Goal: Task Accomplishment & Management: Use online tool/utility

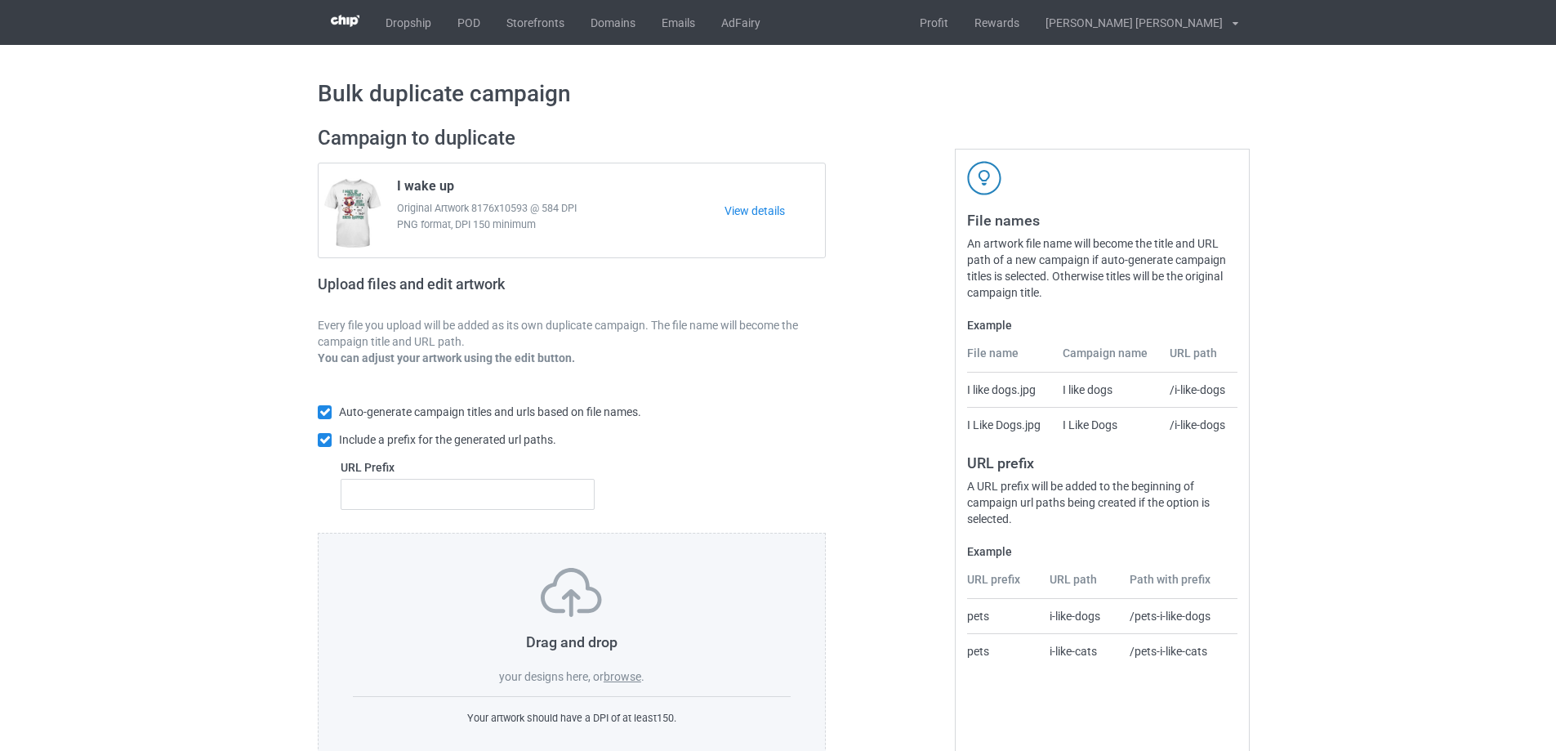
click at [618, 674] on label "browse" at bounding box center [623, 676] width 38 height 13
click at [0, 0] on input "browse" at bounding box center [0, 0] width 0 height 0
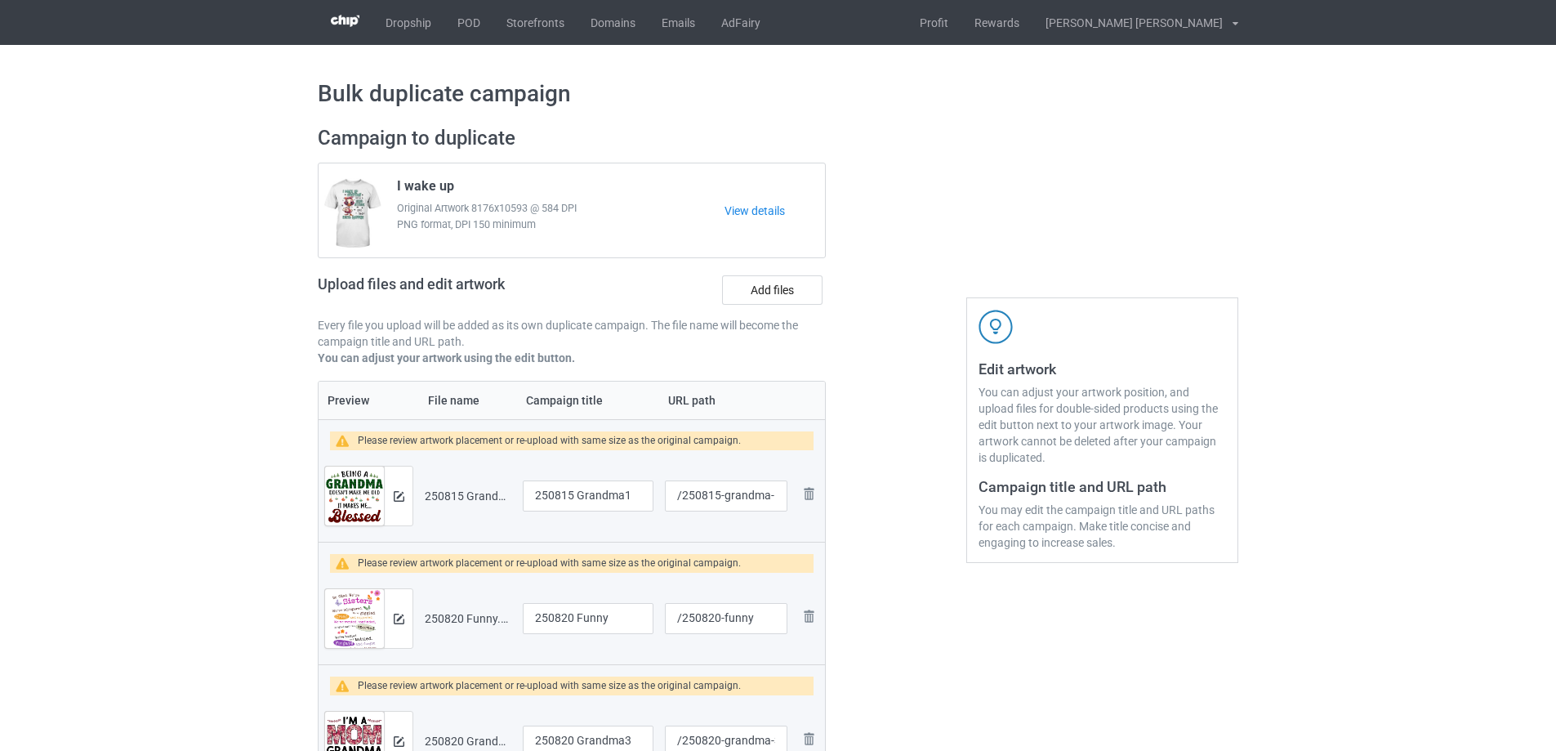
scroll to position [245, 0]
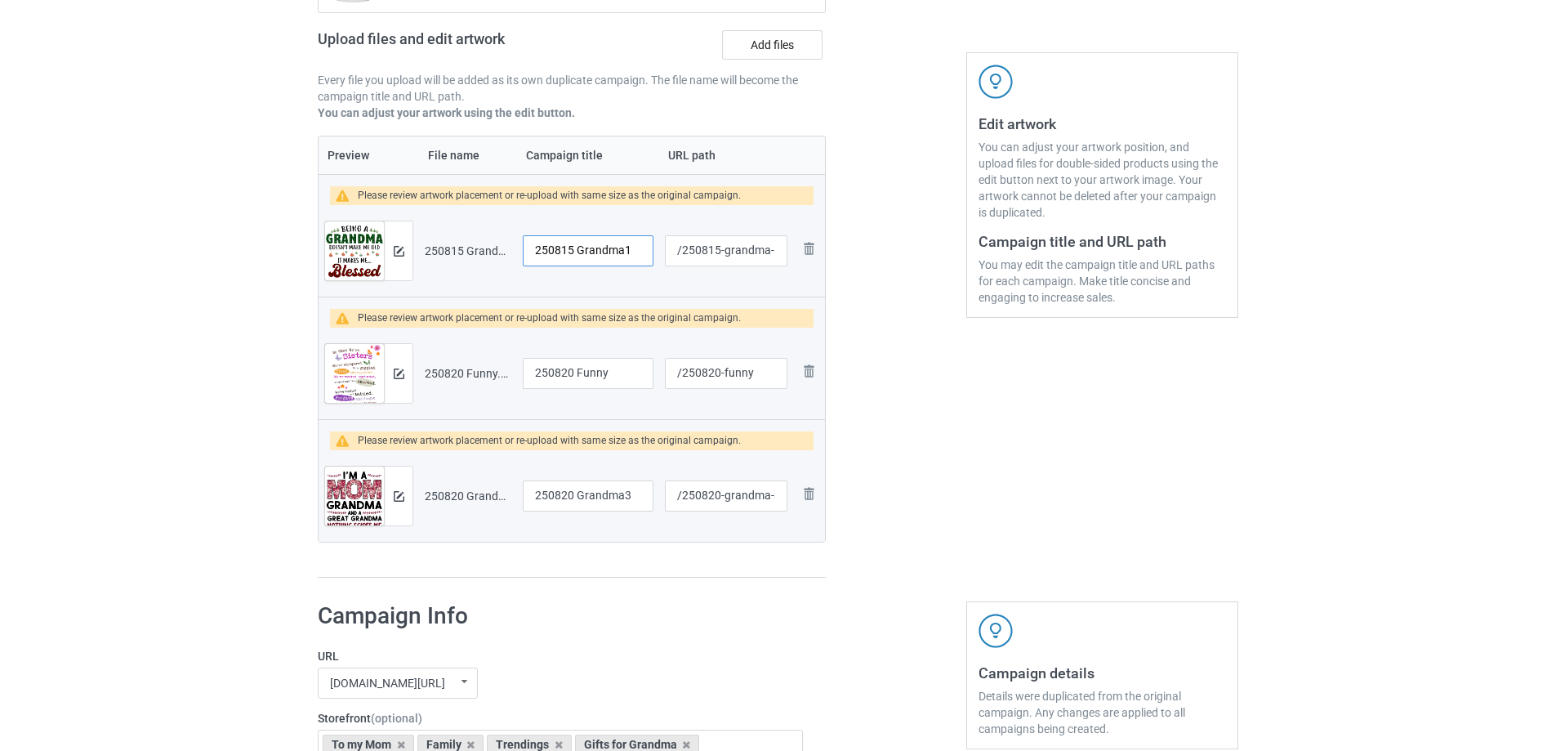
drag, startPoint x: 635, startPoint y: 252, endPoint x: 487, endPoint y: 247, distance: 147.9
click at [487, 247] on tr "Preview and edit artwork 250815 Grandma1.png 250815 Grandma1 /250815-grandma-1 …" at bounding box center [572, 250] width 506 height 91
type input "Being a Grandma"
drag, startPoint x: 621, startPoint y: 374, endPoint x: 474, endPoint y: 369, distance: 146.3
click at [474, 369] on tr "Preview and edit artwork 250820 Funny.png 250820 Funny /250820-funny Remove file" at bounding box center [572, 372] width 506 height 91
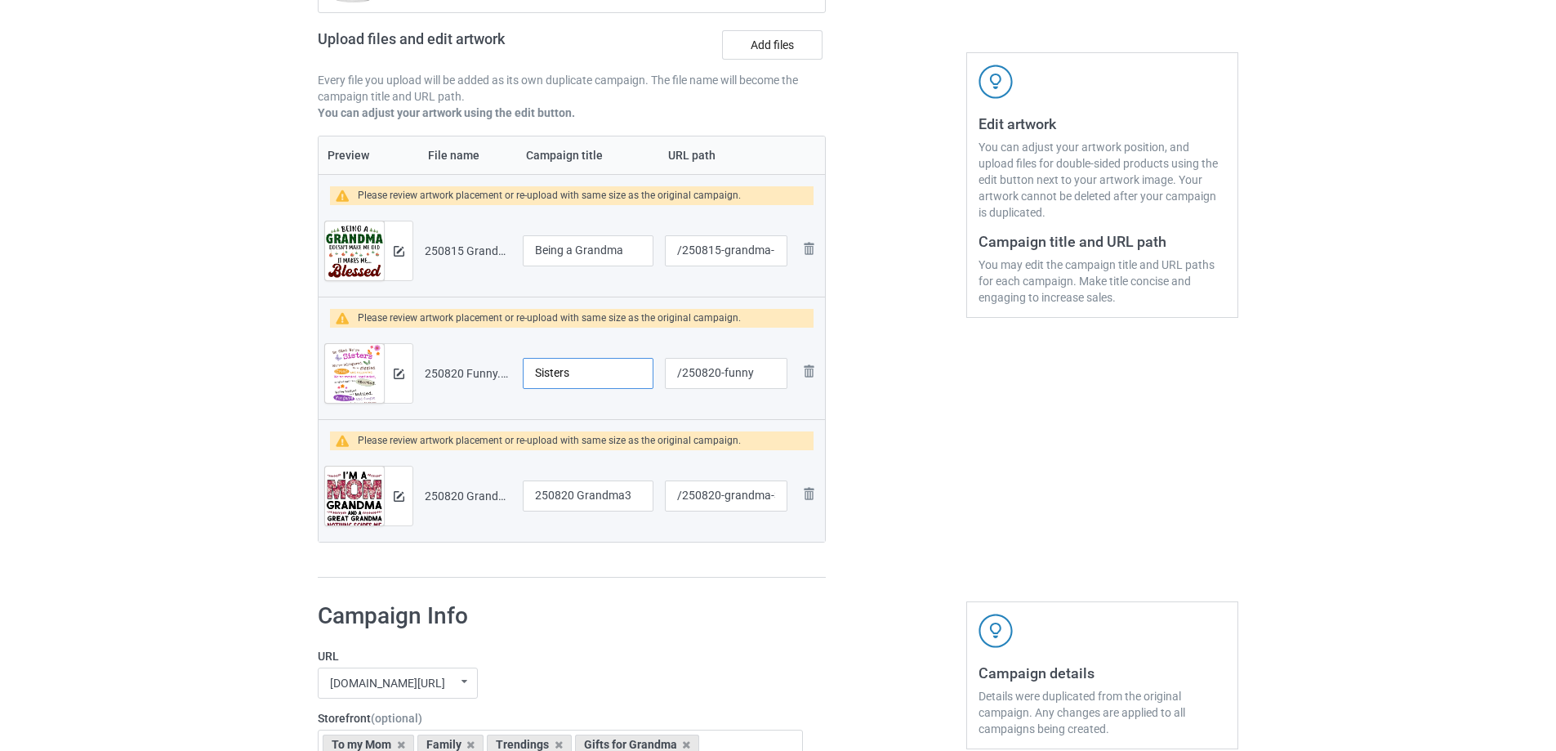
type input "Sisters"
drag, startPoint x: 639, startPoint y: 497, endPoint x: 477, endPoint y: 484, distance: 162.2
click at [477, 484] on tr "Preview and edit artwork 250820 Grandma3.png 250820 Grandma3 /250820-grandma-3 …" at bounding box center [572, 495] width 506 height 91
type input "Nothing scare me"
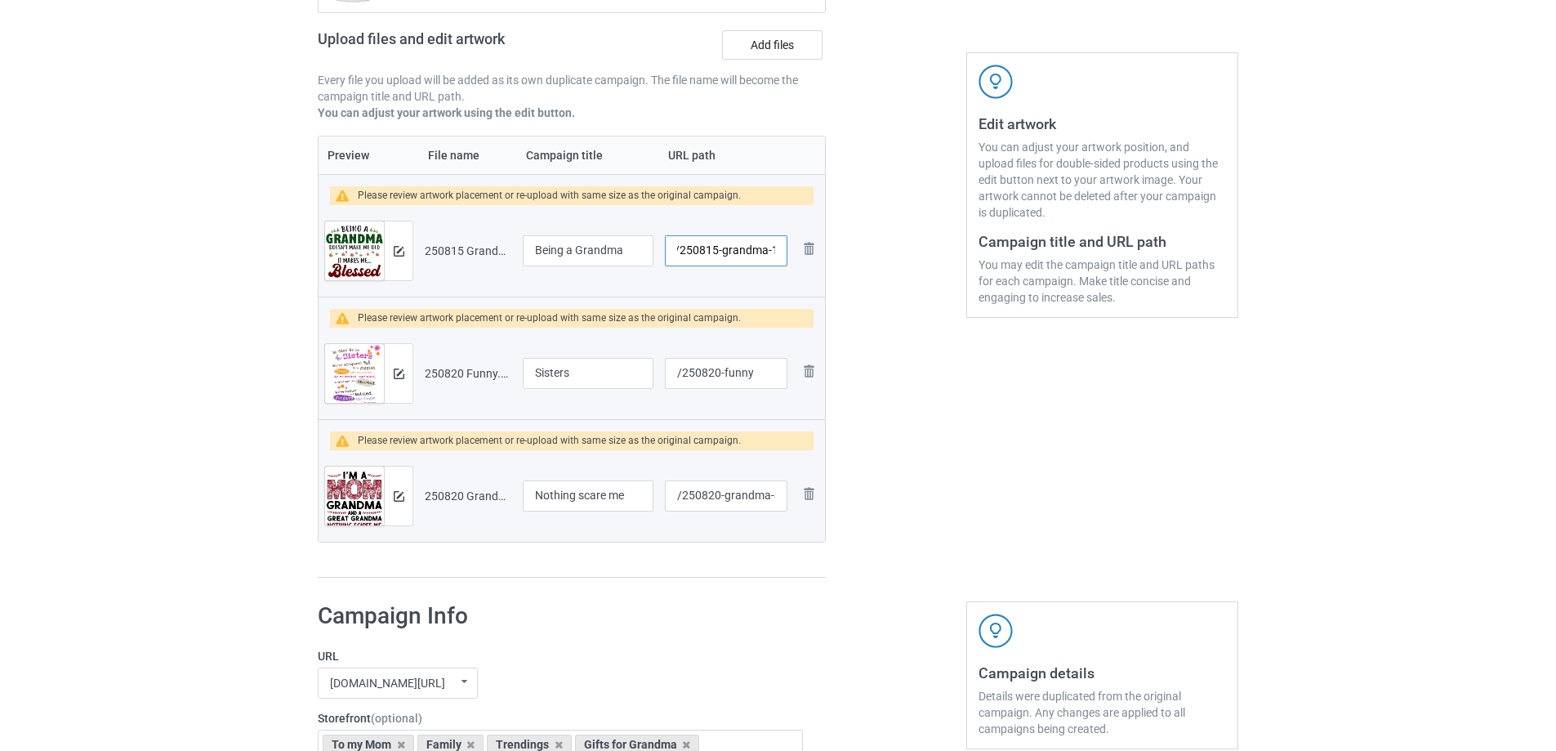
drag, startPoint x: 724, startPoint y: 256, endPoint x: 769, endPoint y: 252, distance: 45.9
click at [769, 252] on input "/250815-grandma-1" at bounding box center [726, 250] width 123 height 31
type input "/250815-1"
drag, startPoint x: 724, startPoint y: 376, endPoint x: 762, endPoint y: 384, distance: 39.1
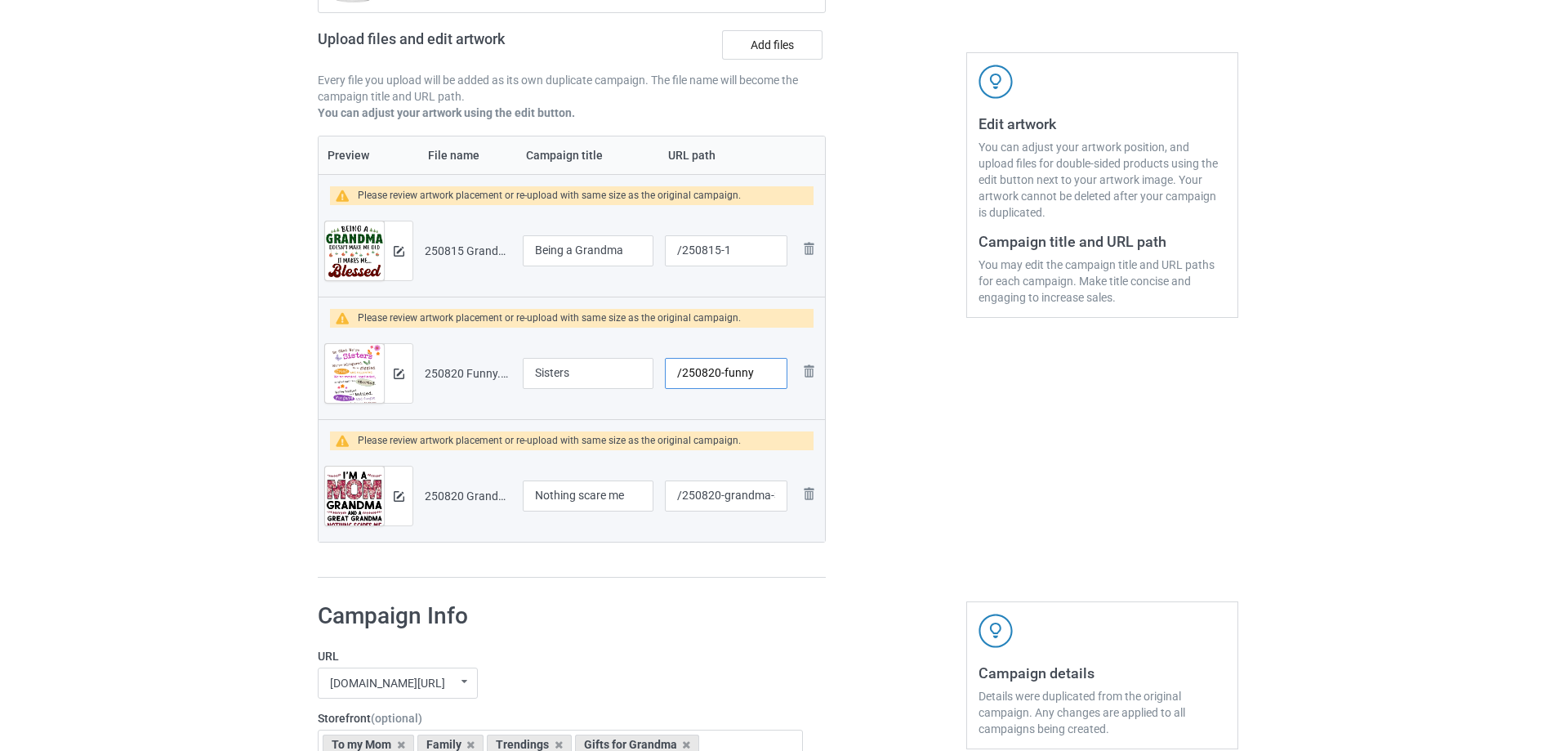
click at [762, 384] on input "/250820-funny" at bounding box center [726, 373] width 123 height 31
type input "/250820-2"
drag, startPoint x: 748, startPoint y: 504, endPoint x: 771, endPoint y: 506, distance: 22.9
click at [771, 506] on input "/250820-grandma-3" at bounding box center [726, 495] width 123 height 31
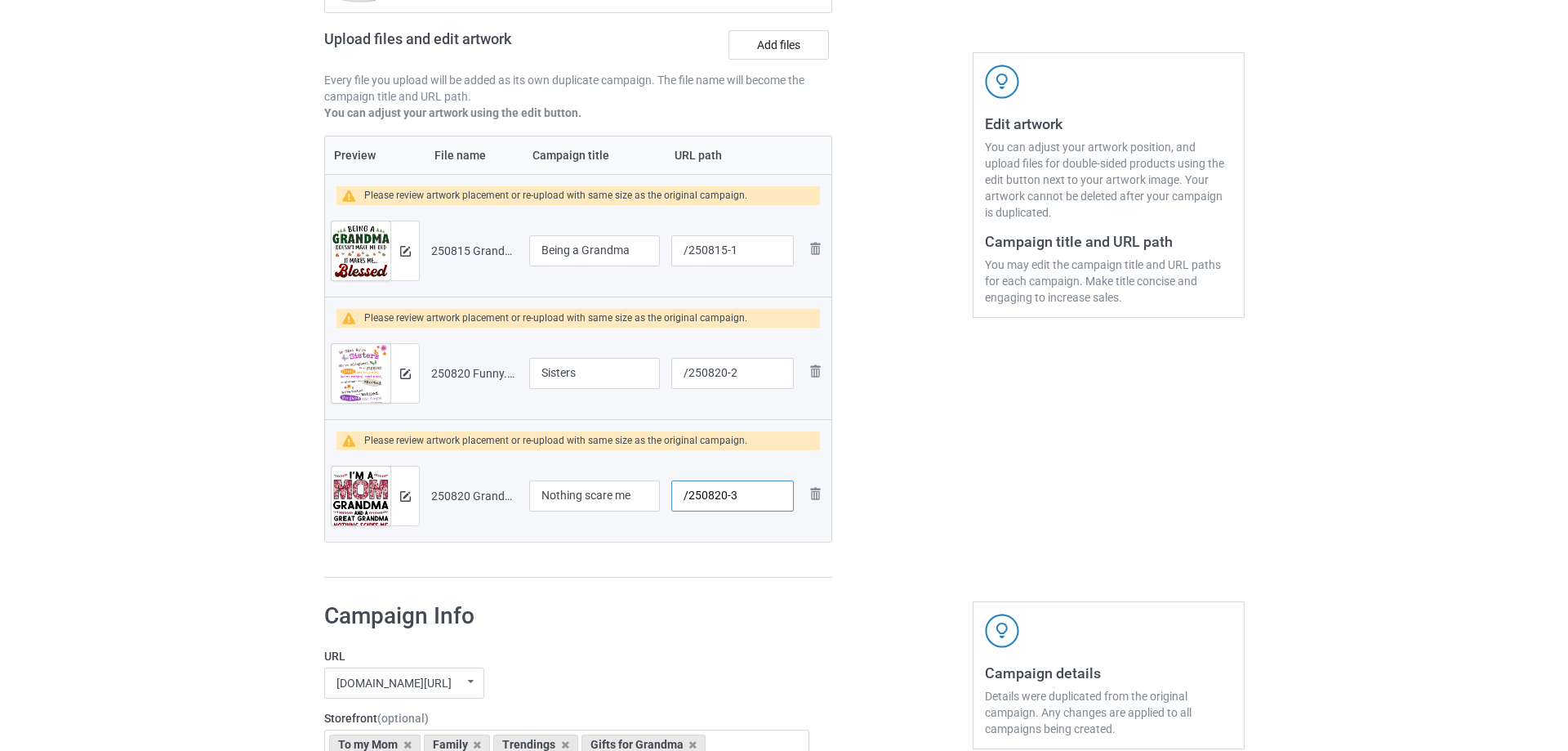
scroll to position [0, 0]
type input "/250820-3"
click at [403, 247] on img at bounding box center [399, 251] width 11 height 11
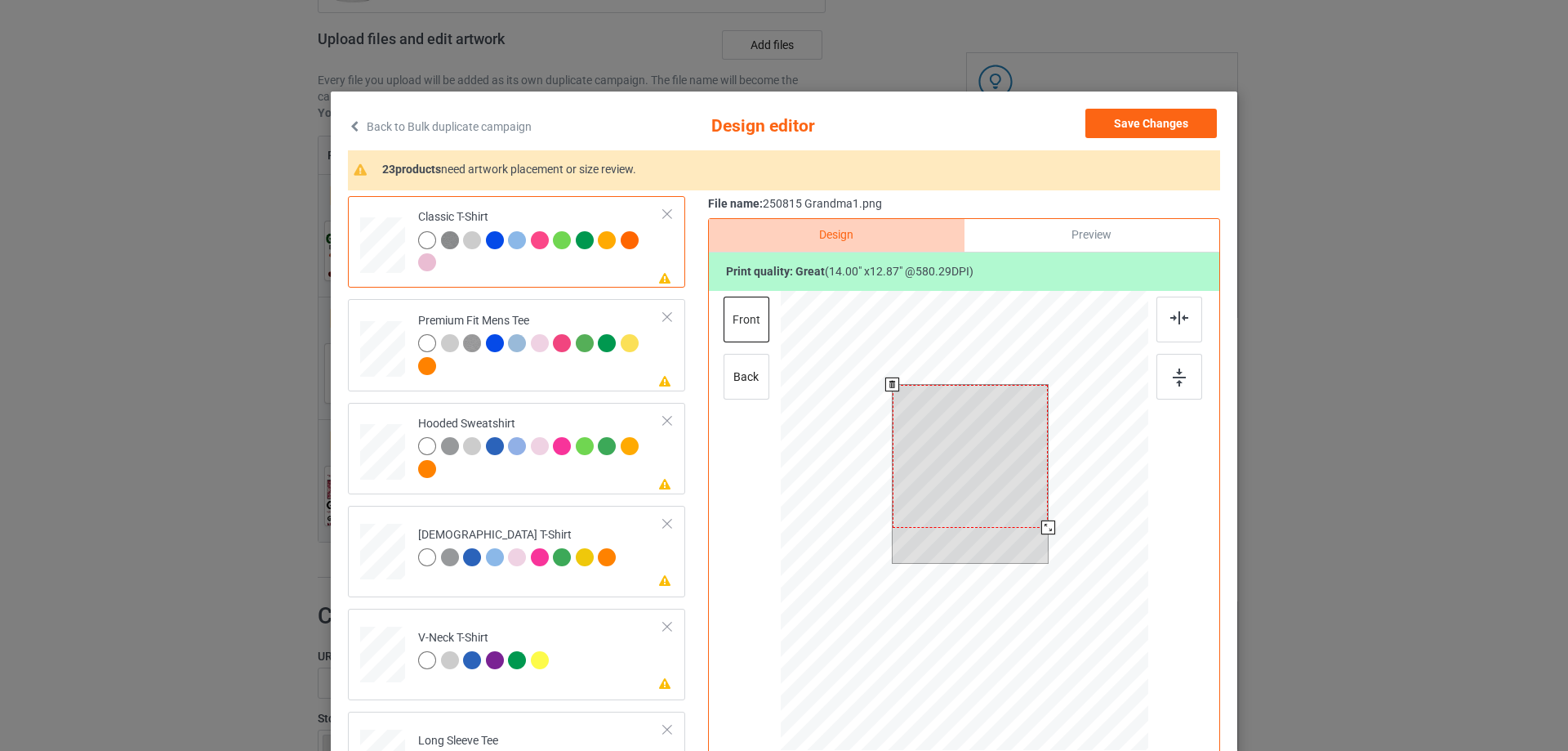
click at [999, 481] on div at bounding box center [971, 456] width 156 height 143
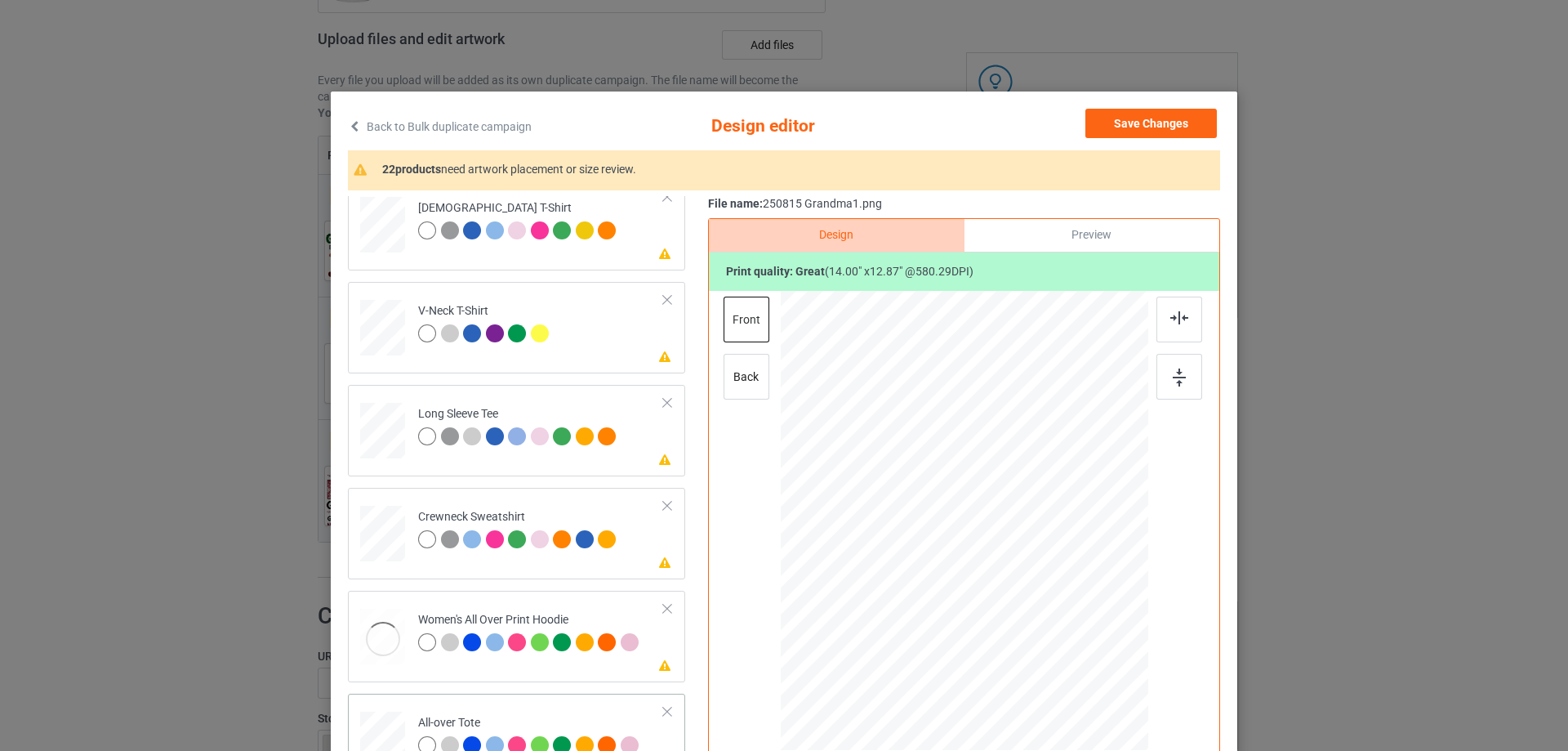
scroll to position [653, 0]
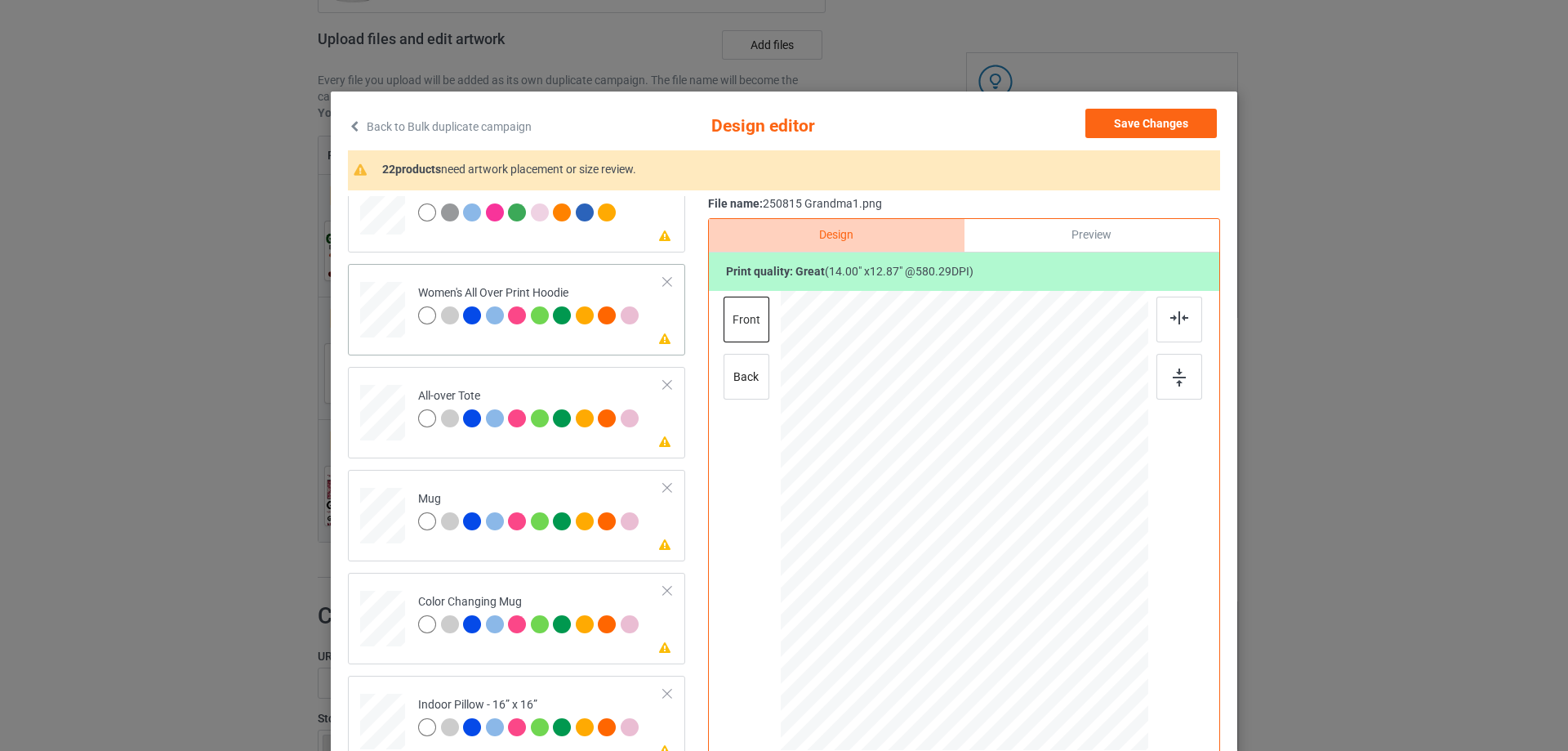
click at [379, 319] on div at bounding box center [382, 309] width 45 height 51
drag, startPoint x: 1068, startPoint y: 623, endPoint x: 1036, endPoint y: 575, distance: 57.8
click at [1036, 575] on div at bounding box center [965, 522] width 368 height 416
click at [1000, 513] on div at bounding box center [966, 469] width 139 height 127
click at [1170, 319] on img at bounding box center [1179, 317] width 18 height 13
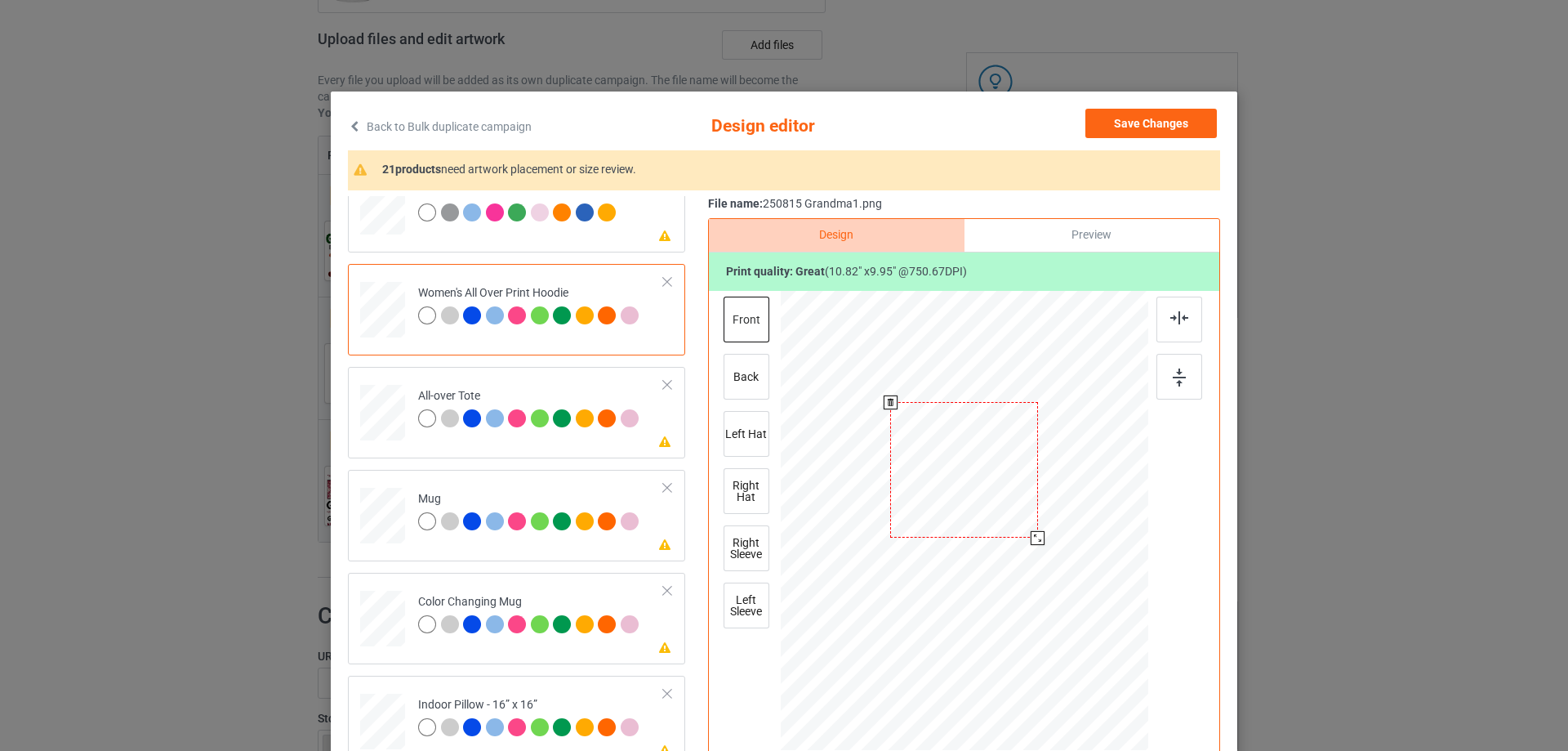
click at [1031, 541] on div at bounding box center [1038, 538] width 14 height 14
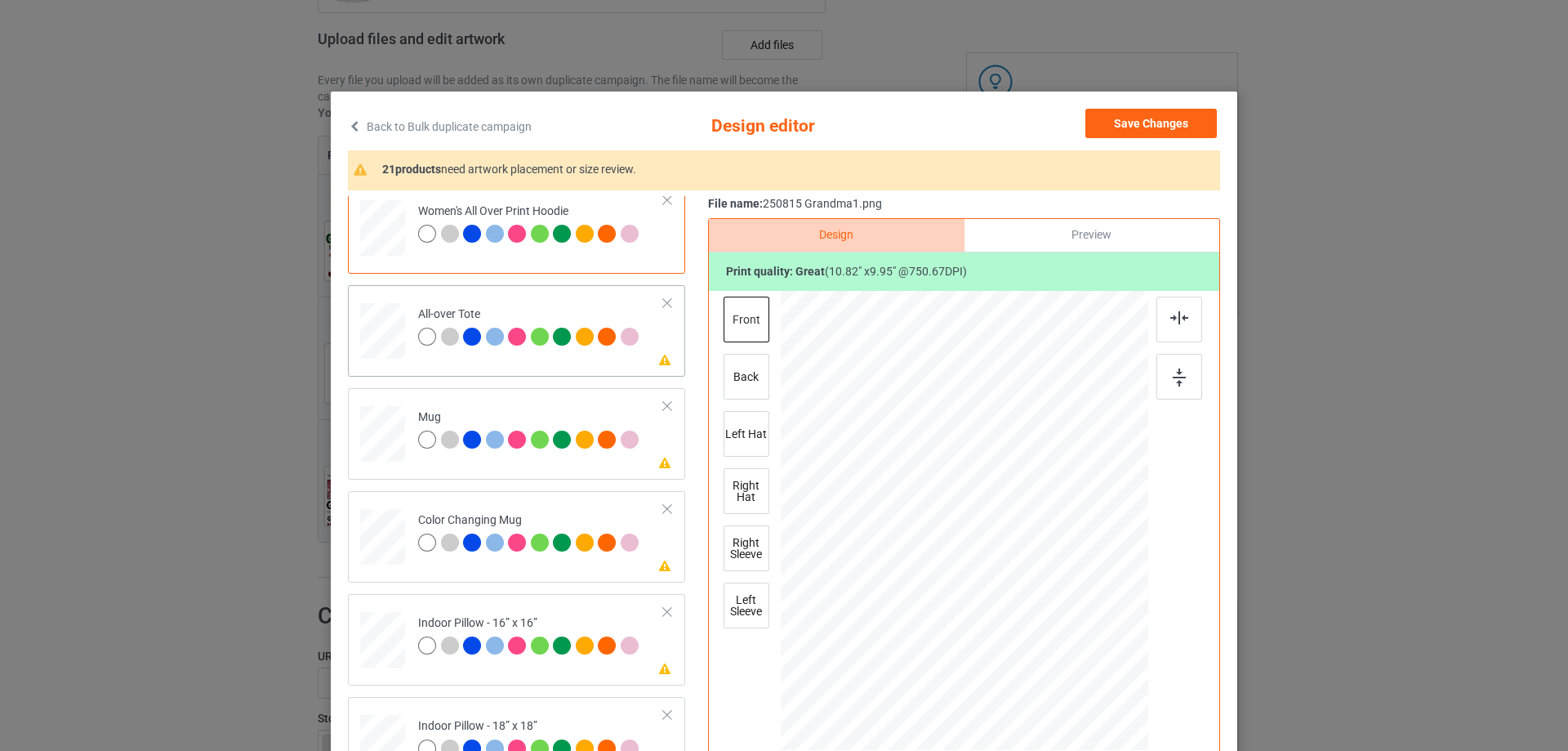
click at [384, 329] on div at bounding box center [382, 331] width 45 height 45
click at [961, 577] on div at bounding box center [964, 523] width 425 height 464
click at [538, 367] on div "Please review artwork placement All-over Tote" at bounding box center [516, 330] width 337 height 91
click at [1011, 552] on div at bounding box center [964, 523] width 425 height 464
click at [545, 410] on div "Mug" at bounding box center [530, 428] width 225 height 38
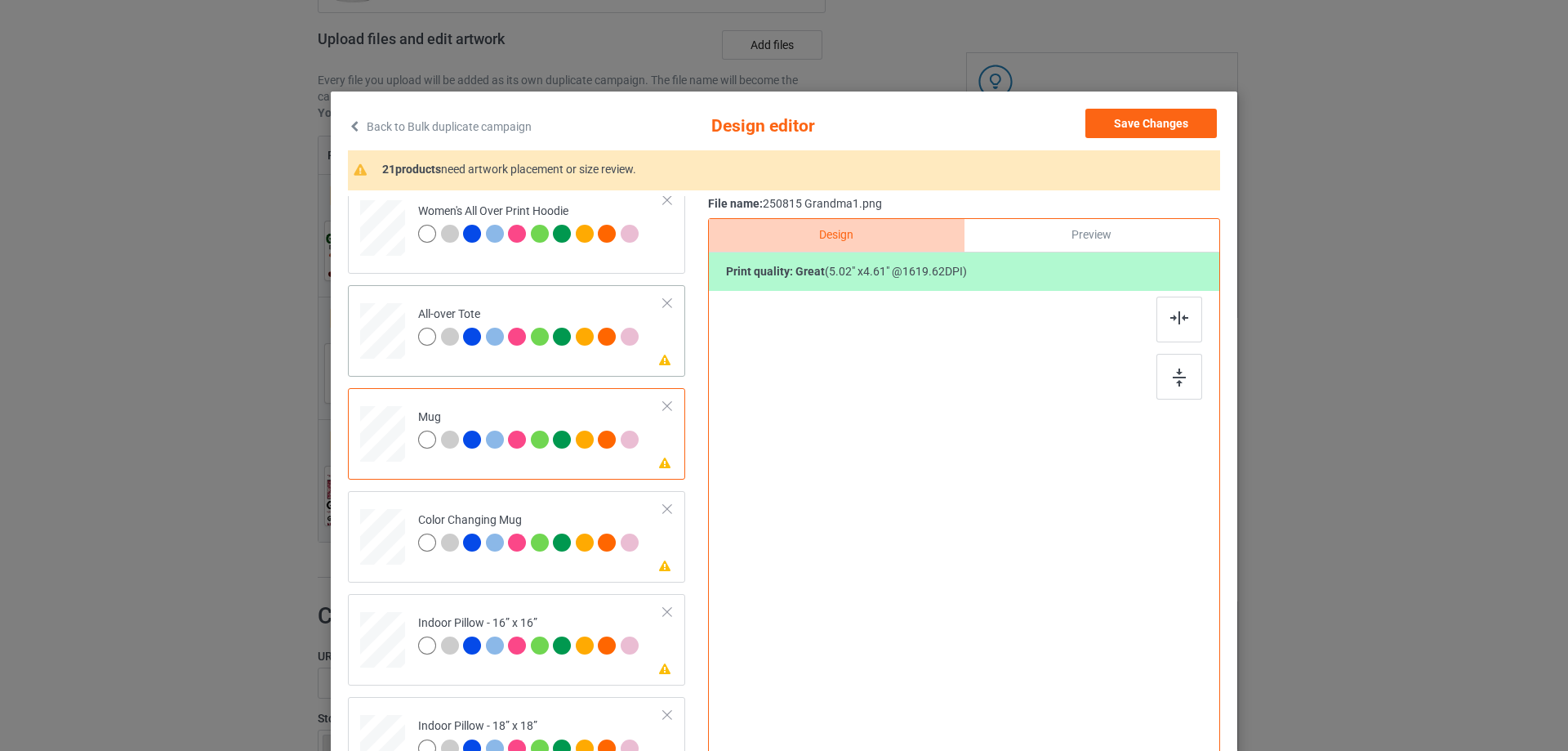
click at [543, 368] on div "Please review artwork placement All-over Tote" at bounding box center [516, 330] width 337 height 91
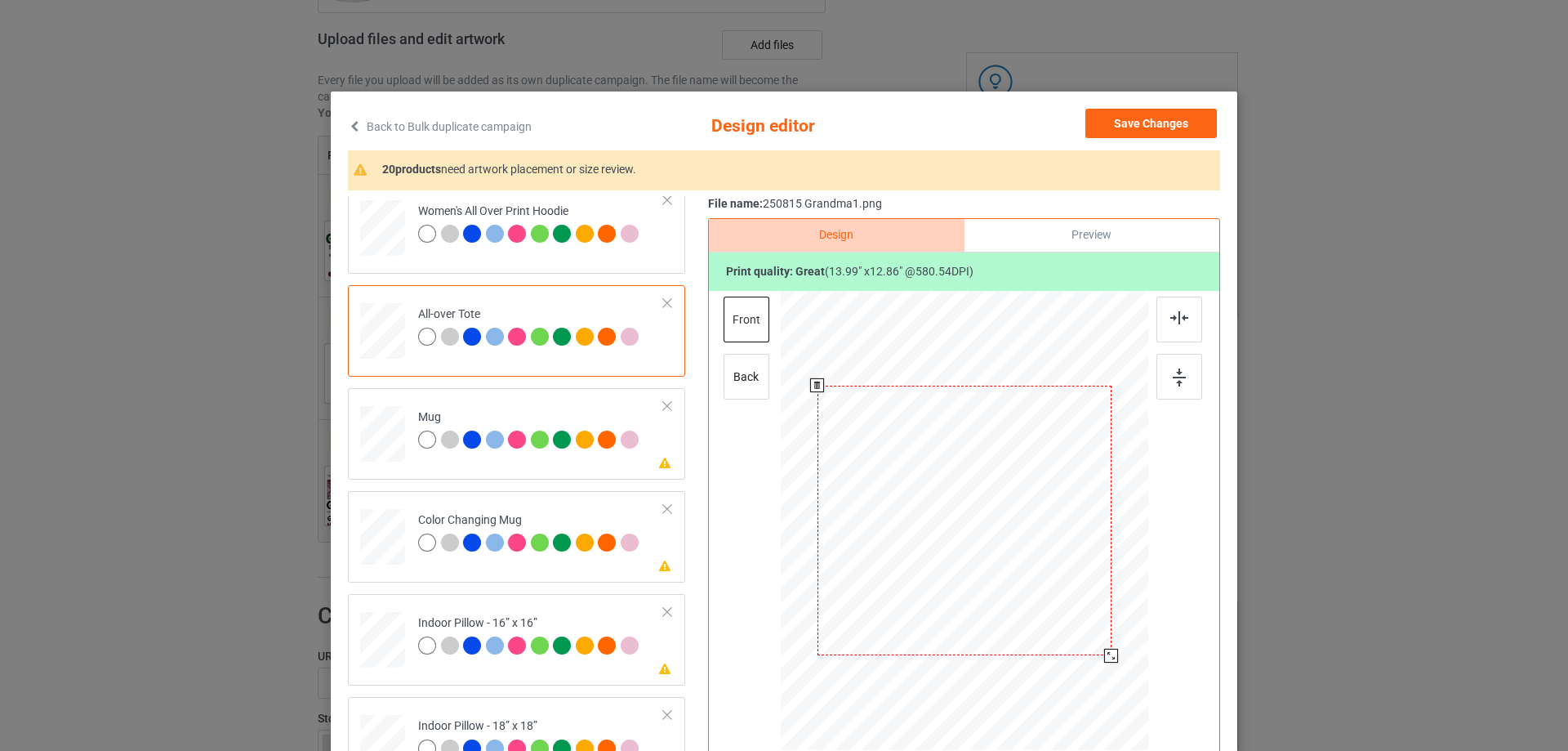
drag, startPoint x: 1071, startPoint y: 622, endPoint x: 1095, endPoint y: 669, distance: 52.6
click at [1095, 669] on div at bounding box center [965, 520] width 368 height 368
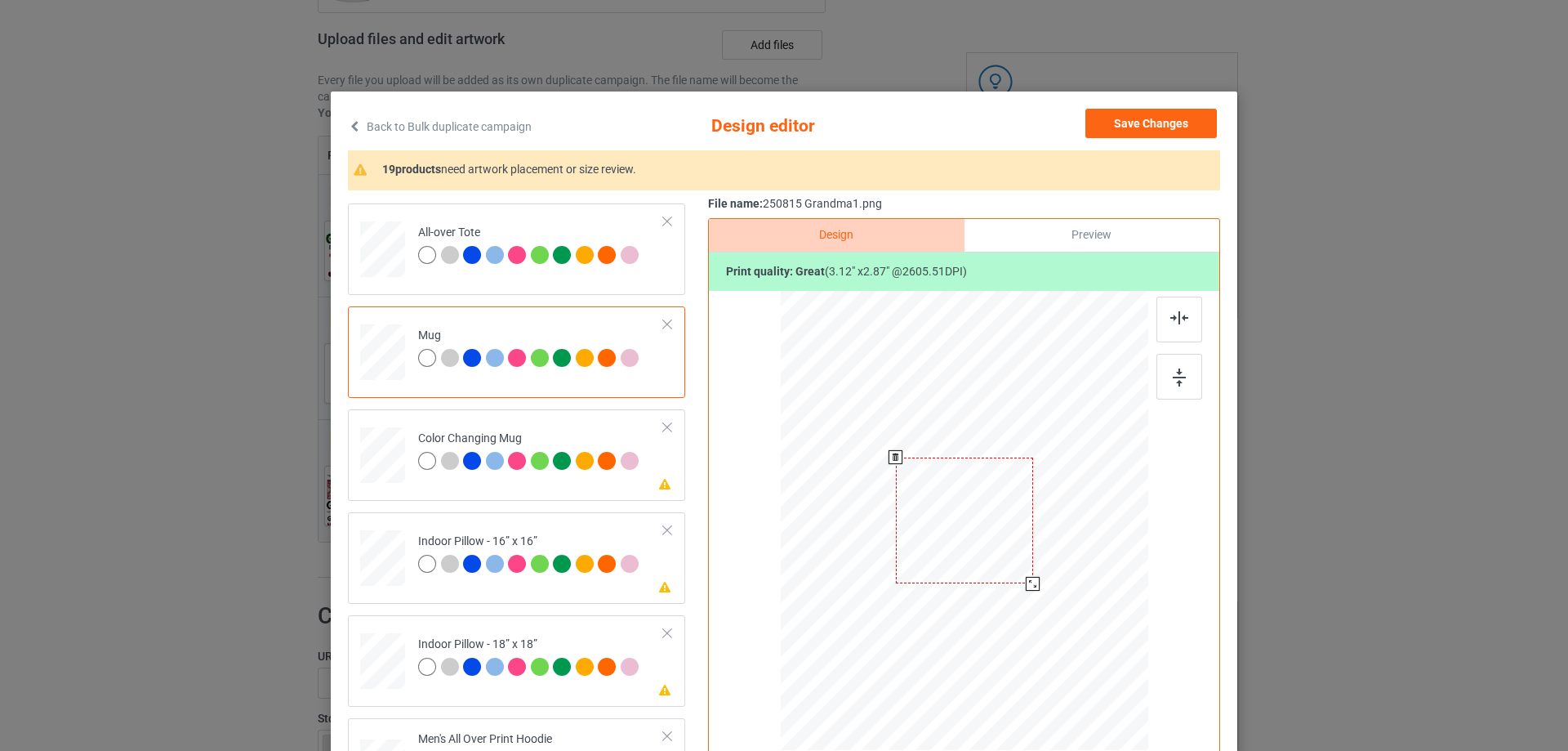
drag, startPoint x: 1069, startPoint y: 621, endPoint x: 1025, endPoint y: 574, distance: 64.7
click at [1031, 574] on div at bounding box center [965, 519] width 368 height 153
drag, startPoint x: 969, startPoint y: 550, endPoint x: 1071, endPoint y: 549, distance: 102.1
click at [1071, 549] on div at bounding box center [1066, 519] width 133 height 123
drag, startPoint x: 388, startPoint y: 568, endPoint x: 396, endPoint y: 569, distance: 8.2
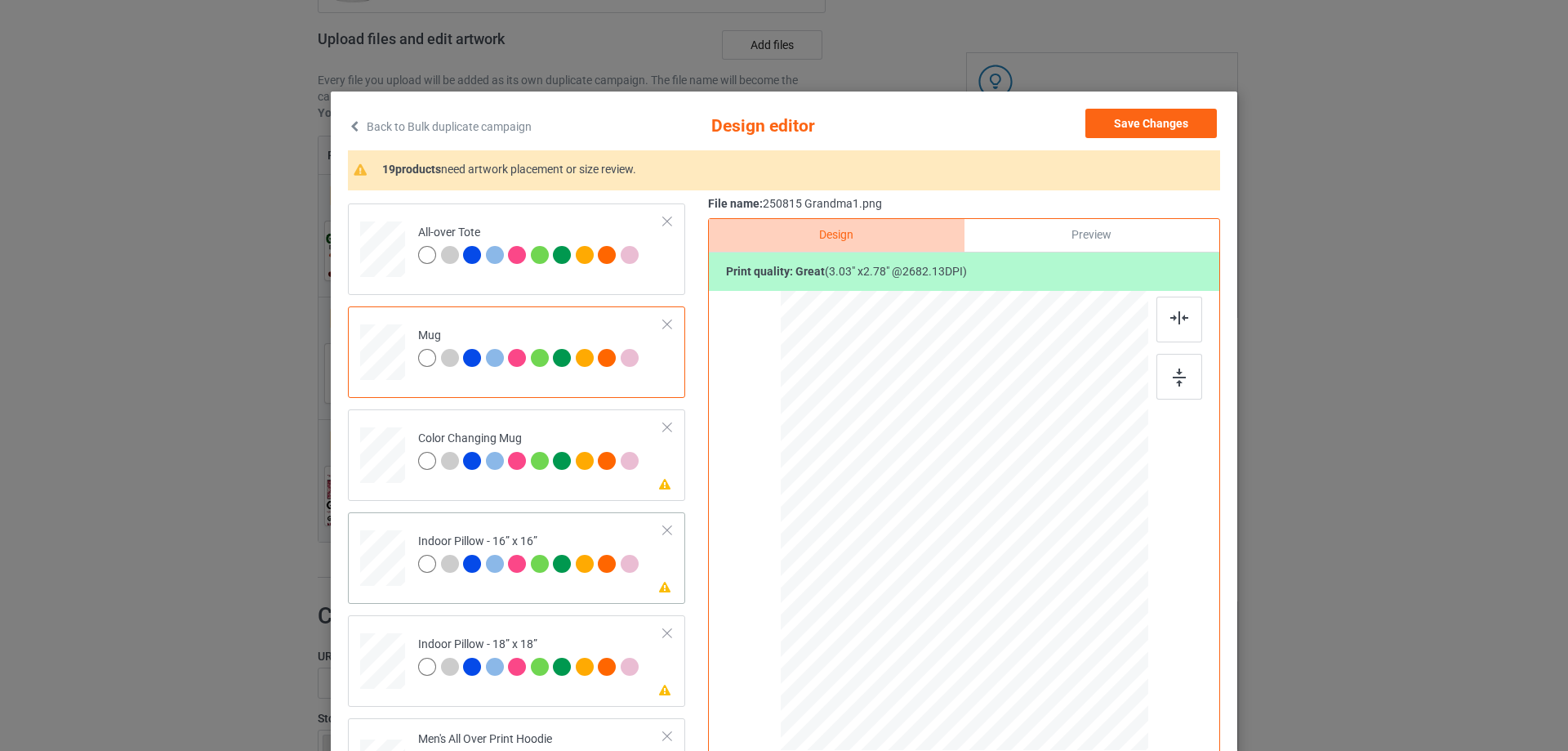
click at [389, 568] on div at bounding box center [382, 558] width 45 height 45
drag, startPoint x: 1071, startPoint y: 620, endPoint x: 1086, endPoint y: 641, distance: 26.3
click at [1086, 641] on div at bounding box center [1093, 639] width 14 height 14
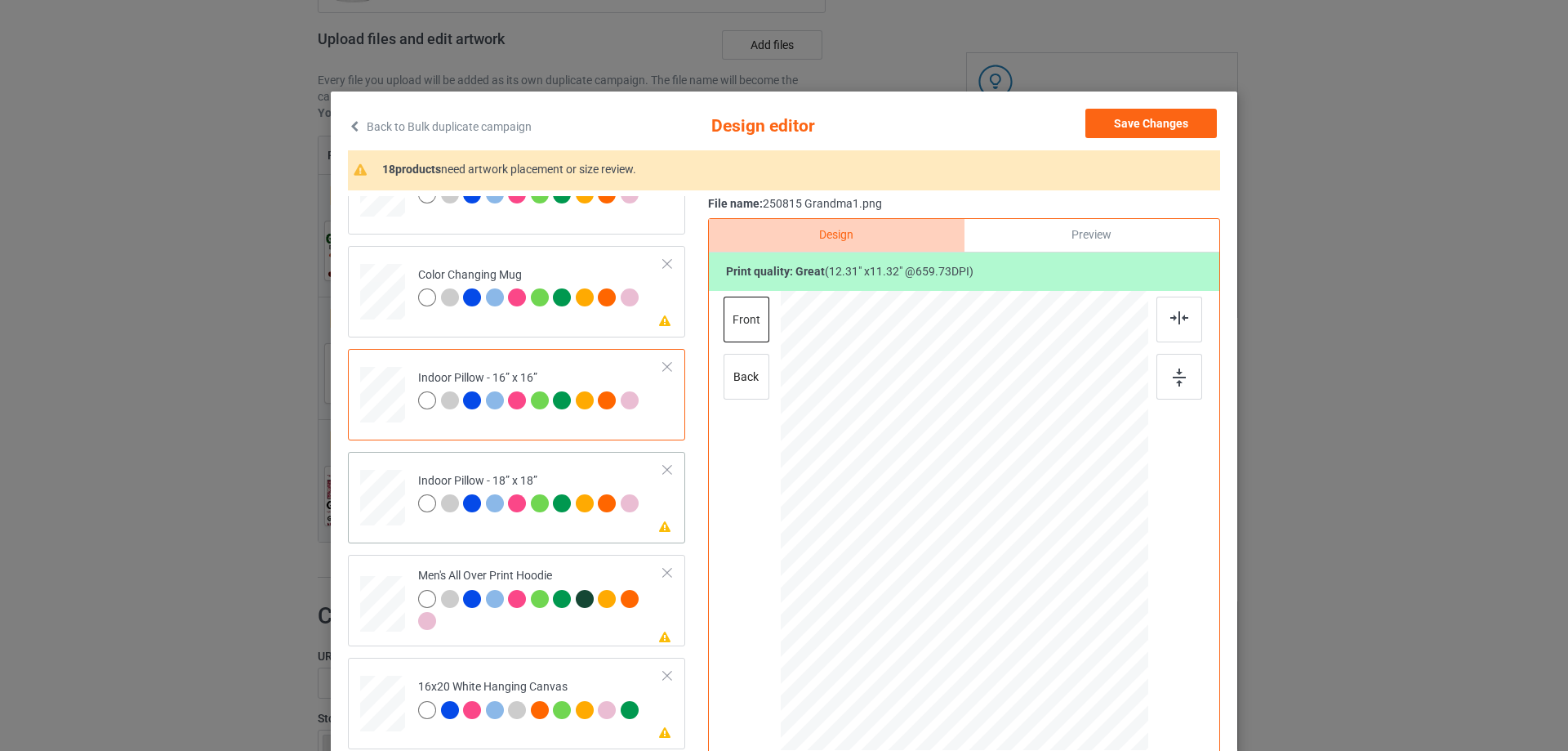
click at [395, 502] on div at bounding box center [382, 497] width 45 height 45
click at [1001, 605] on div at bounding box center [964, 523] width 425 height 464
click at [1049, 600] on div at bounding box center [964, 523] width 425 height 464
drag, startPoint x: 1066, startPoint y: 623, endPoint x: 1089, endPoint y: 644, distance: 31.8
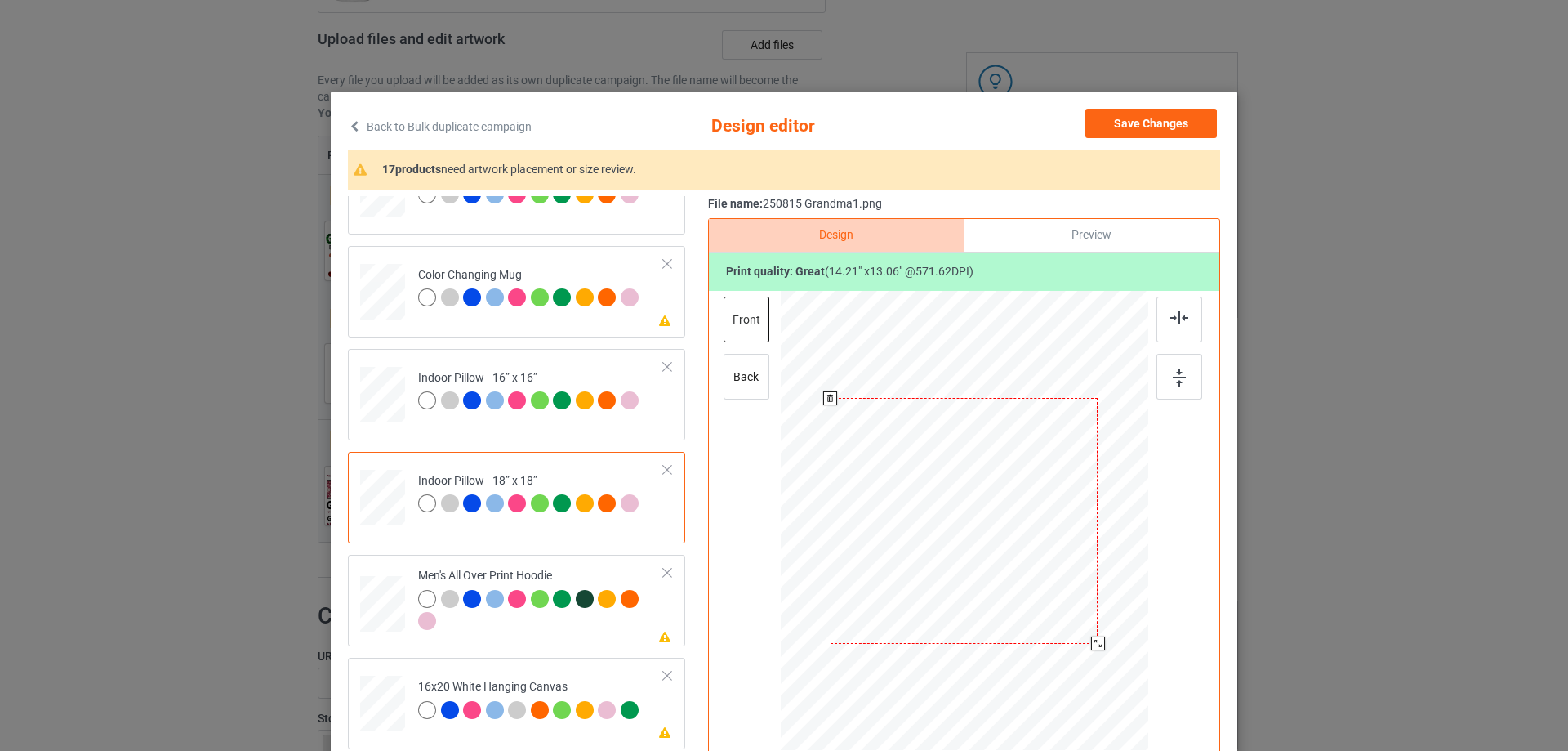
click at [1091, 644] on div at bounding box center [1098, 643] width 14 height 14
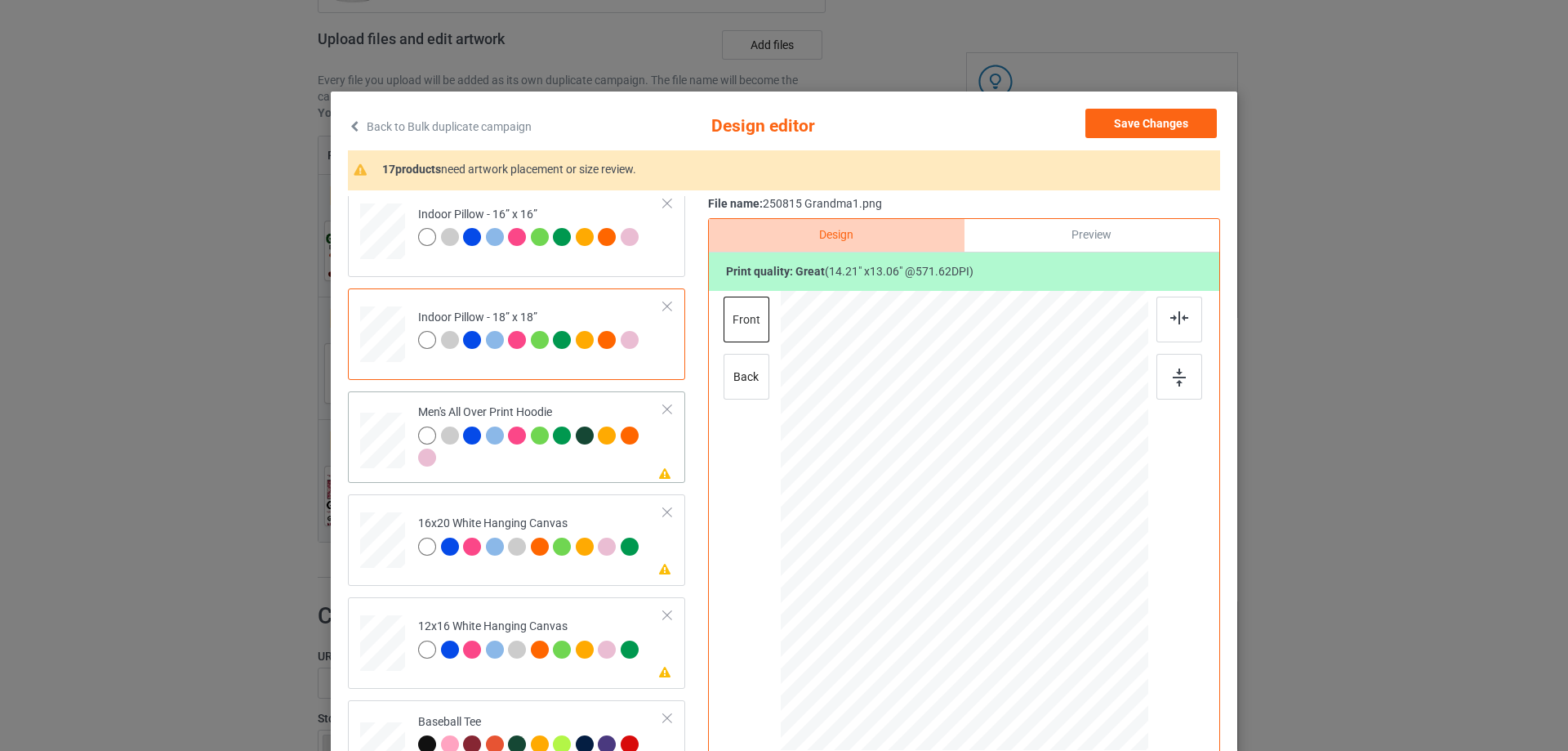
drag, startPoint x: 392, startPoint y: 462, endPoint x: 425, endPoint y: 466, distance: 33.7
click at [391, 462] on div at bounding box center [382, 440] width 45 height 47
drag, startPoint x: 1070, startPoint y: 621, endPoint x: 1034, endPoint y: 554, distance: 76.7
click at [1034, 554] on div at bounding box center [965, 520] width 368 height 390
drag, startPoint x: 1001, startPoint y: 555, endPoint x: 1001, endPoint y: 509, distance: 45.7
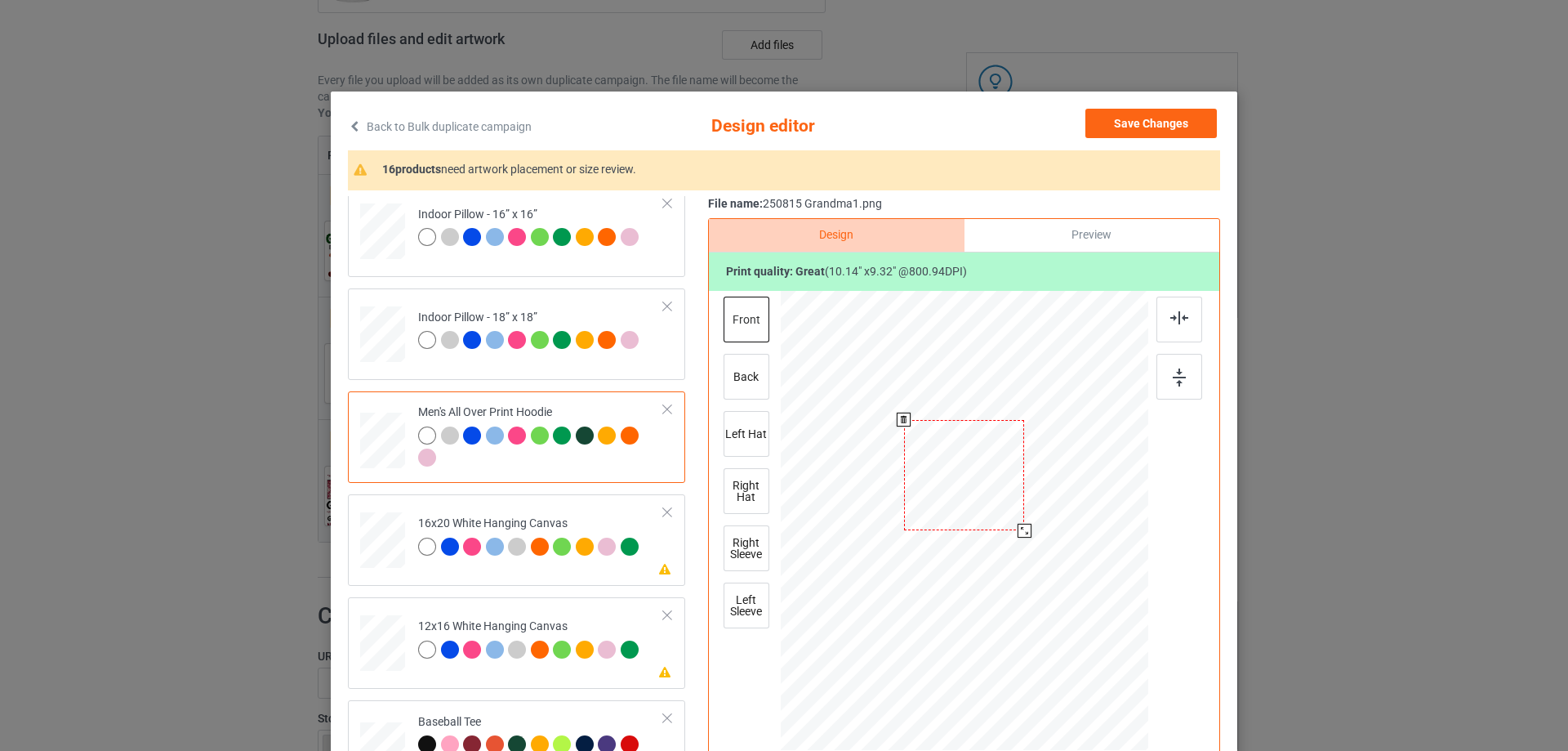
click at [1001, 509] on div at bounding box center [964, 475] width 121 height 111
drag, startPoint x: 1020, startPoint y: 528, endPoint x: 1026, endPoint y: 542, distance: 15.0
click at [1027, 542] on div at bounding box center [1034, 539] width 14 height 14
click at [970, 509] on div at bounding box center [963, 477] width 141 height 130
click at [1186, 321] on div at bounding box center [1179, 319] width 46 height 46
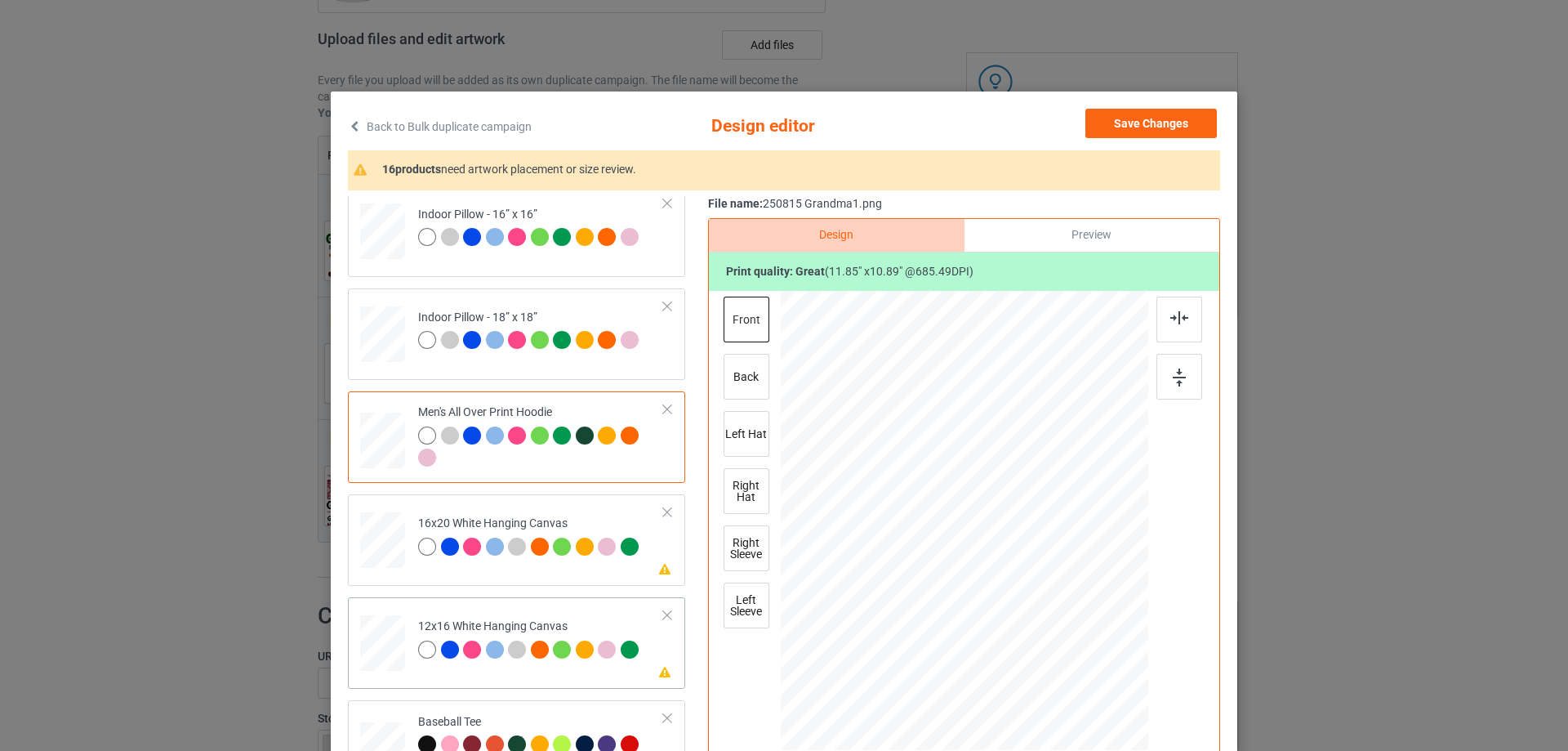
scroll to position [1307, 0]
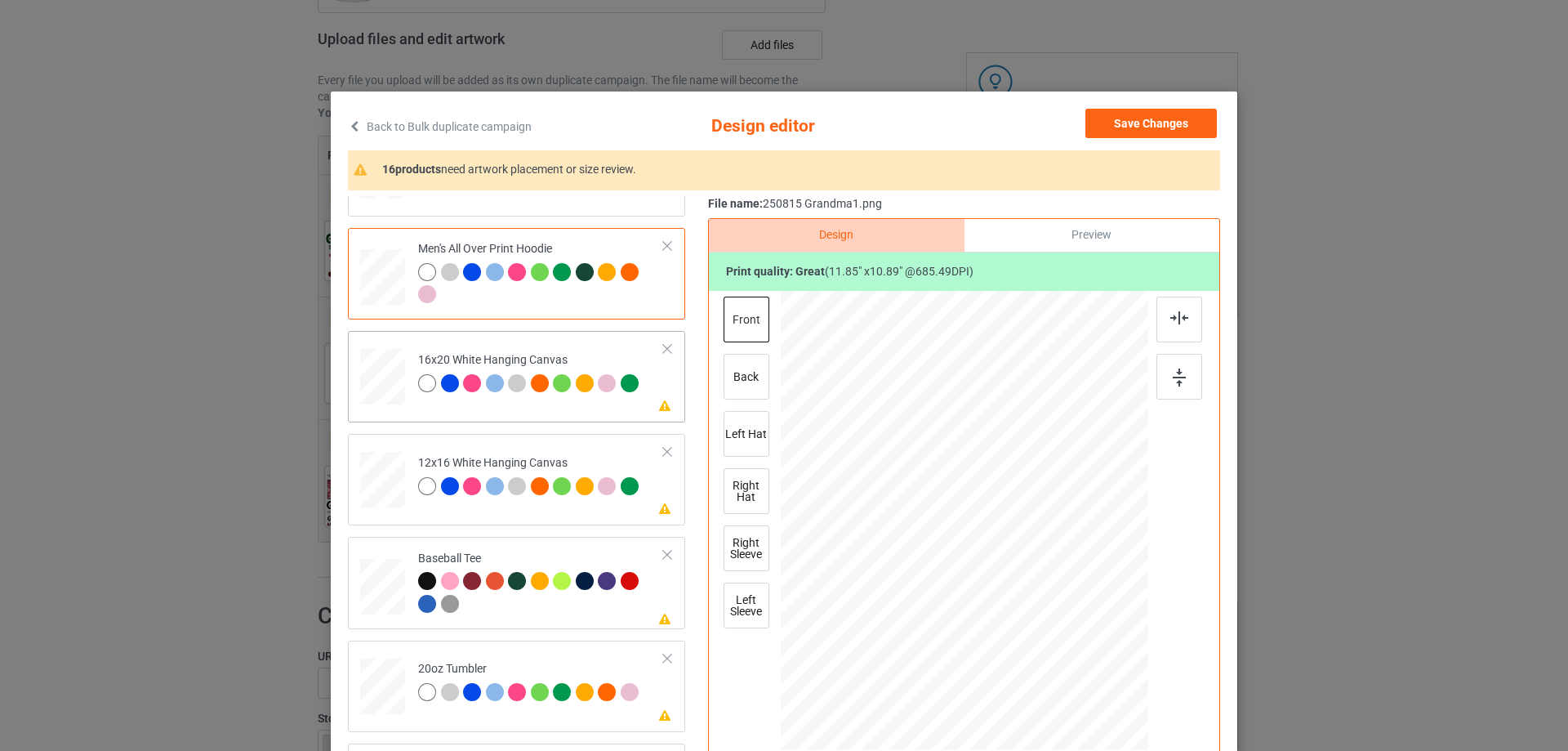
click at [370, 387] on div at bounding box center [382, 377] width 45 height 56
drag, startPoint x: 1069, startPoint y: 625, endPoint x: 1104, endPoint y: 700, distance: 82.9
click at [1104, 700] on div at bounding box center [965, 521] width 368 height 459
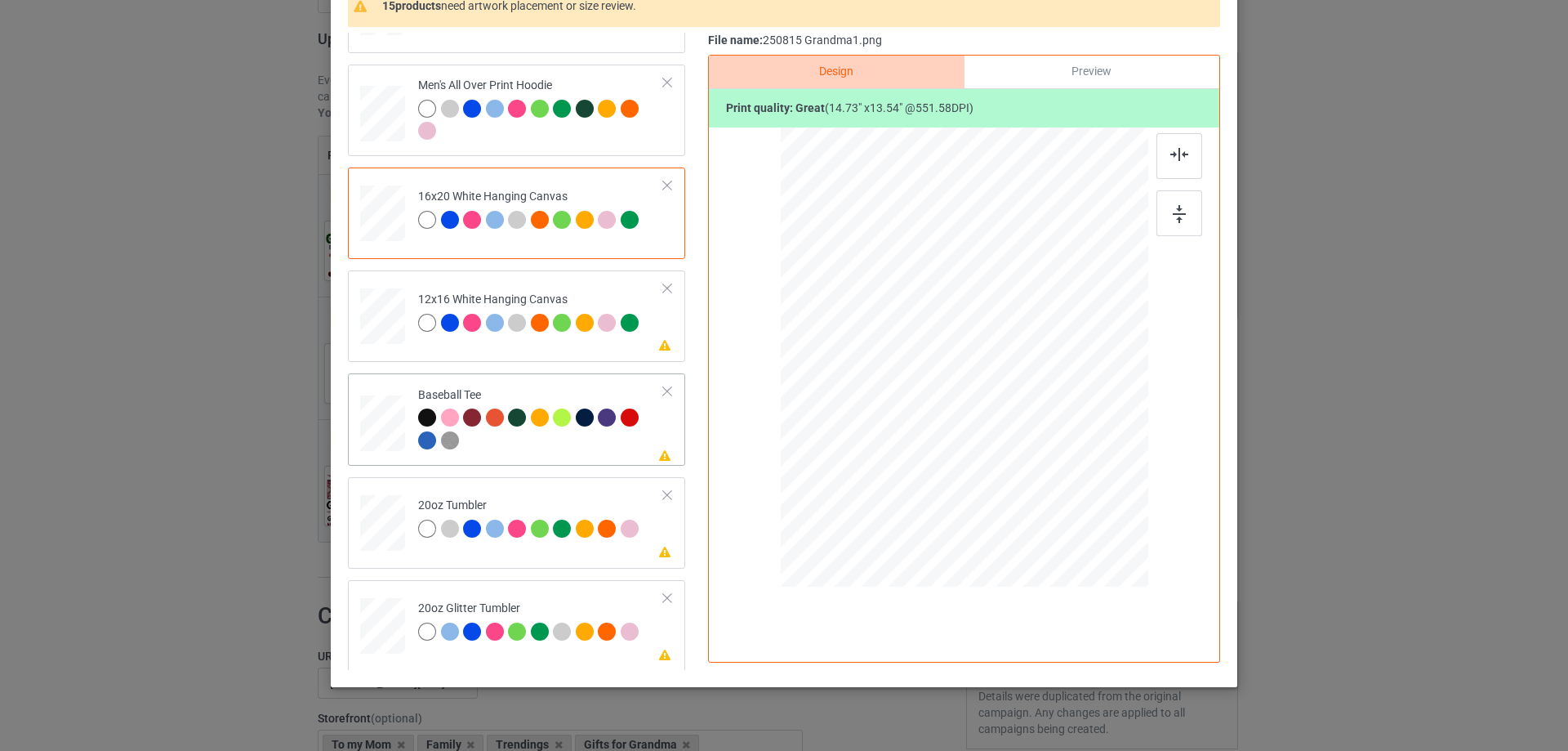
scroll to position [1388, 0]
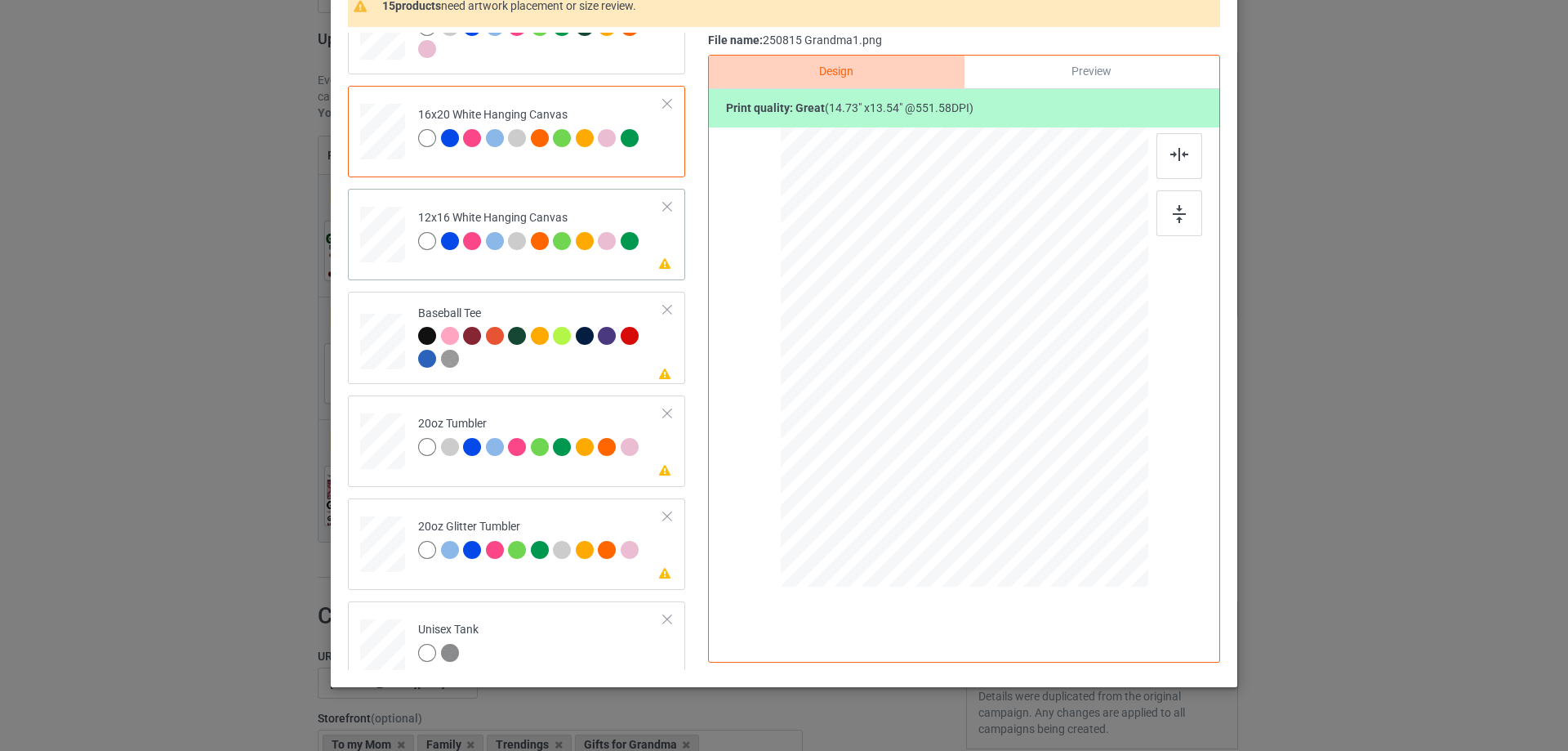
click at [388, 261] on div at bounding box center [383, 235] width 42 height 56
drag, startPoint x: 1065, startPoint y: 453, endPoint x: 1094, endPoint y: 523, distance: 75.8
click at [1094, 523] on div at bounding box center [963, 357] width 345 height 460
drag, startPoint x: 1029, startPoint y: 487, endPoint x: 1029, endPoint y: 472, distance: 14.7
click at [1029, 472] on div at bounding box center [964, 342] width 310 height 285
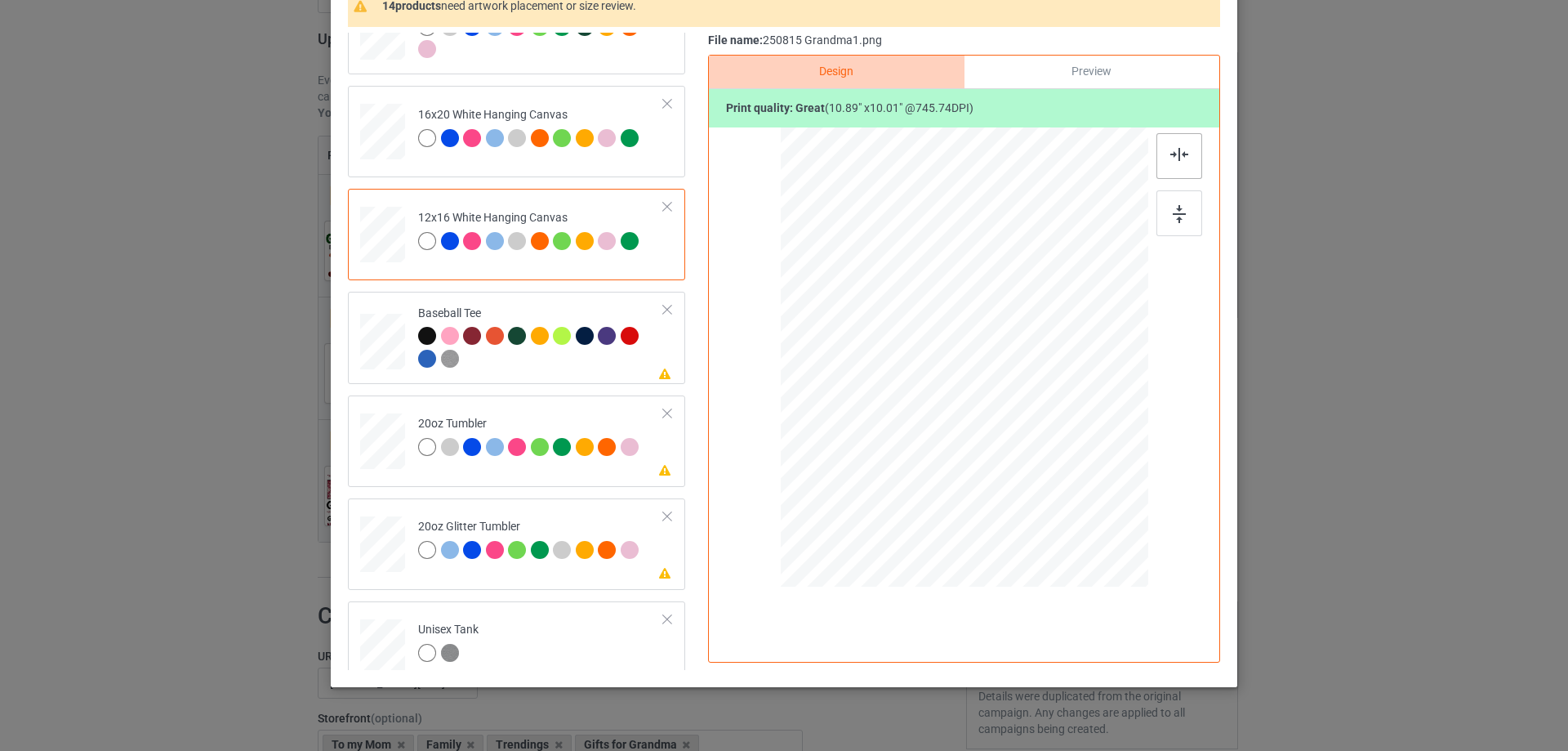
click at [1173, 153] on img at bounding box center [1179, 154] width 18 height 13
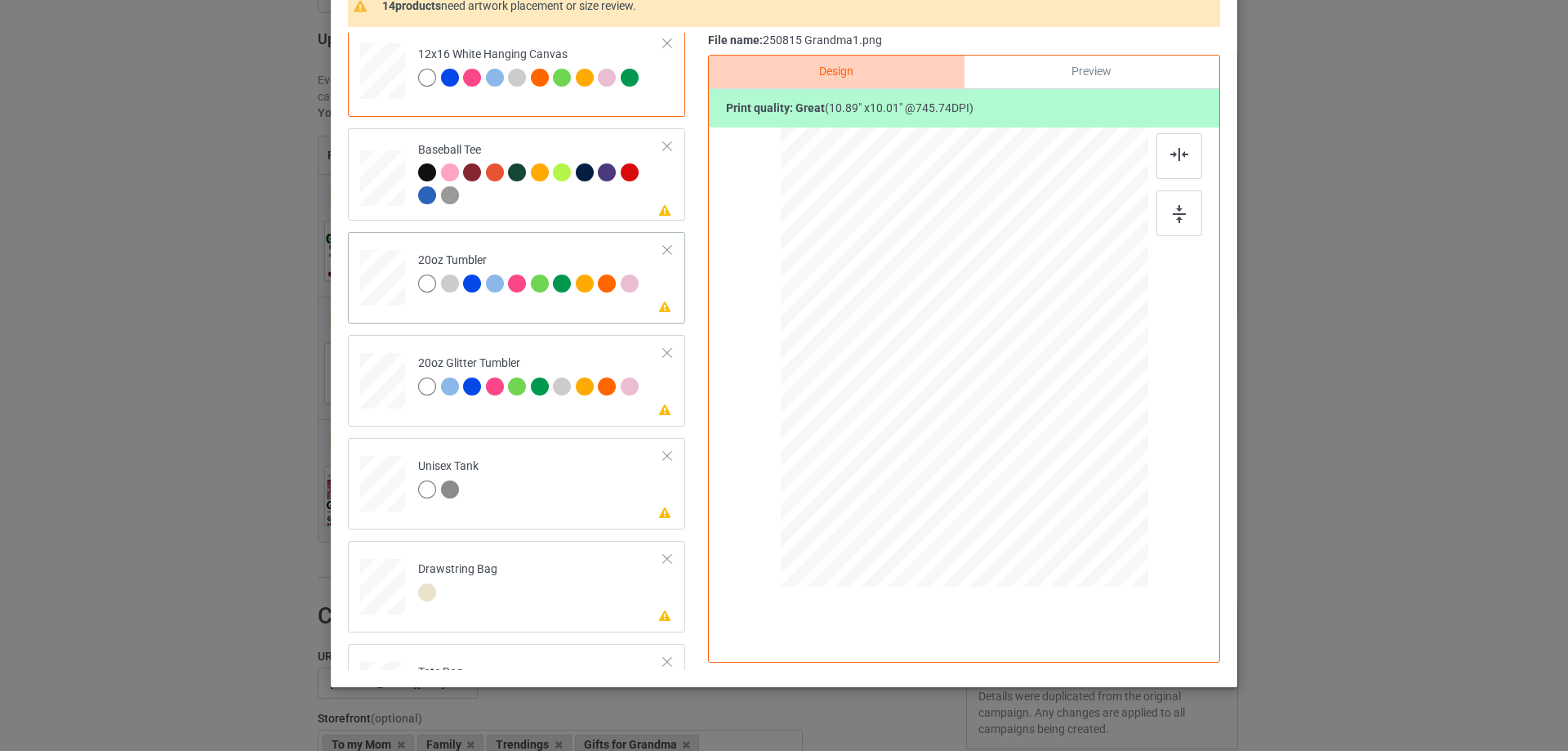
click at [379, 280] on div at bounding box center [382, 278] width 42 height 26
drag, startPoint x: 1064, startPoint y: 455, endPoint x: 1027, endPoint y: 423, distance: 49.3
click at [1027, 423] on div at bounding box center [1033, 420] width 14 height 14
drag, startPoint x: 1007, startPoint y: 407, endPoint x: 924, endPoint y: 401, distance: 82.7
click at [924, 401] on div at bounding box center [881, 351] width 137 height 126
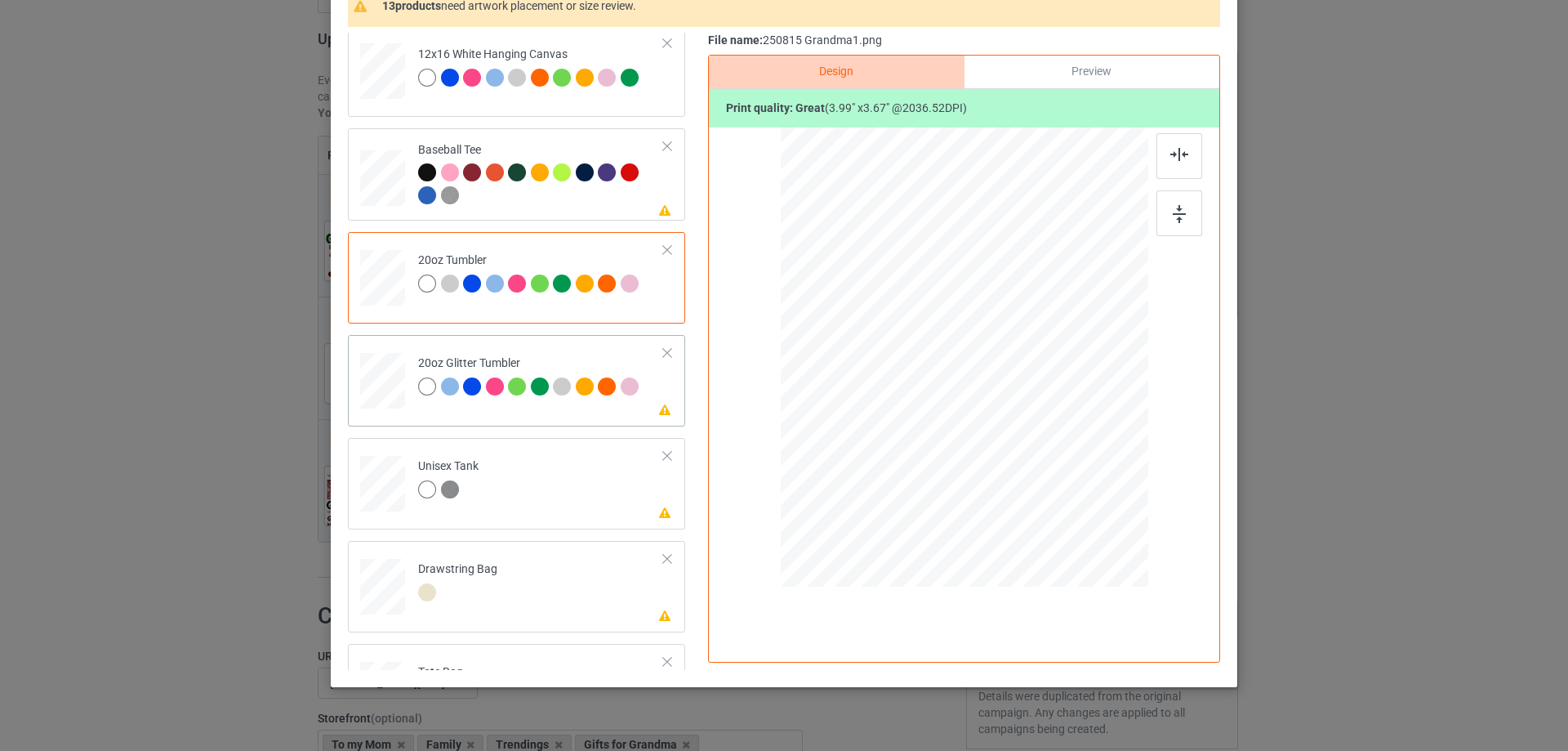
click at [398, 380] on tr "Please review artwork placement 20oz Glitter Tumbler" at bounding box center [516, 377] width 313 height 72
drag, startPoint x: 1061, startPoint y: 456, endPoint x: 1025, endPoint y: 413, distance: 55.6
click at [1025, 413] on div at bounding box center [1028, 416] width 14 height 14
drag, startPoint x: 893, startPoint y: 376, endPoint x: 916, endPoint y: 368, distance: 24.8
click at [916, 368] on div at bounding box center [881, 323] width 127 height 117
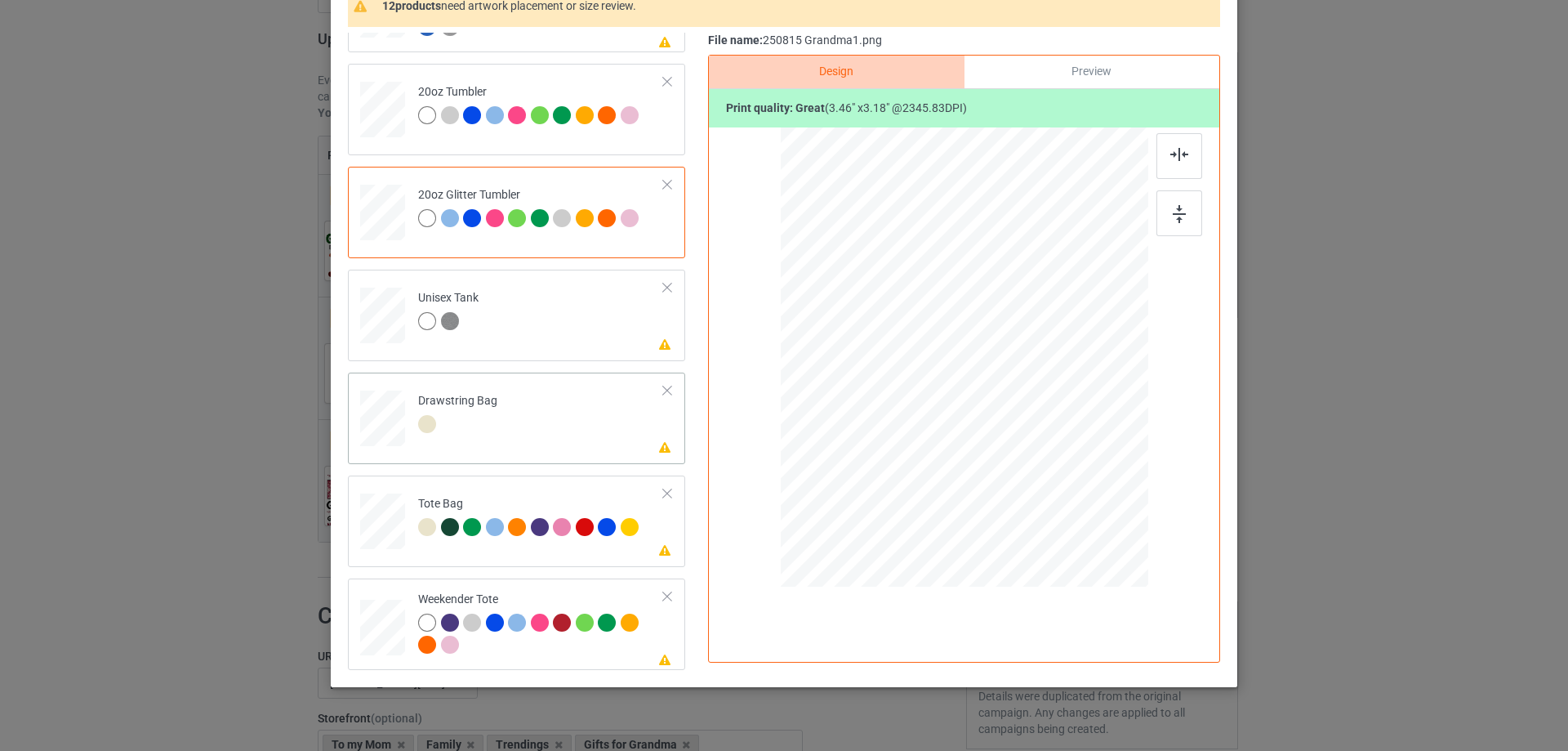
scroll to position [192, 0]
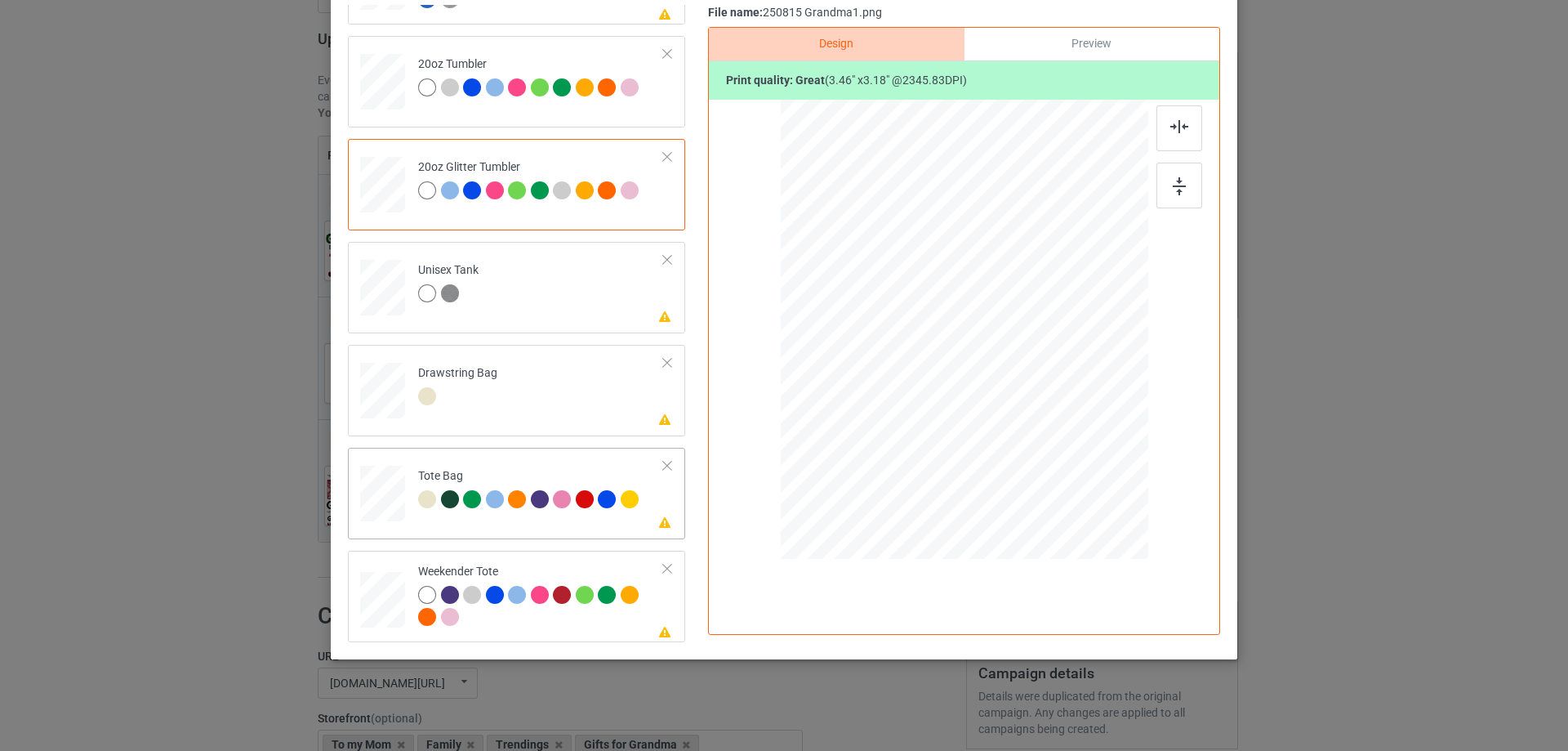
click at [372, 493] on div at bounding box center [382, 501] width 21 height 25
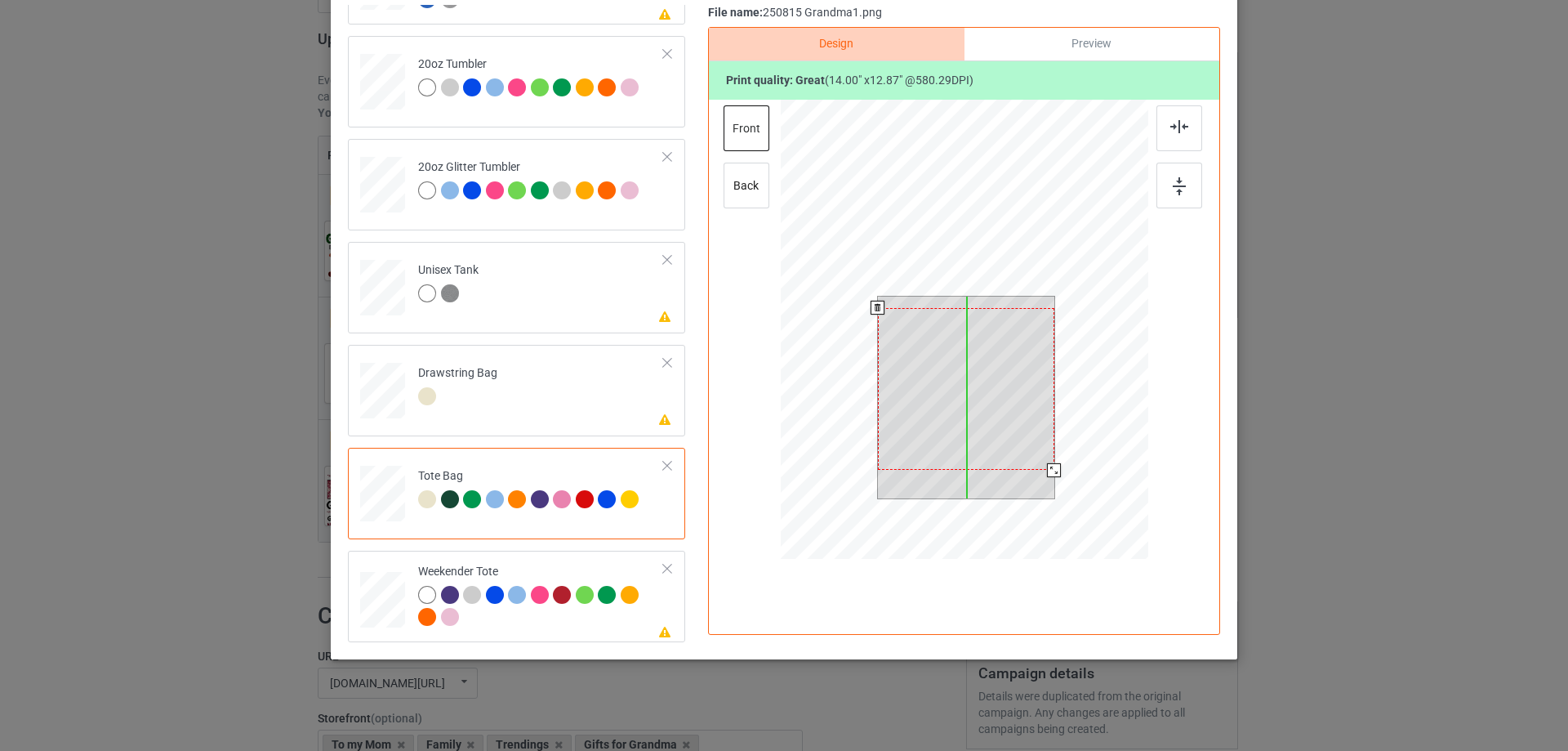
drag, startPoint x: 937, startPoint y: 418, endPoint x: 936, endPoint y: 430, distance: 11.5
click at [936, 430] on div at bounding box center [966, 389] width 176 height 163
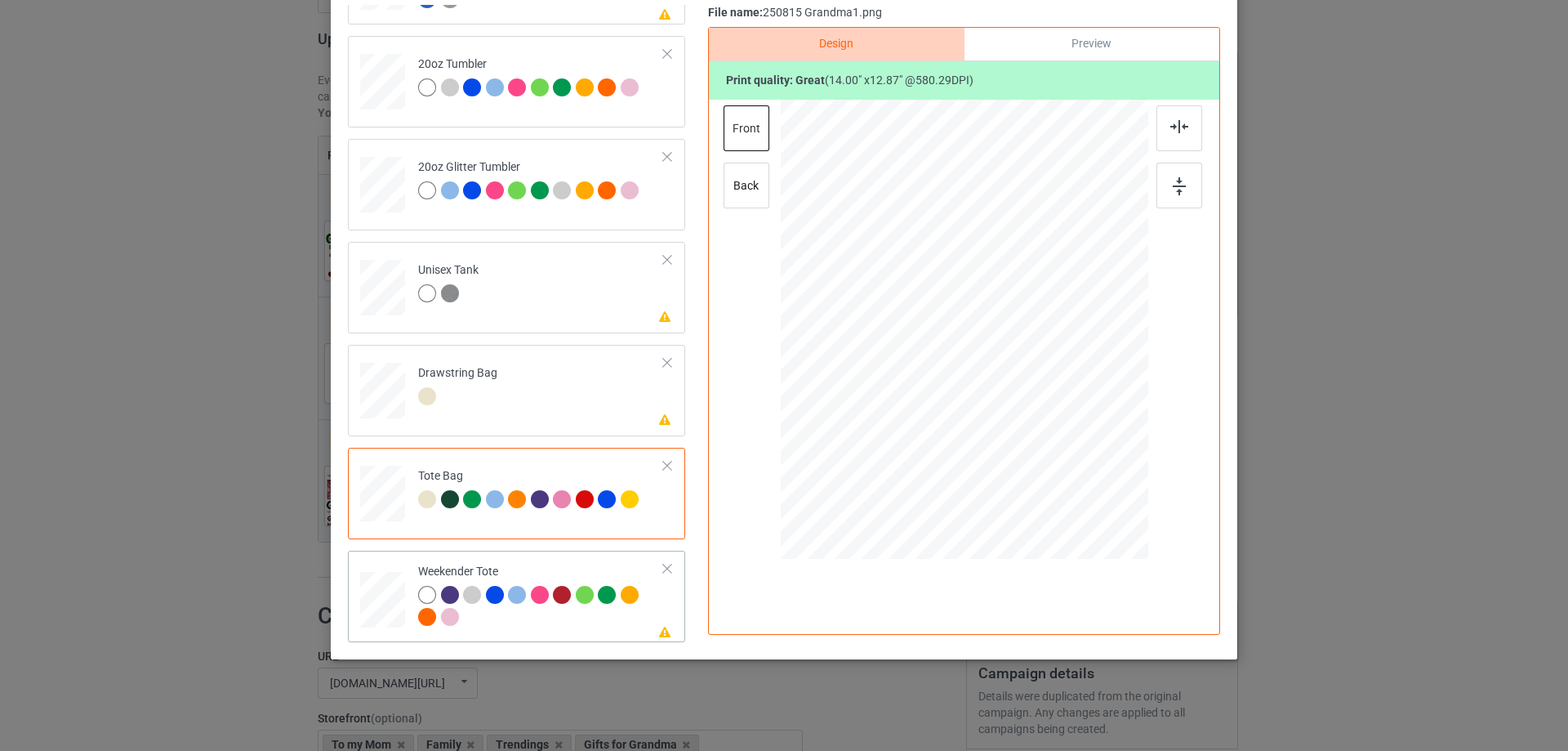
click at [376, 612] on div at bounding box center [382, 600] width 45 height 29
click at [1001, 326] on div at bounding box center [964, 312] width 425 height 425
click at [999, 332] on div at bounding box center [964, 312] width 425 height 425
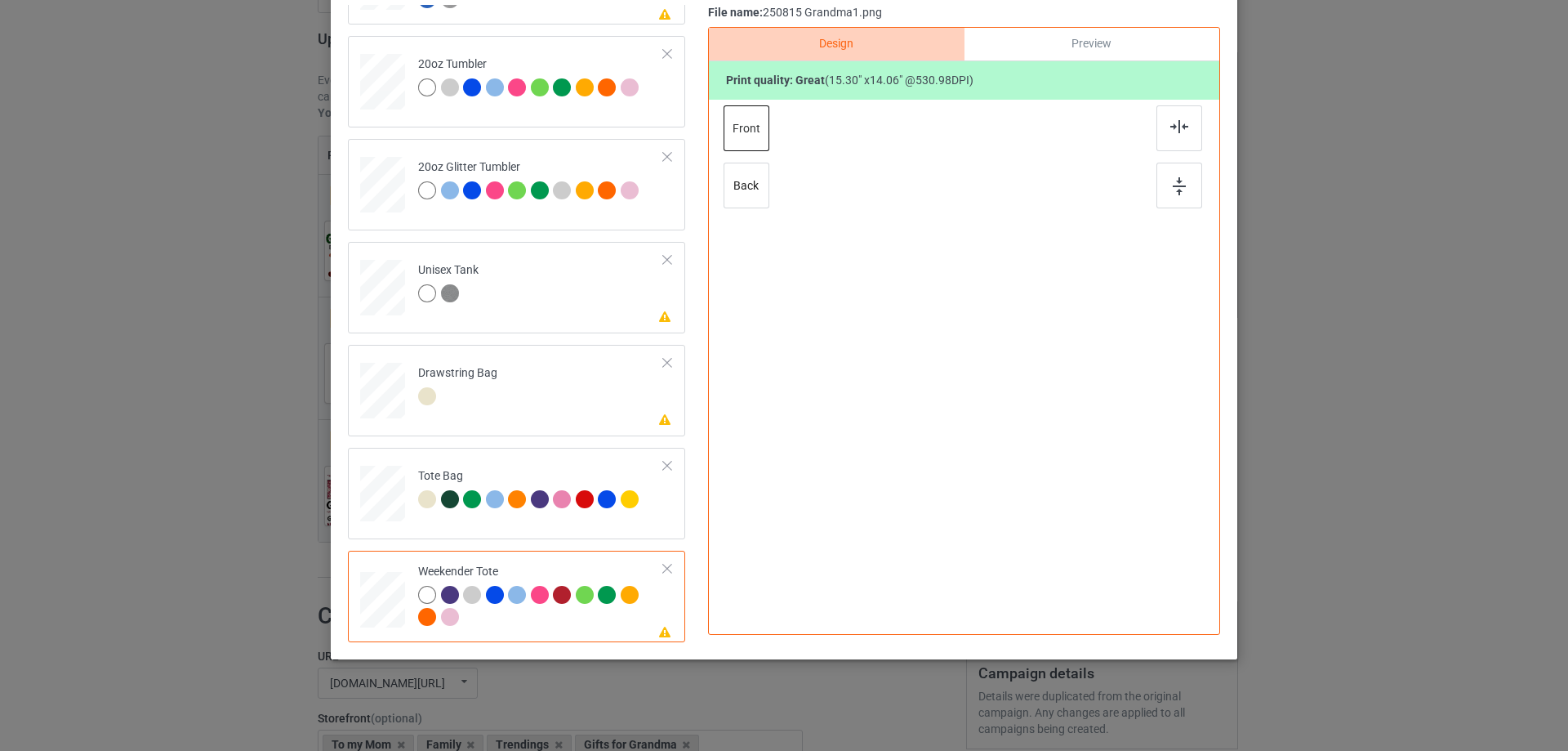
click at [999, 332] on div at bounding box center [964, 312] width 425 height 425
click at [499, 520] on td "Tote Bag" at bounding box center [541, 490] width 264 height 72
click at [537, 627] on div at bounding box center [541, 608] width 246 height 45
click at [643, 523] on td "Tote Bag" at bounding box center [541, 490] width 264 height 72
click at [617, 626] on div at bounding box center [541, 608] width 246 height 45
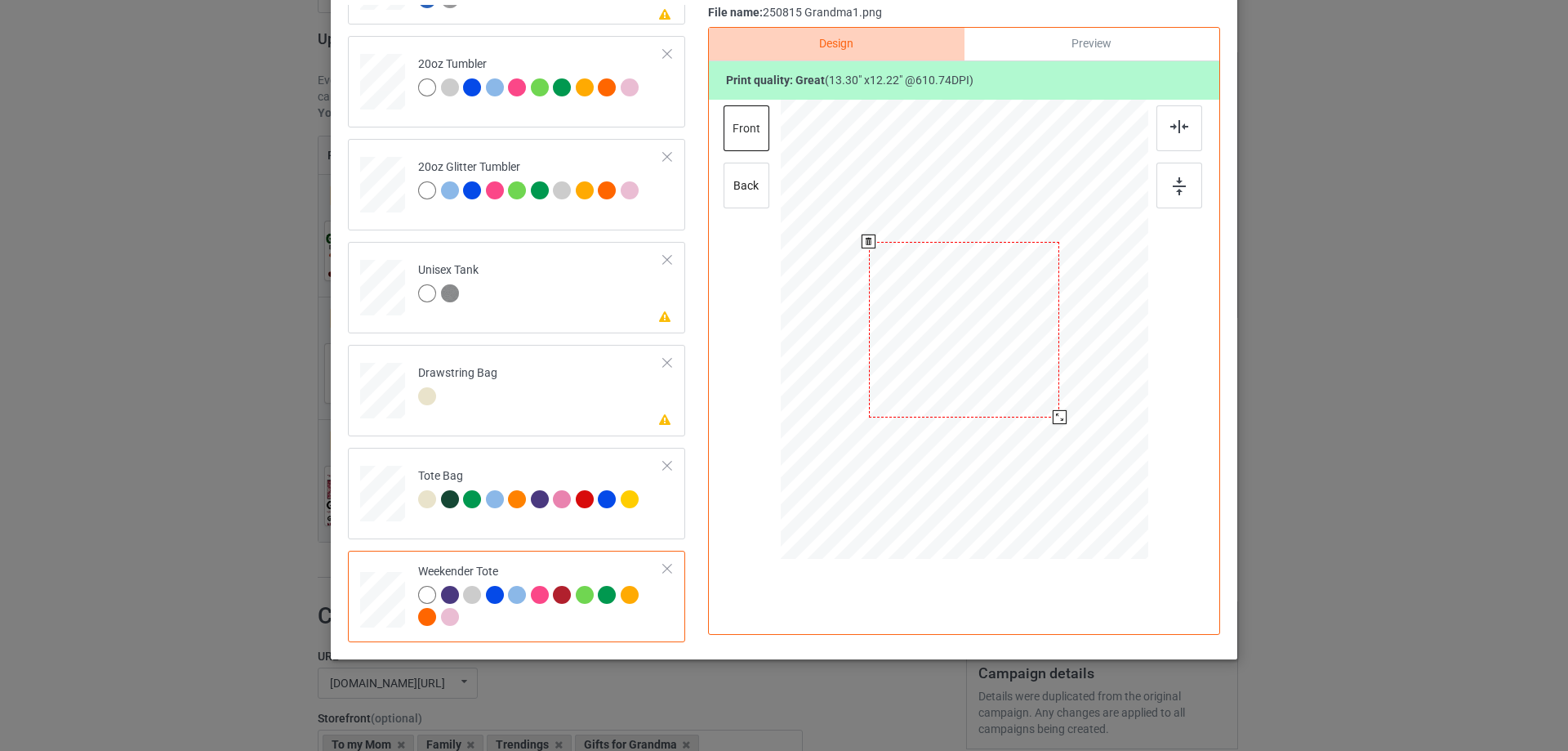
drag, startPoint x: 1068, startPoint y: 428, endPoint x: 1054, endPoint y: 408, distance: 24.7
click at [1054, 410] on div at bounding box center [1060, 417] width 14 height 14
click at [1022, 385] on div at bounding box center [964, 322] width 184 height 169
click at [1178, 132] on img at bounding box center [1179, 126] width 18 height 13
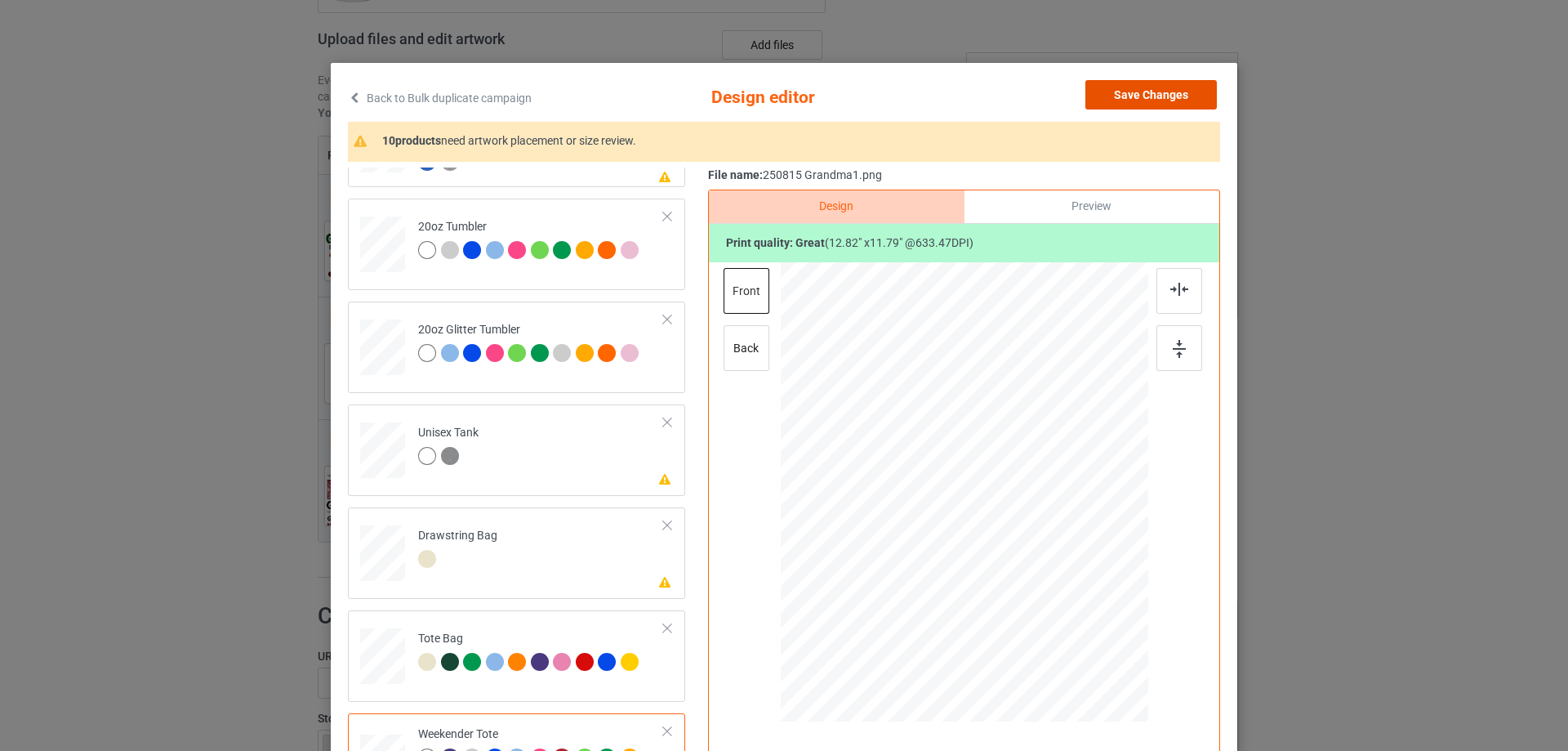
click at [1146, 97] on button "Save Changes" at bounding box center [1150, 94] width 131 height 29
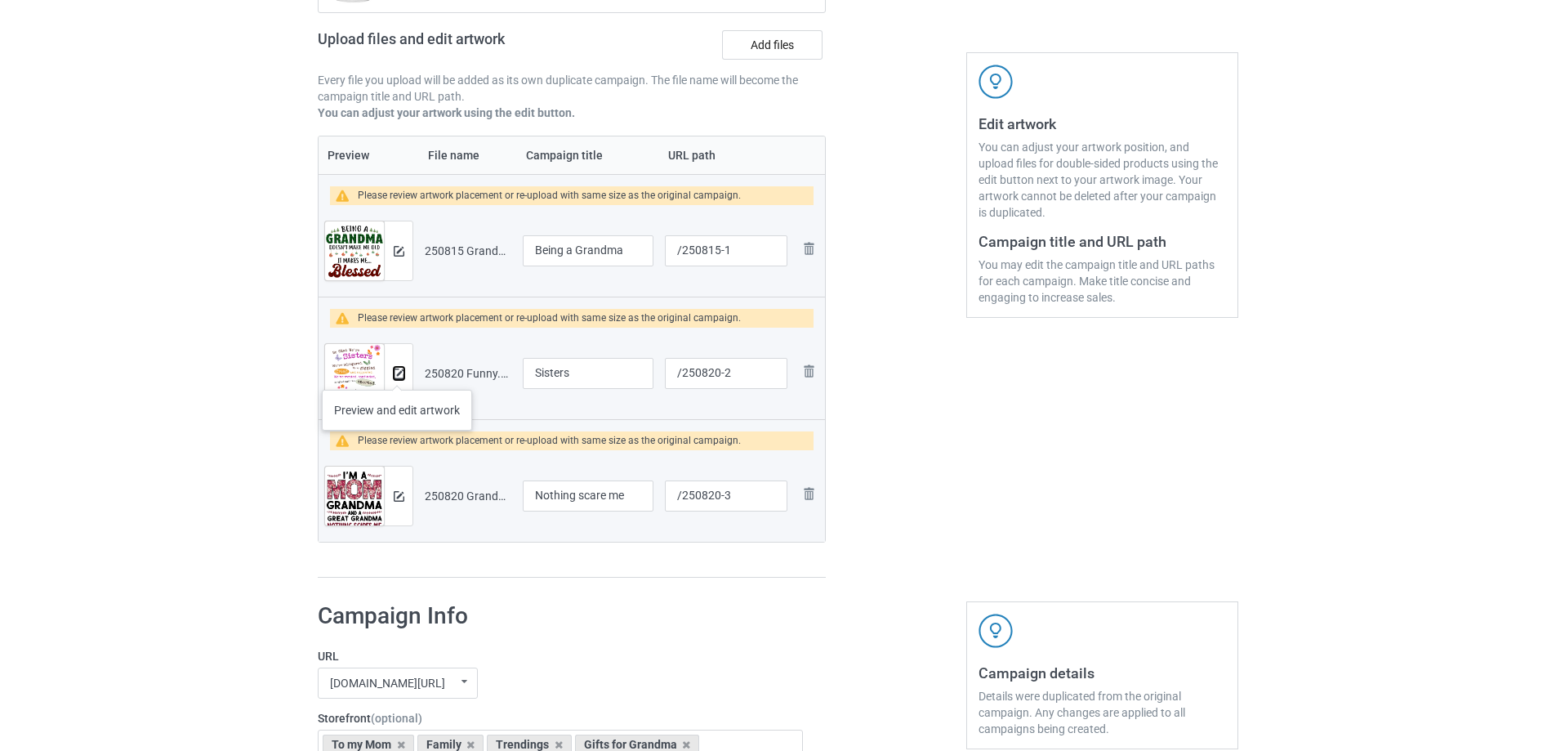
click at [397, 373] on img at bounding box center [399, 373] width 11 height 11
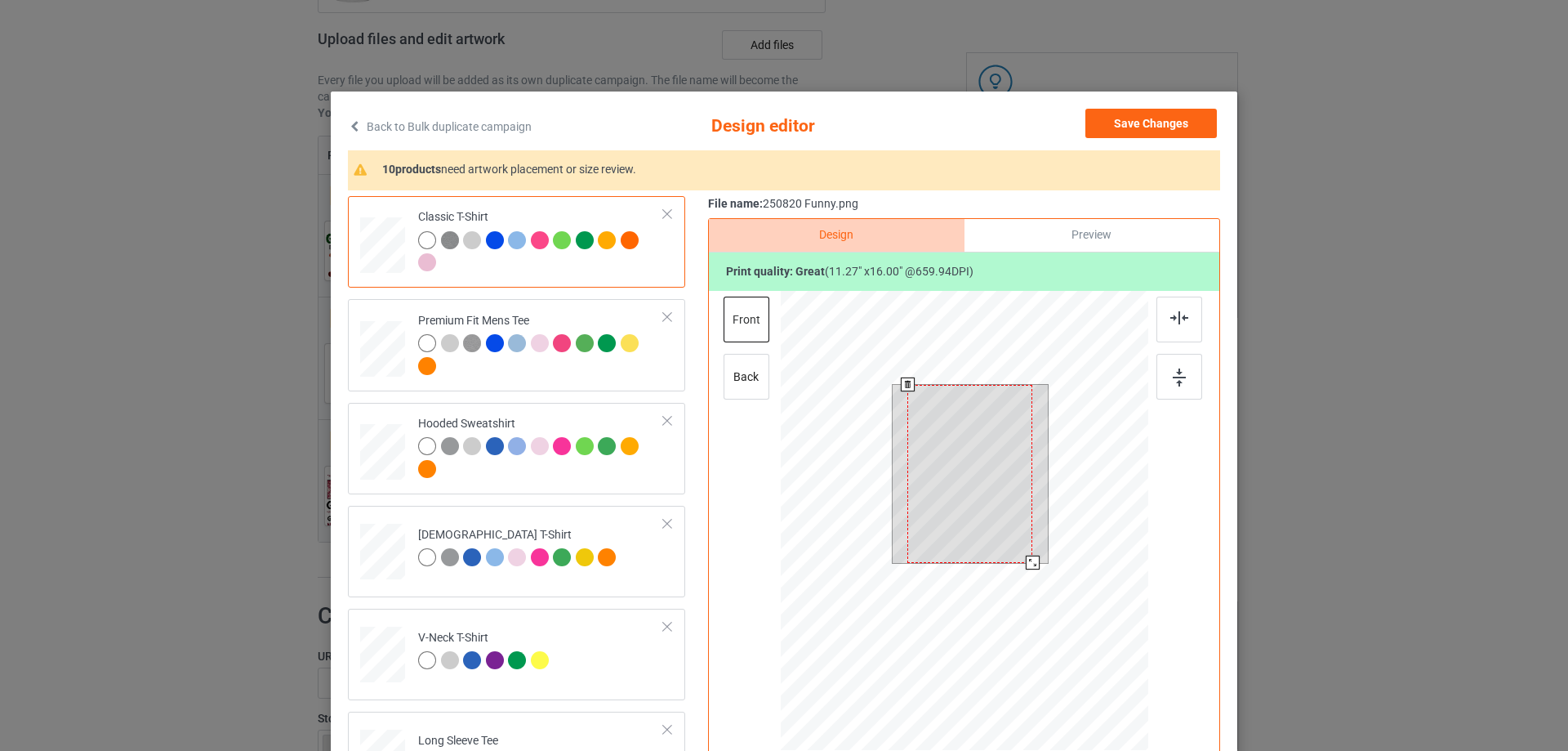
click at [1027, 572] on div at bounding box center [965, 523] width 368 height 464
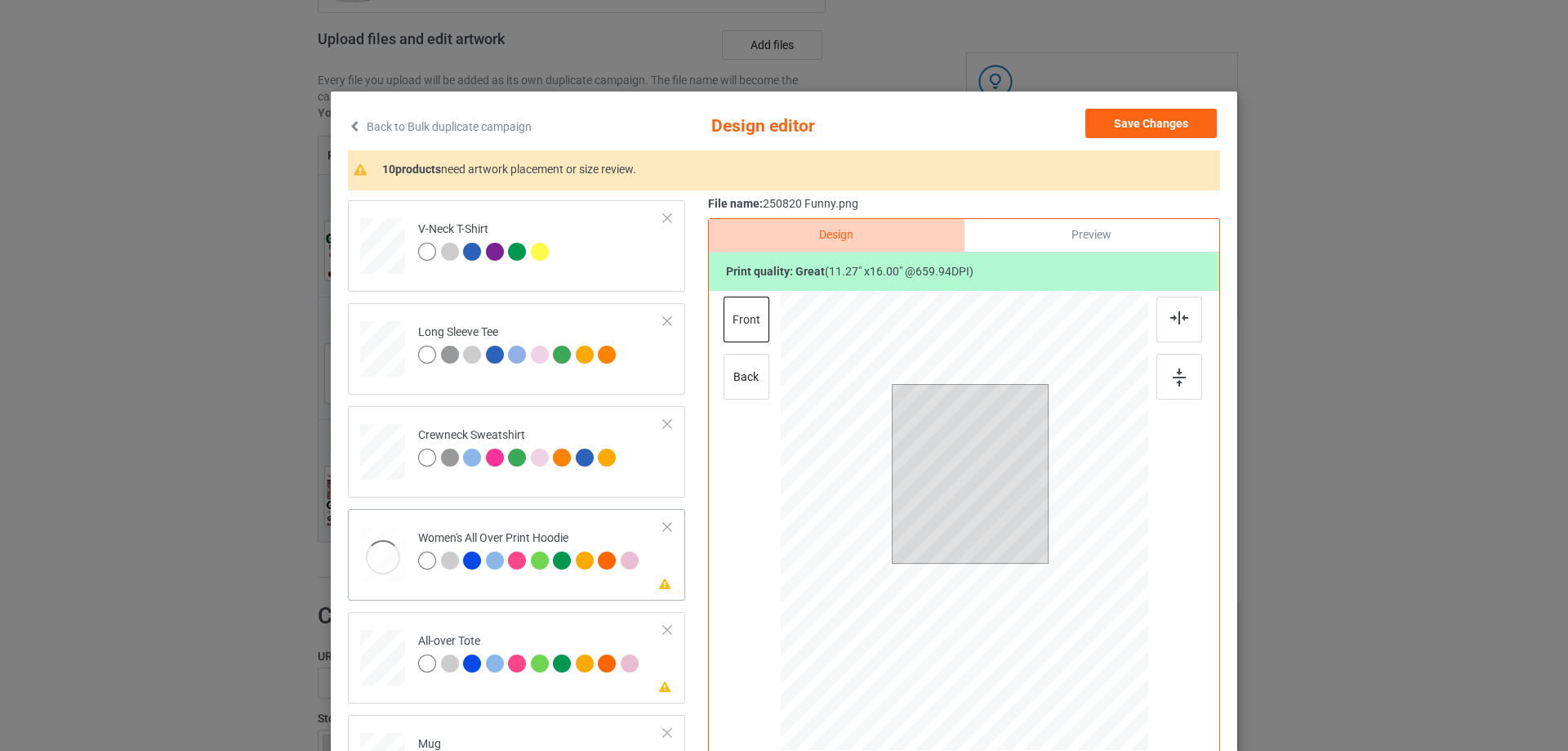
scroll to position [572, 0]
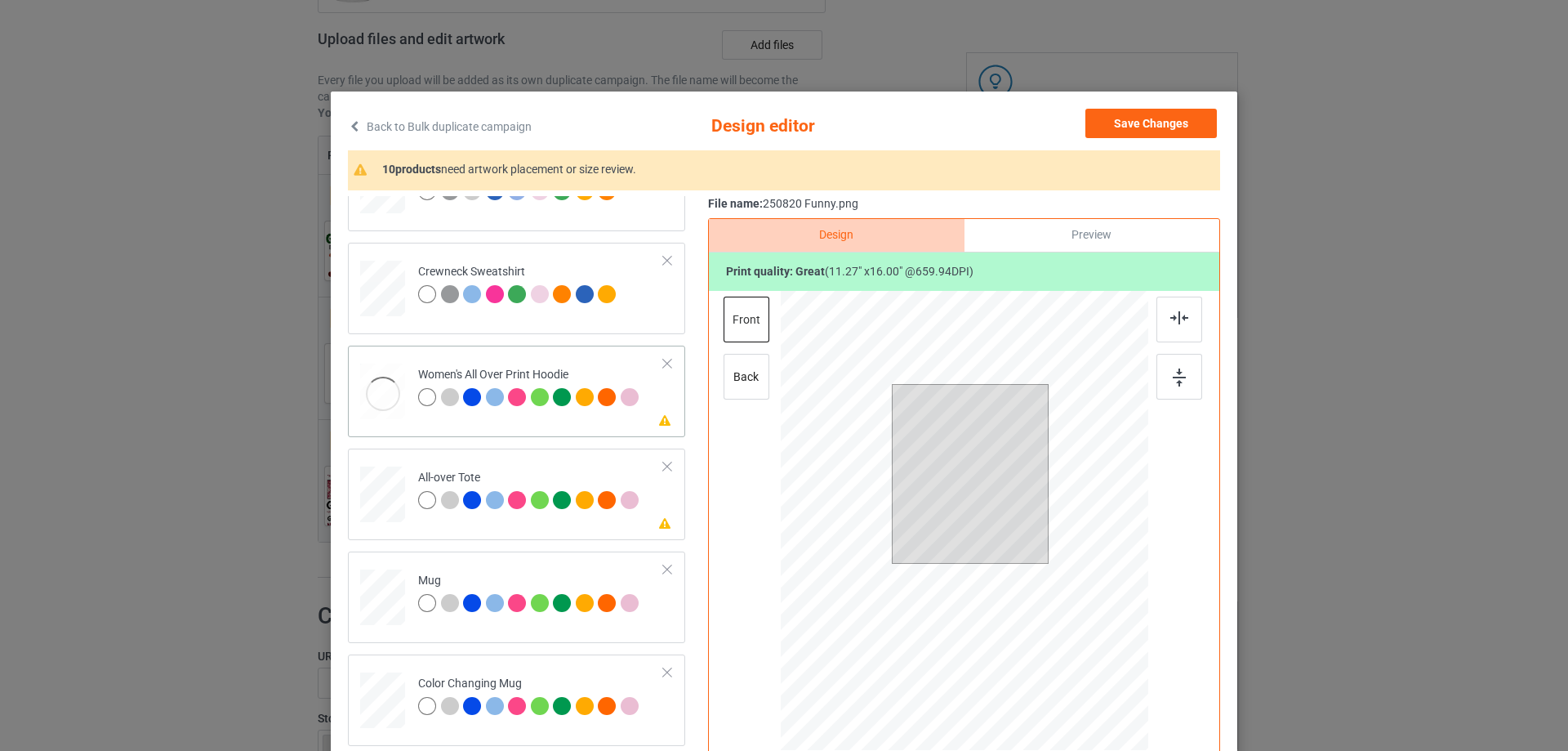
drag, startPoint x: 372, startPoint y: 396, endPoint x: 408, endPoint y: 405, distance: 37.0
click at [372, 398] on div at bounding box center [382, 393] width 45 height 60
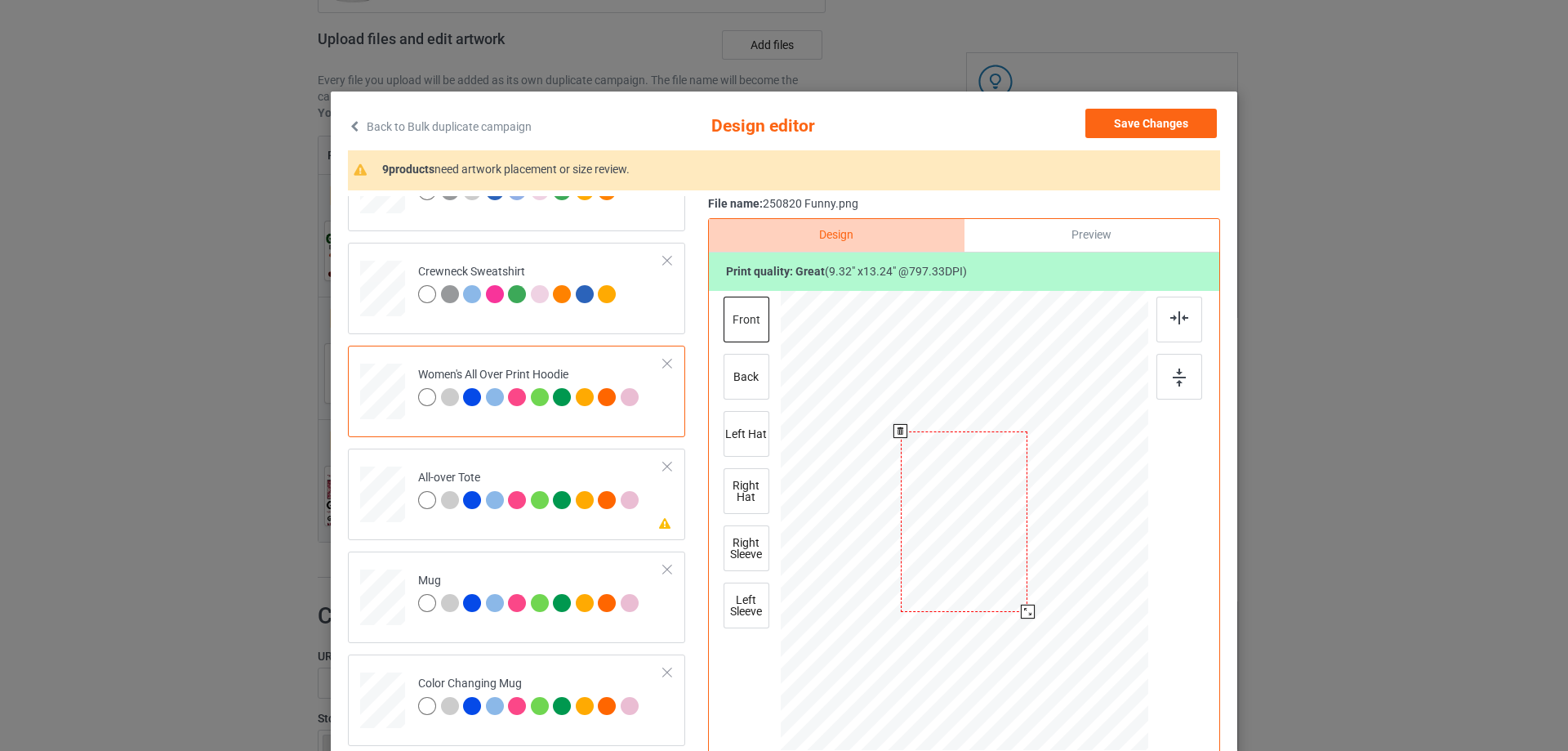
drag, startPoint x: 1067, startPoint y: 684, endPoint x: 1018, endPoint y: 588, distance: 107.4
click at [1028, 590] on div at bounding box center [965, 522] width 368 height 416
drag, startPoint x: 995, startPoint y: 578, endPoint x: 993, endPoint y: 519, distance: 58.8
click at [993, 519] on div at bounding box center [962, 463] width 110 height 156
click at [379, 504] on div at bounding box center [382, 494] width 45 height 45
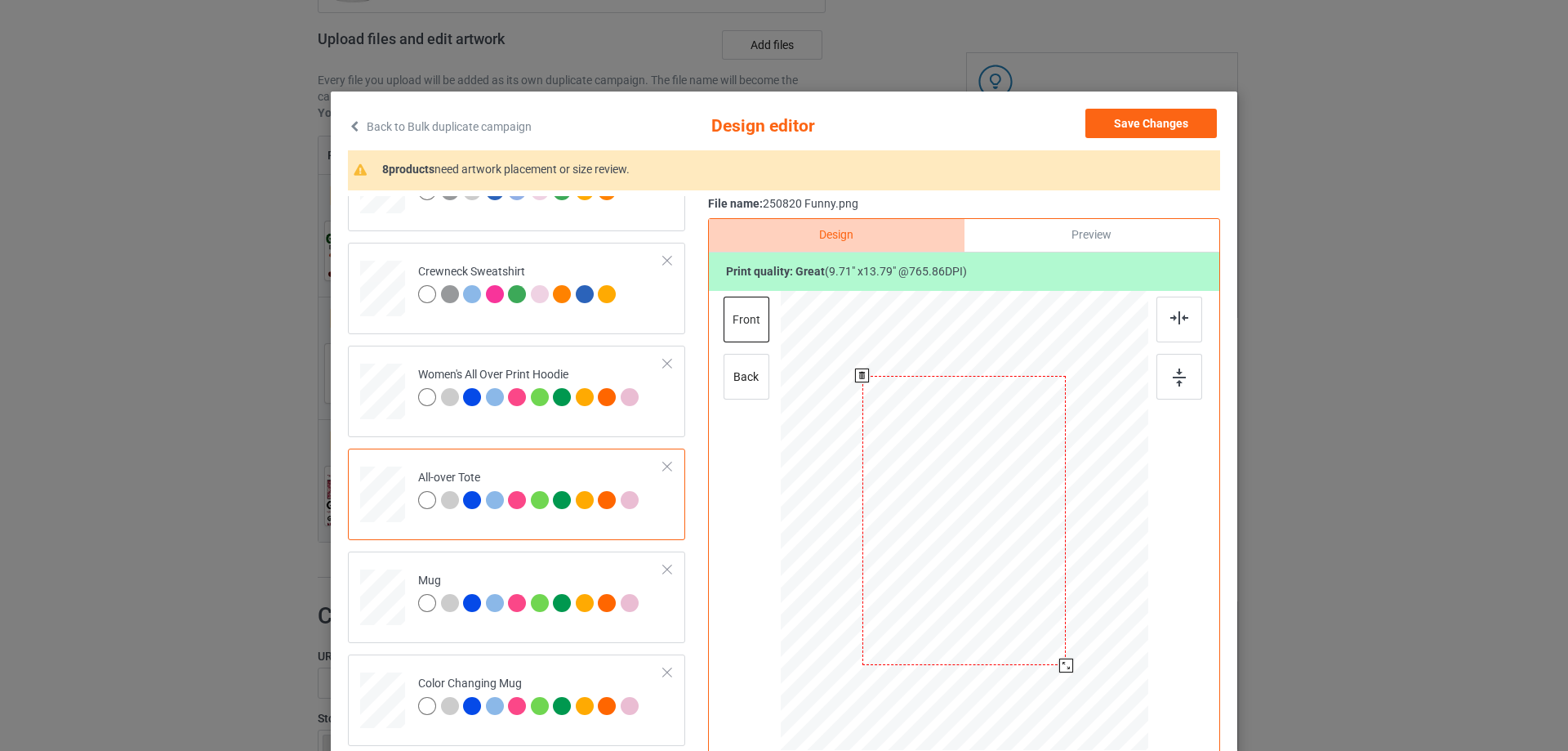
drag, startPoint x: 1070, startPoint y: 673, endPoint x: 1066, endPoint y: 658, distance: 15.3
click at [1066, 658] on div at bounding box center [1066, 665] width 14 height 14
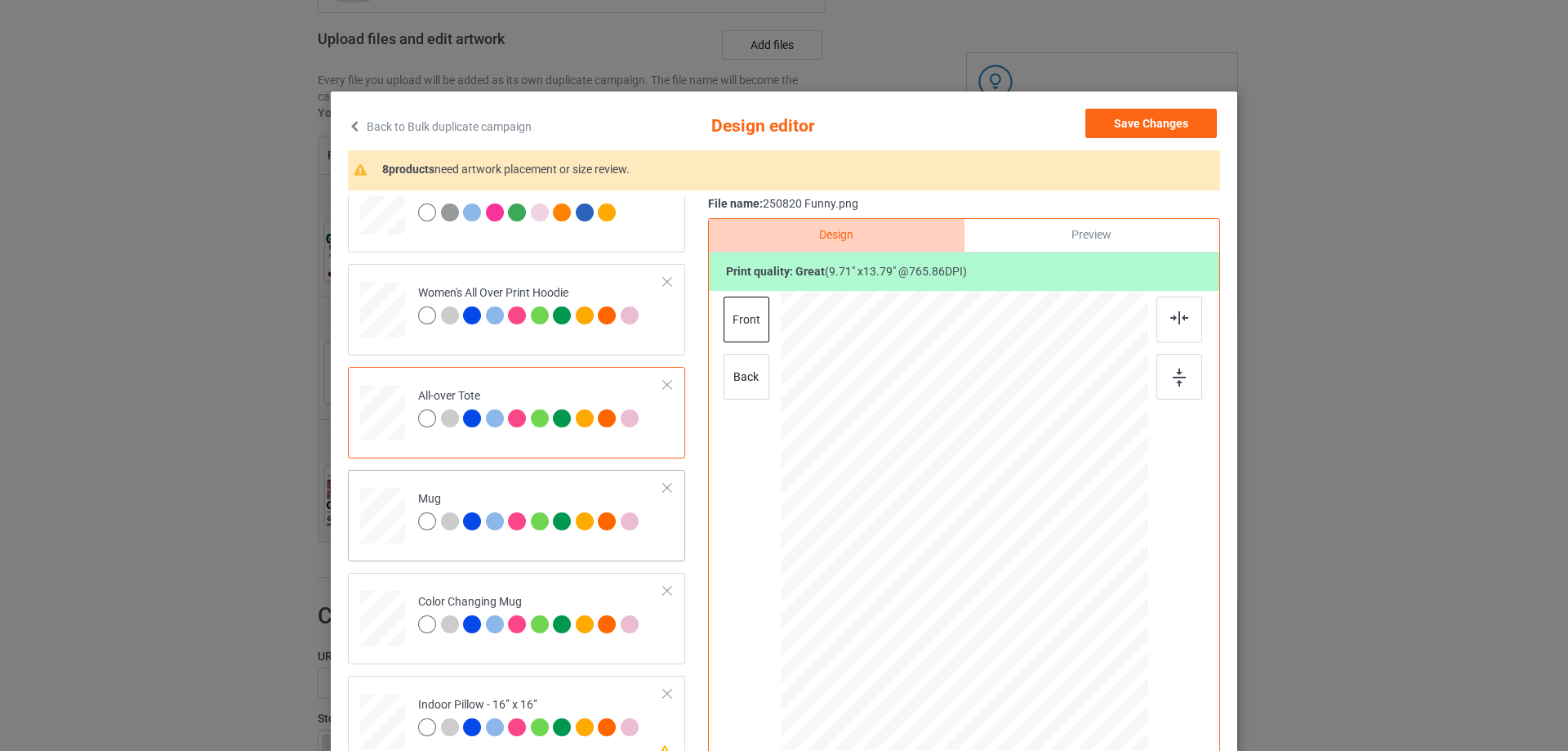
scroll to position [735, 0]
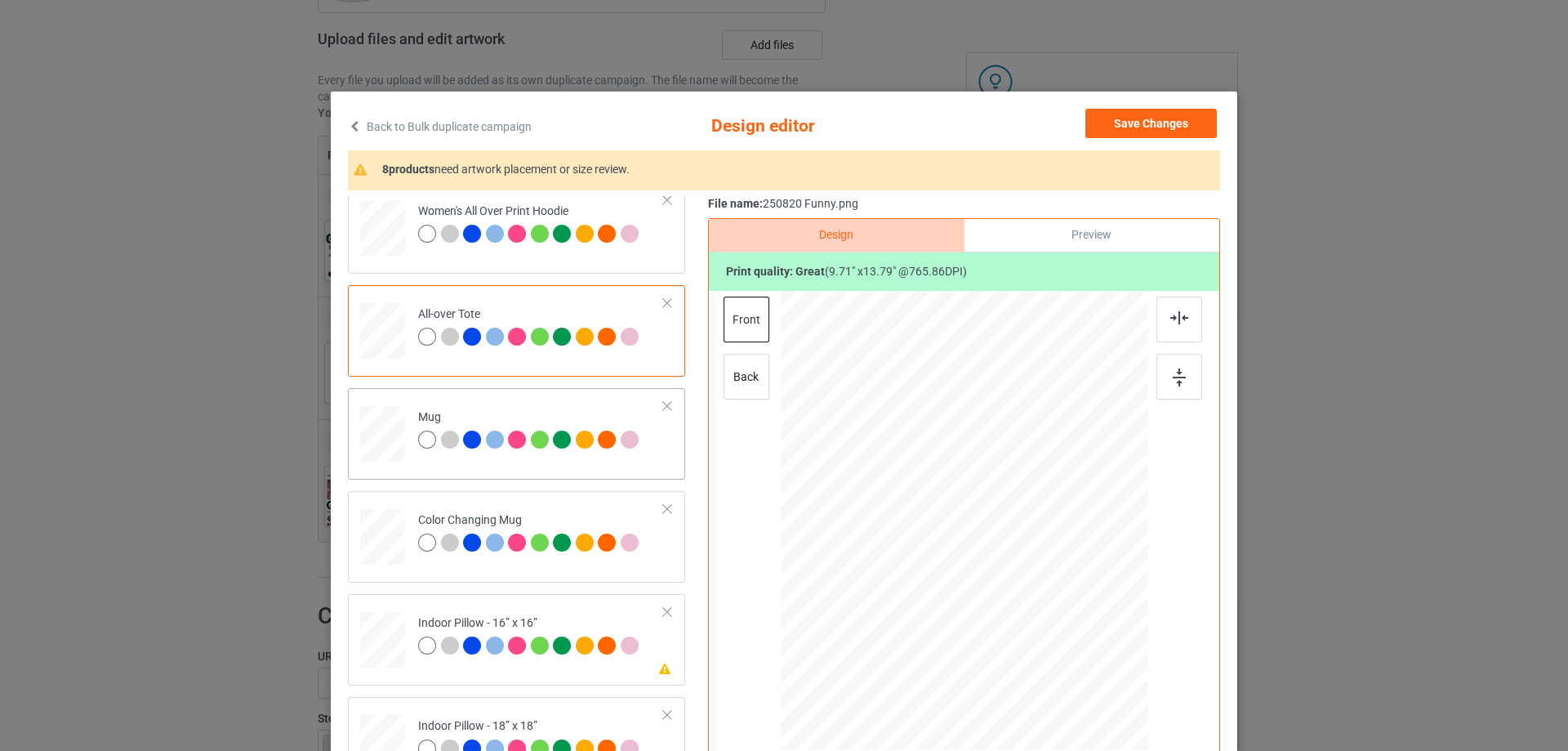
click at [393, 429] on div at bounding box center [382, 434] width 45 height 19
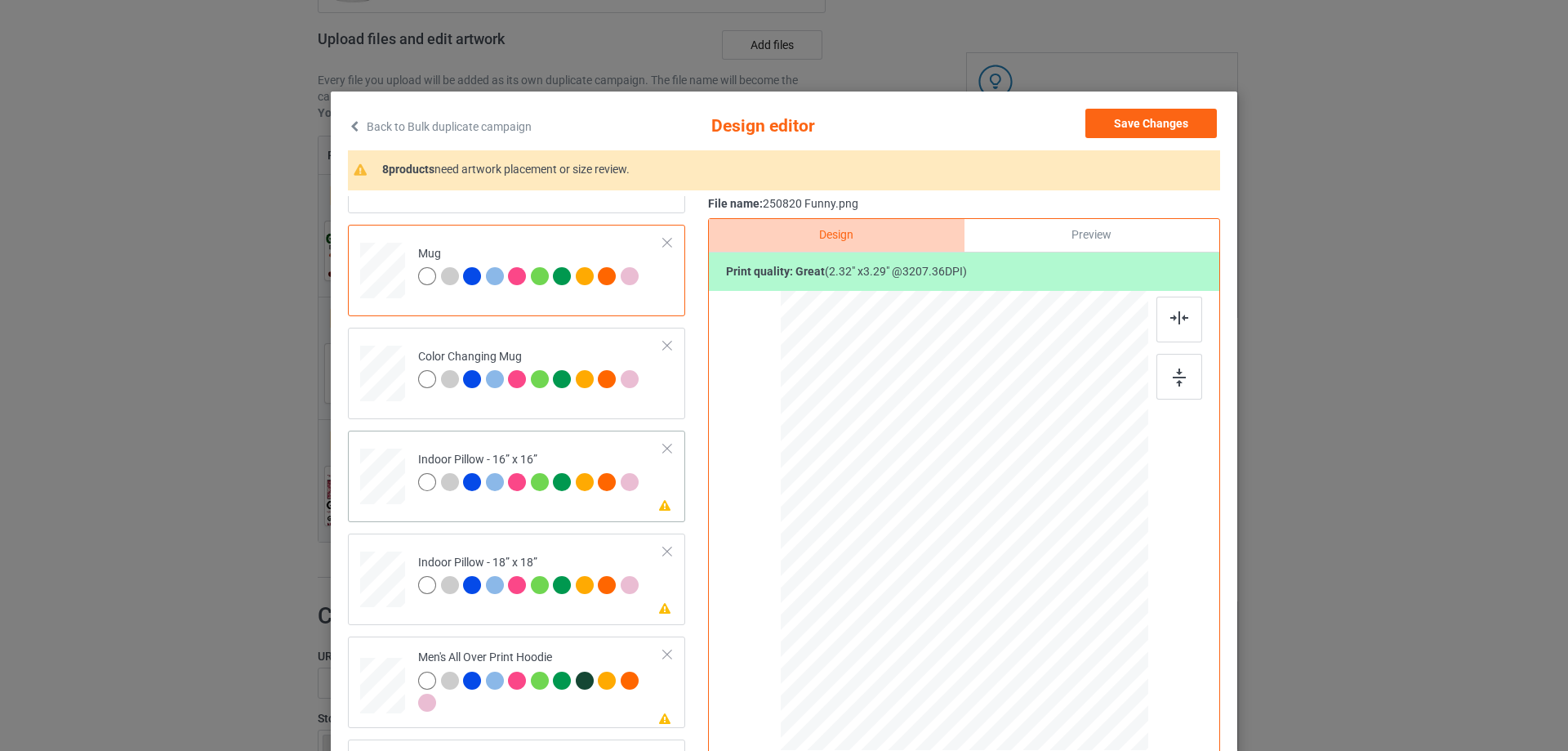
click at [381, 483] on div at bounding box center [382, 476] width 45 height 45
drag, startPoint x: 1067, startPoint y: 676, endPoint x: 1067, endPoint y: 644, distance: 32.7
click at [1067, 644] on div at bounding box center [965, 520] width 368 height 367
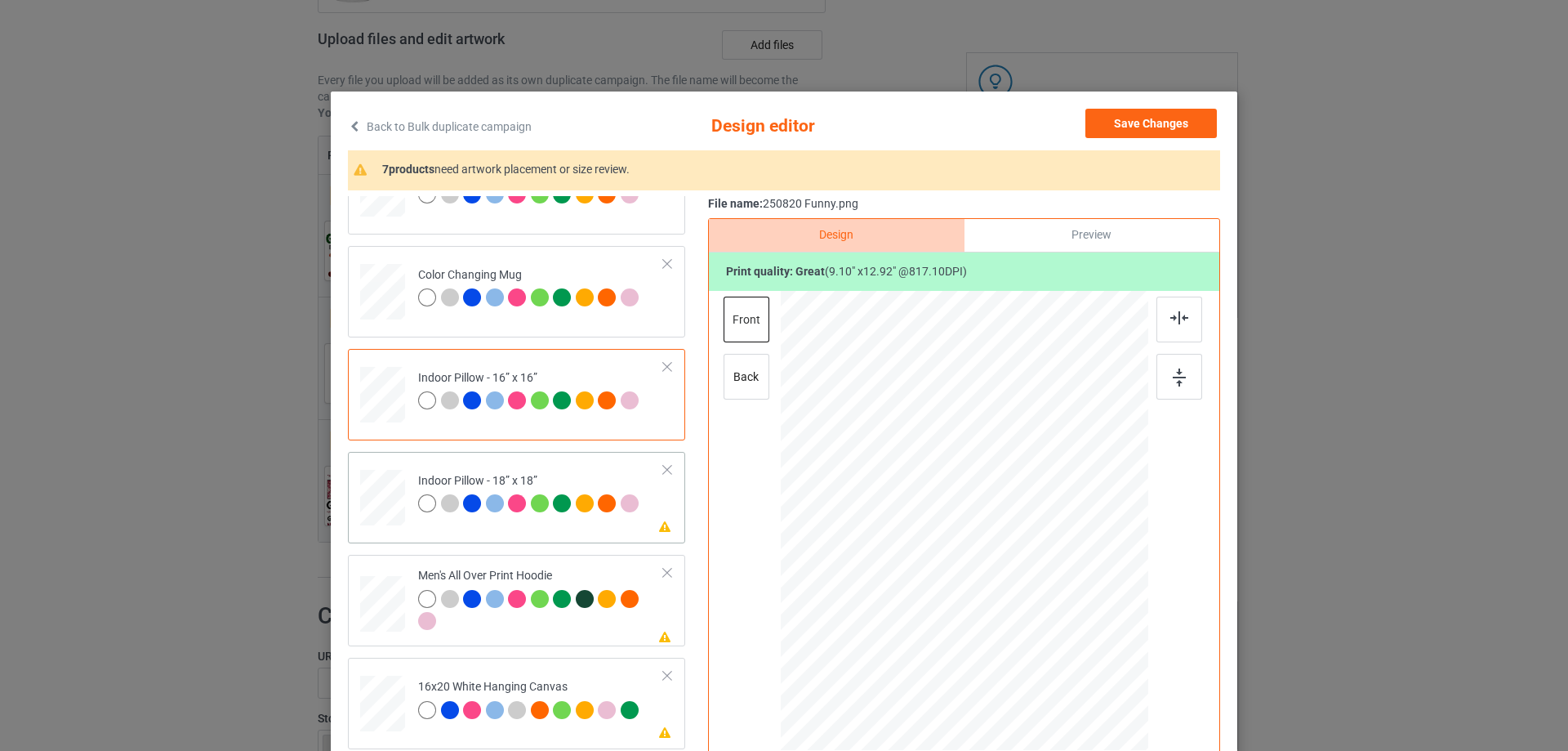
click at [398, 519] on div at bounding box center [382, 497] width 45 height 45
drag, startPoint x: 1067, startPoint y: 675, endPoint x: 1063, endPoint y: 655, distance: 20.8
click at [1063, 655] on div at bounding box center [1063, 661] width 14 height 14
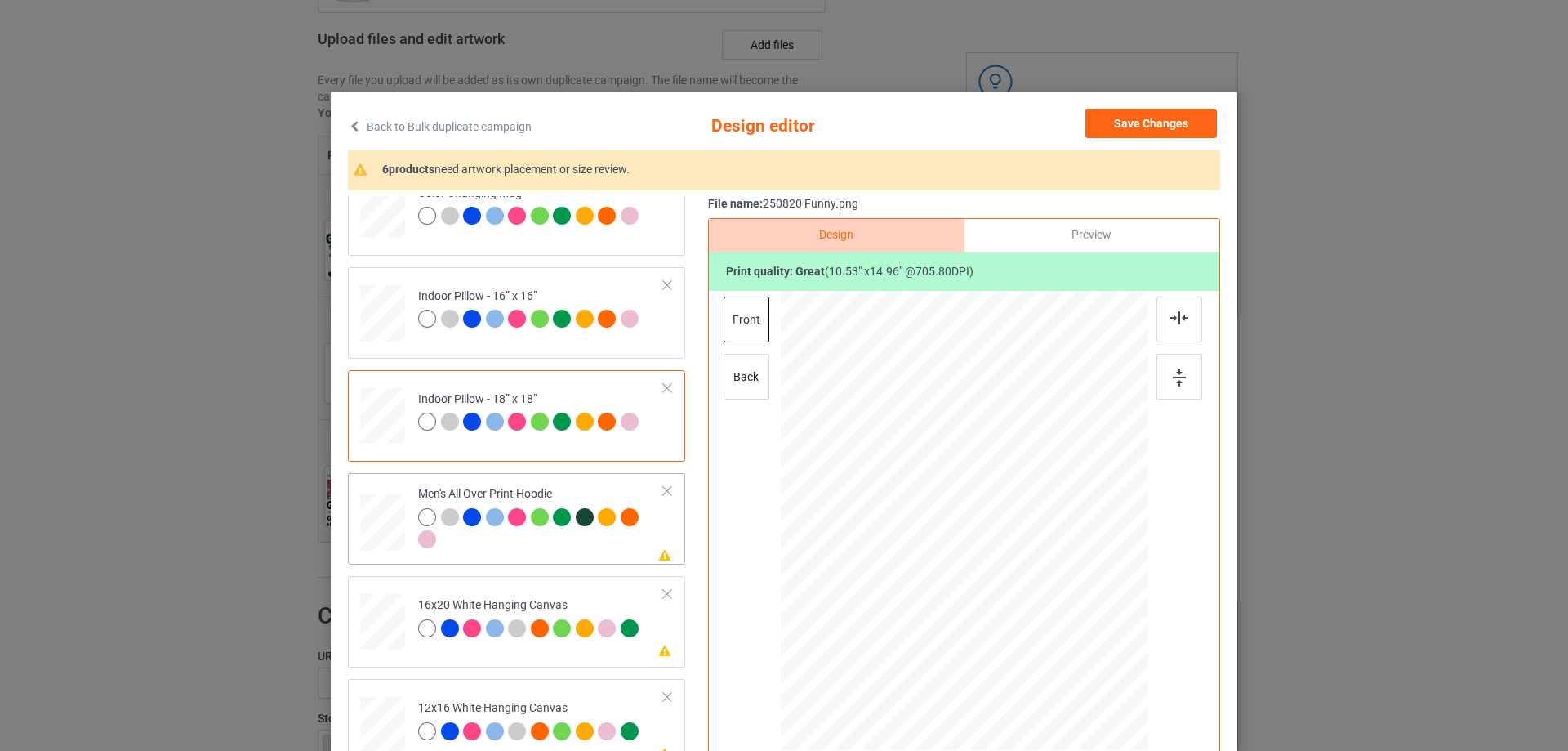
click at [384, 537] on div at bounding box center [382, 522] width 45 height 47
drag, startPoint x: 1068, startPoint y: 679, endPoint x: 1030, endPoint y: 586, distance: 100.7
click at [1030, 586] on div at bounding box center [965, 520] width 368 height 390
drag, startPoint x: 955, startPoint y: 545, endPoint x: 956, endPoint y: 532, distance: 12.3
click at [956, 532] on div at bounding box center [964, 473] width 110 height 157
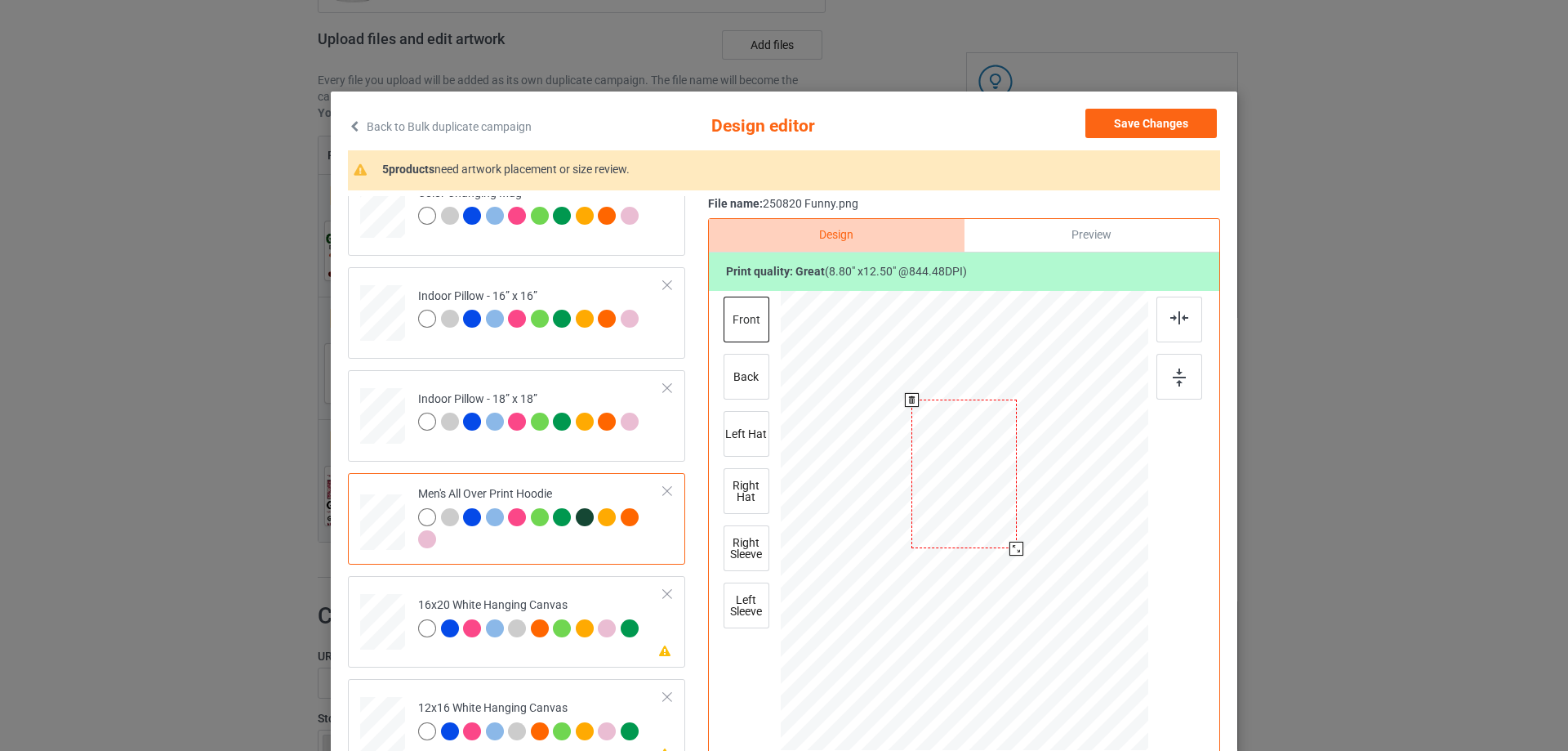
click at [1016, 553] on div at bounding box center [1016, 548] width 14 height 14
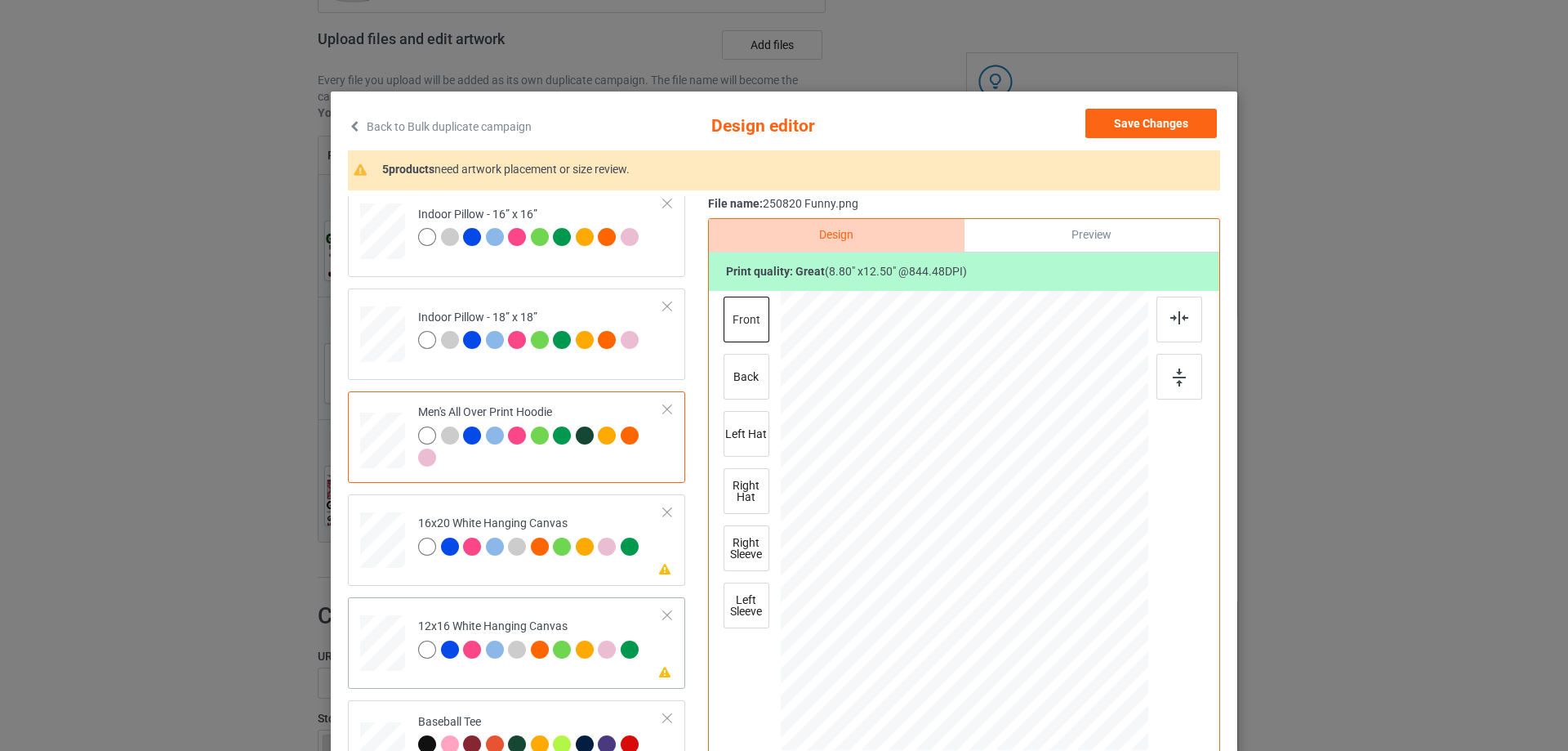
scroll to position [1225, 0]
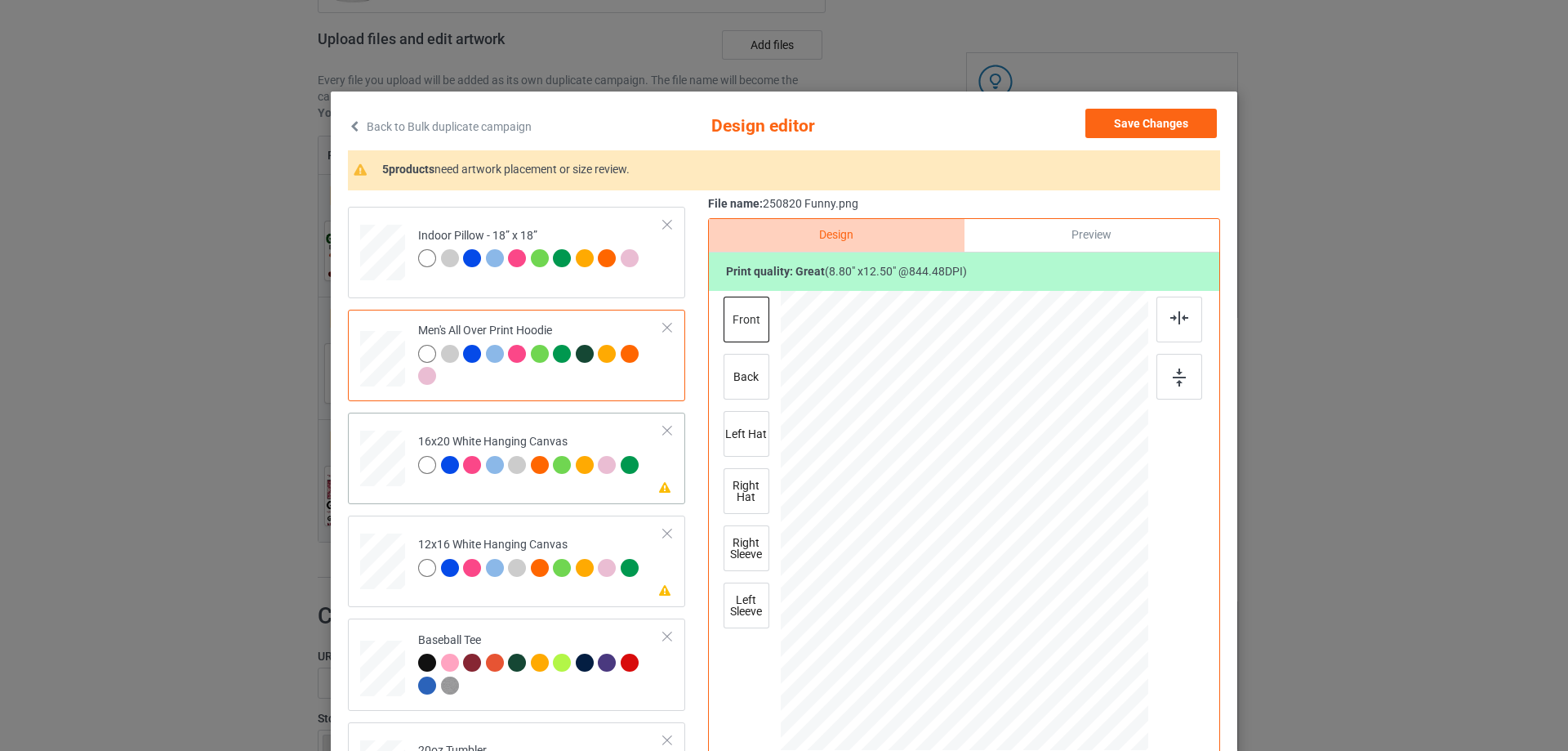
click at [376, 462] on div at bounding box center [382, 458] width 45 height 56
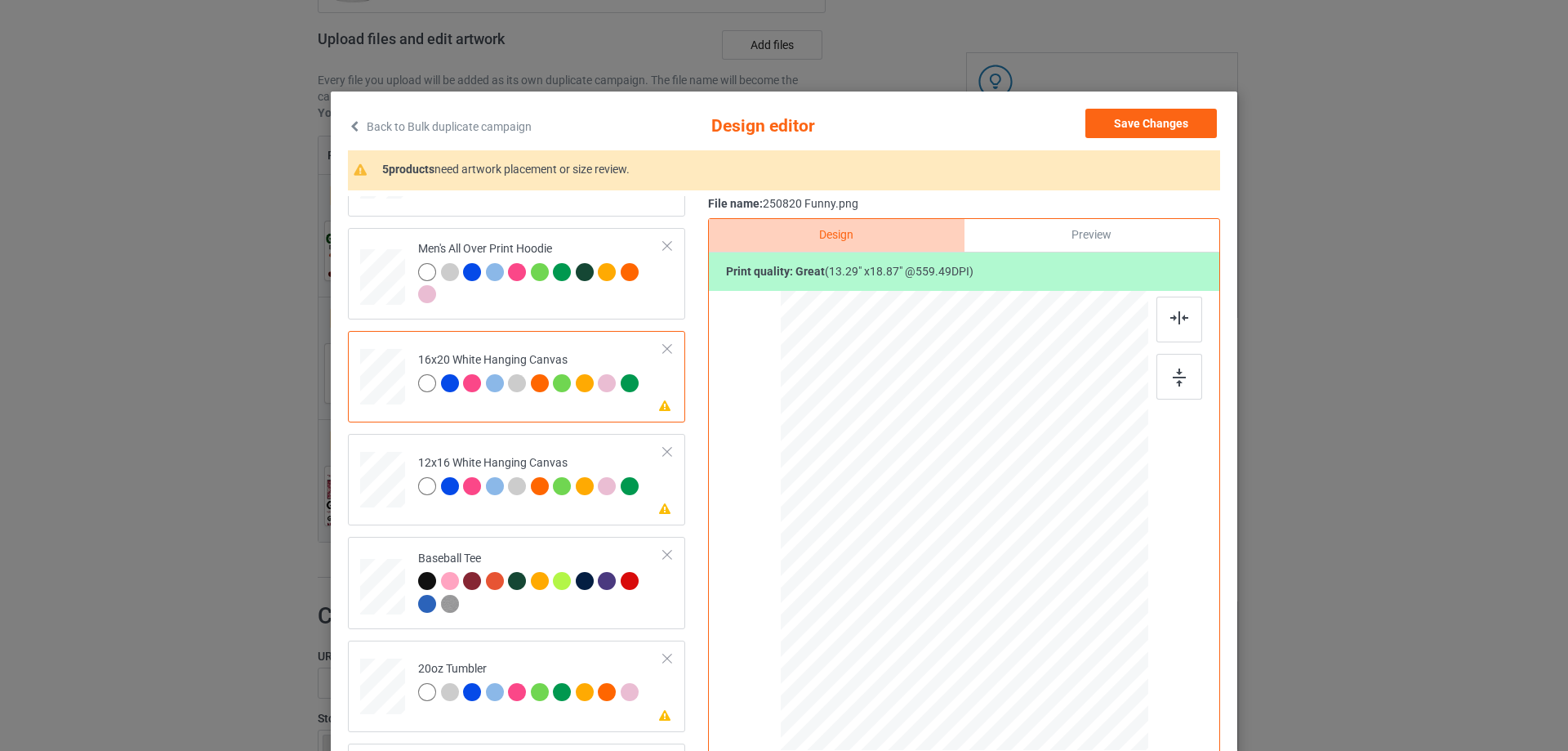
scroll to position [1470, 0]
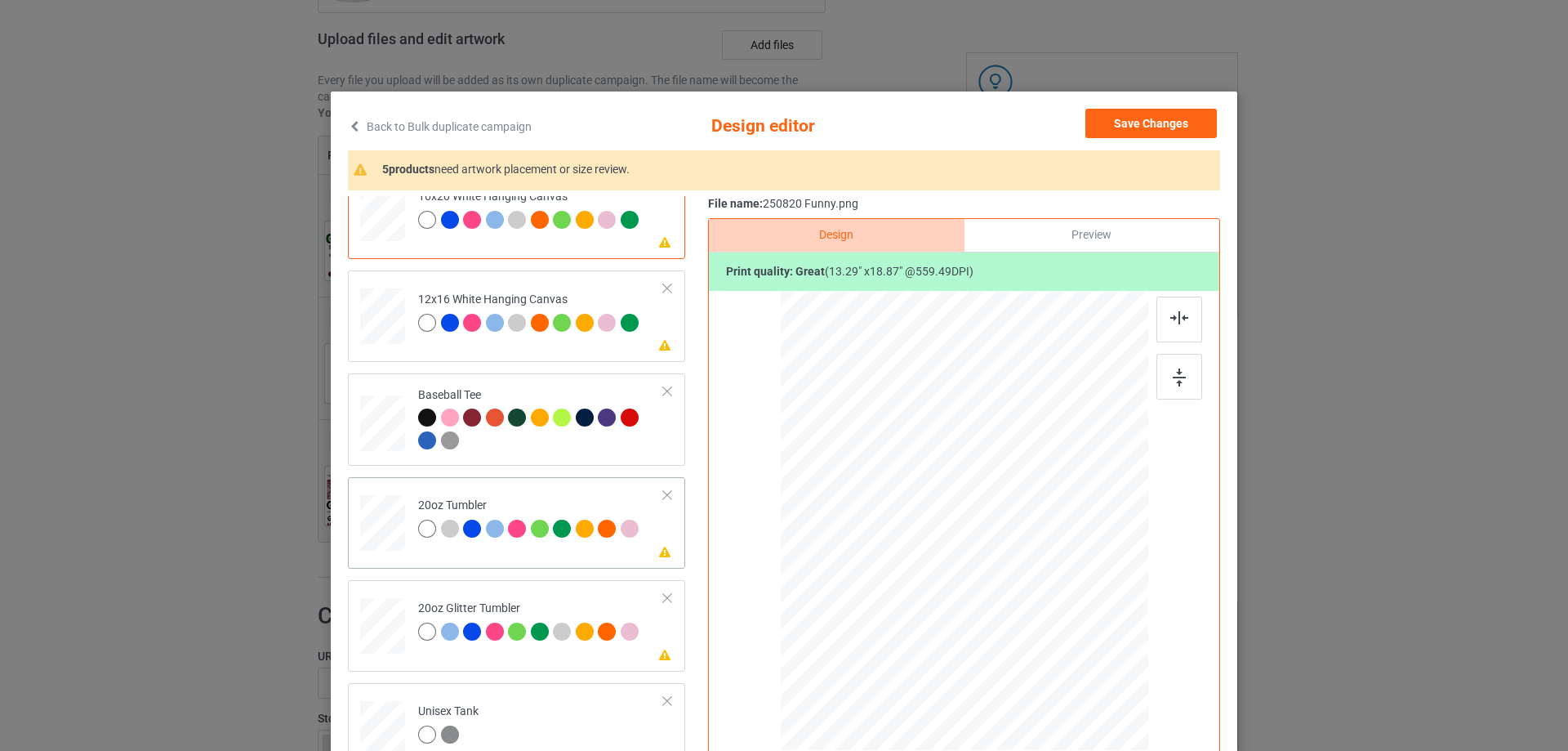
click at [381, 530] on div at bounding box center [382, 523] width 42 height 26
click at [938, 605] on div at bounding box center [943, 607] width 14 height 14
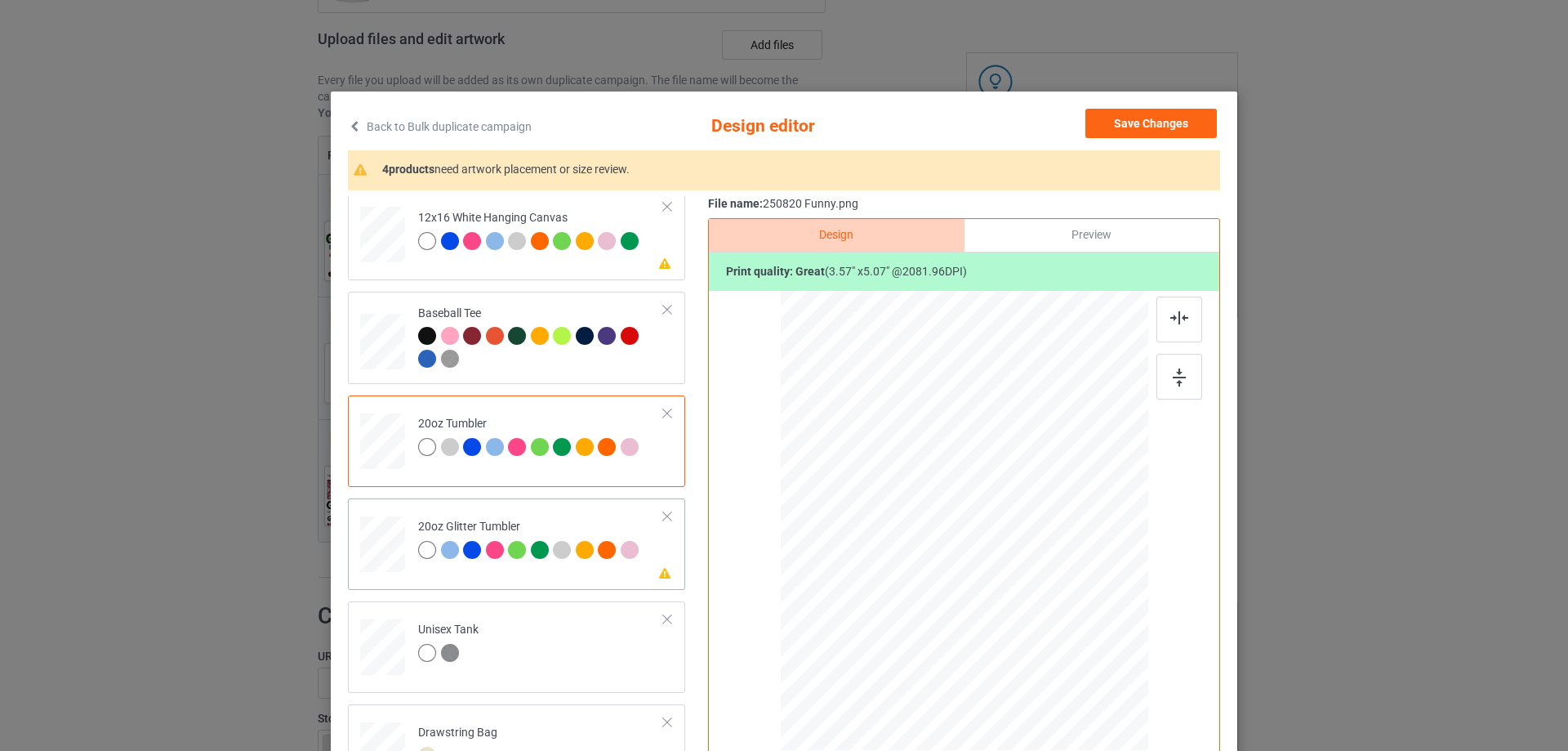
drag, startPoint x: 389, startPoint y: 549, endPoint x: 446, endPoint y: 555, distance: 57.5
click at [389, 548] on div at bounding box center [383, 544] width 42 height 36
click at [947, 611] on div at bounding box center [954, 611] width 14 height 14
click at [929, 592] on div at bounding box center [883, 509] width 137 height 195
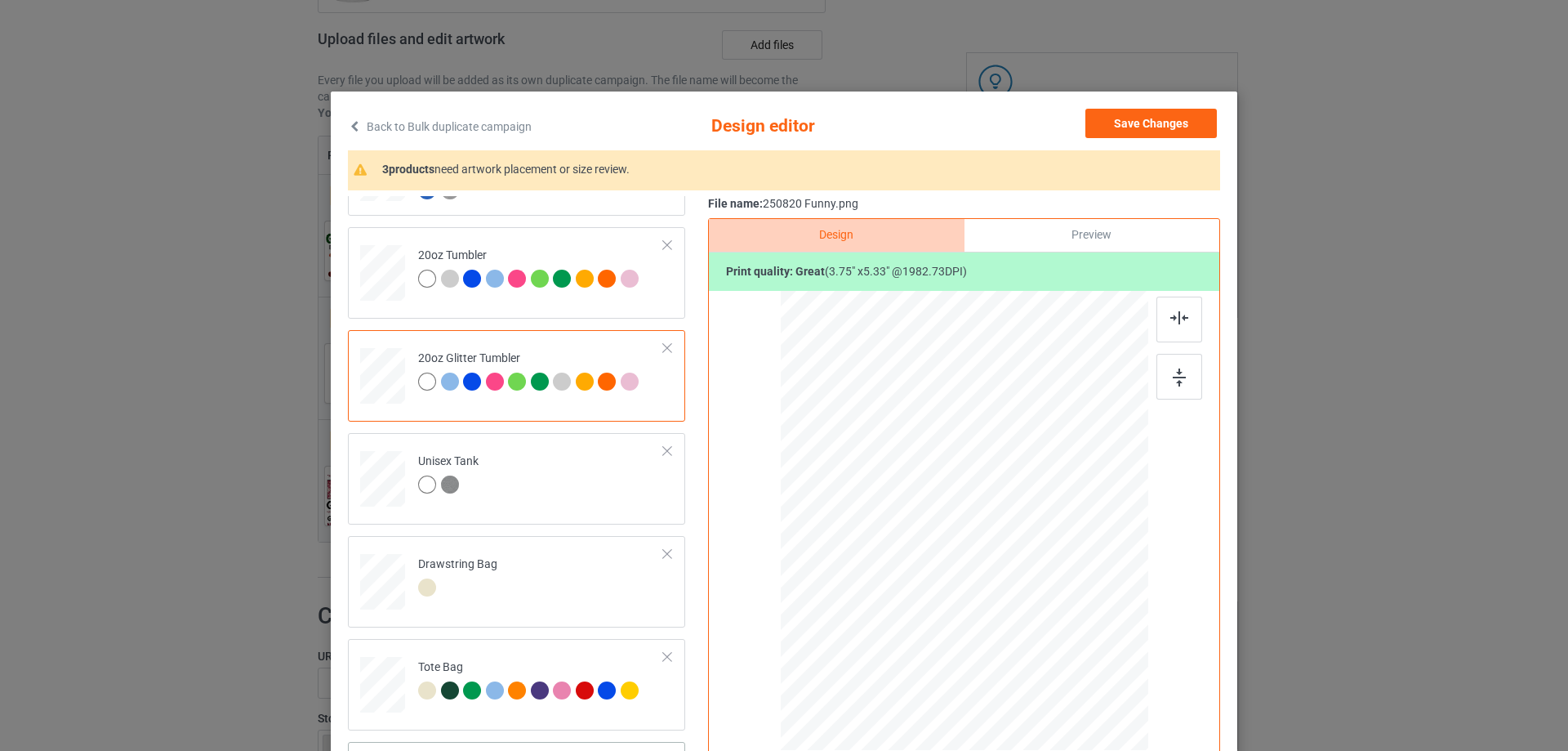
scroll to position [163, 0]
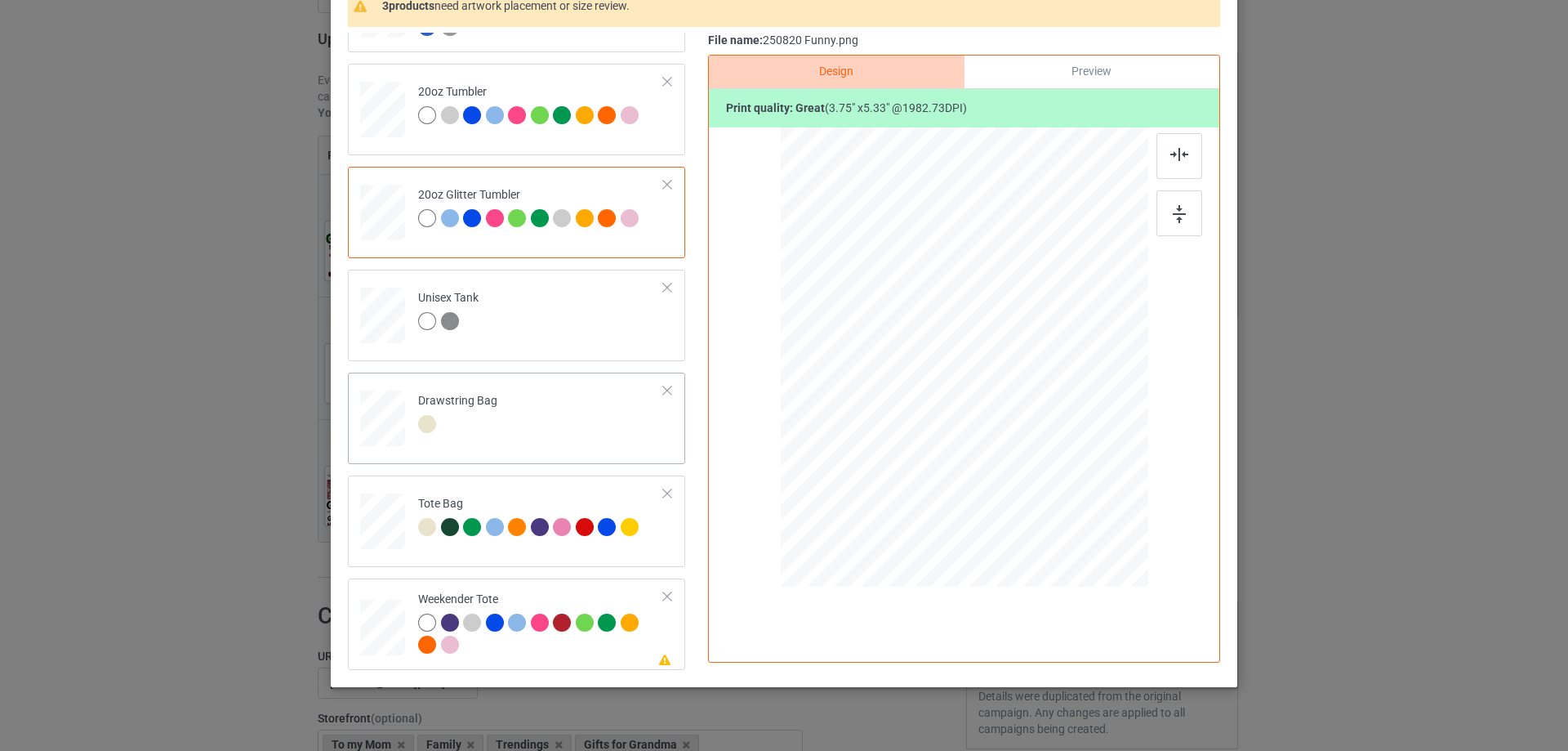
click at [378, 421] on div at bounding box center [382, 419] width 17 height 20
click at [382, 621] on div at bounding box center [382, 627] width 45 height 29
drag, startPoint x: 1067, startPoint y: 516, endPoint x: 1029, endPoint y: 449, distance: 76.8
click at [1029, 449] on div at bounding box center [1030, 451] width 14 height 14
click at [1005, 434] on div at bounding box center [964, 355] width 132 height 188
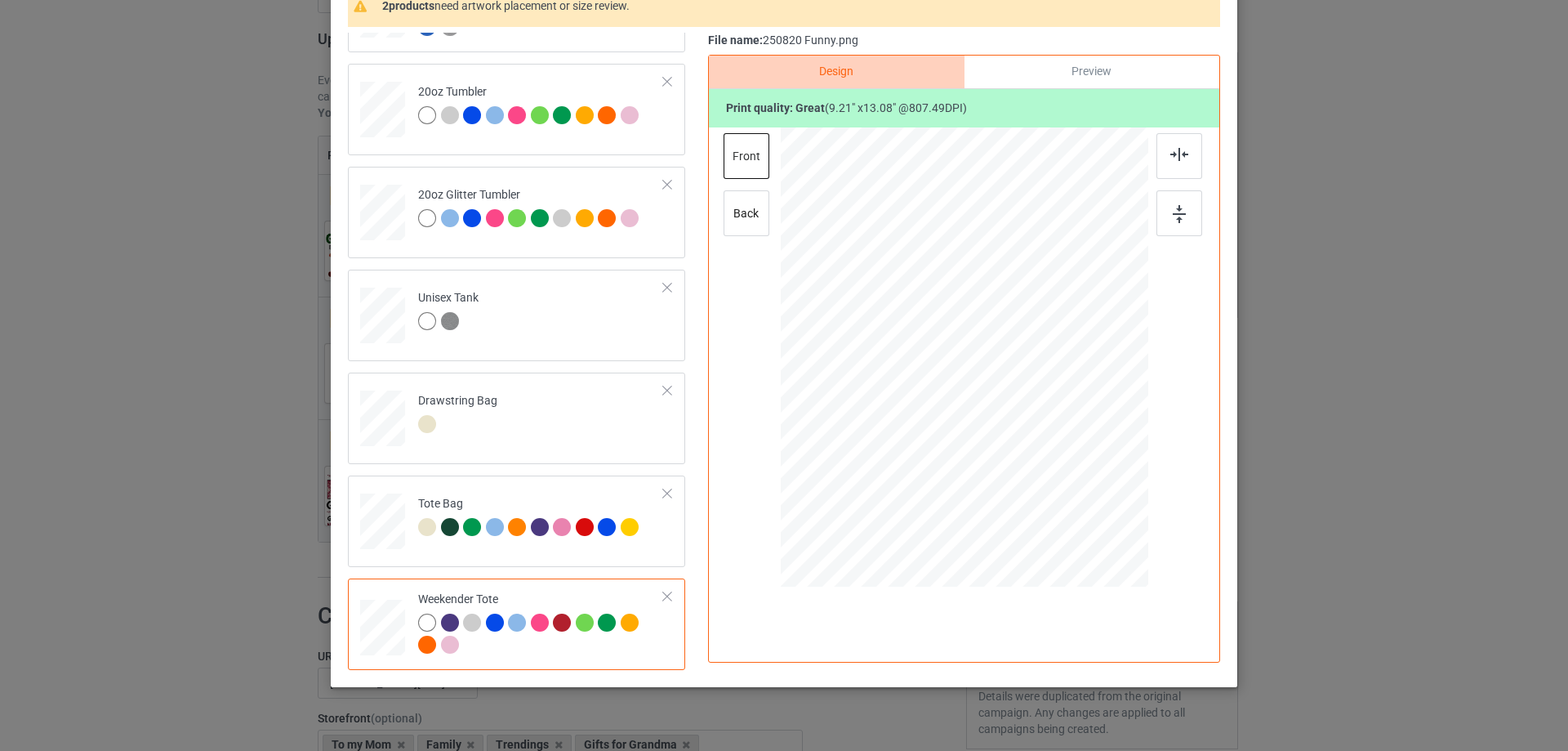
scroll to position [0, 0]
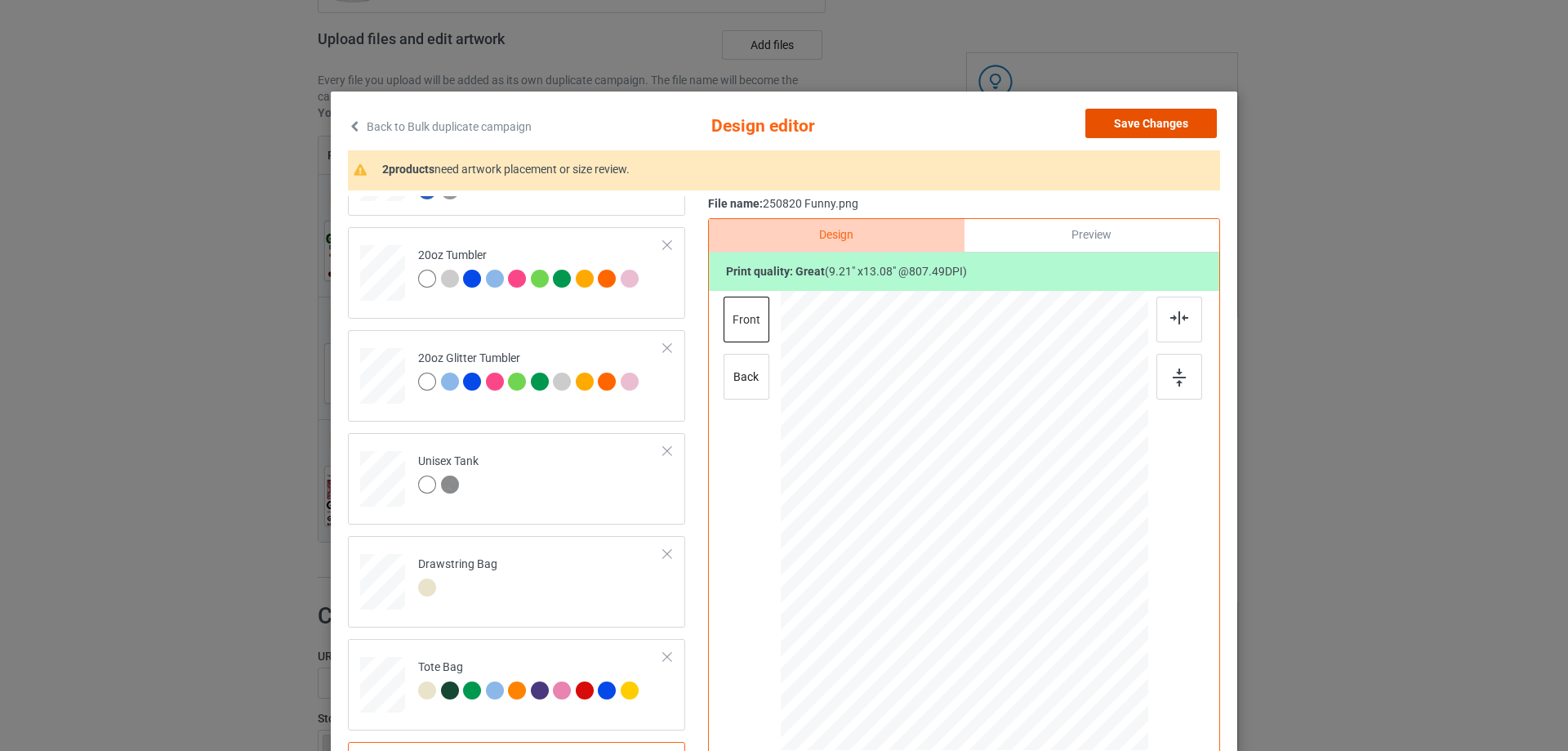
click at [1190, 123] on button "Save Changes" at bounding box center [1150, 123] width 131 height 29
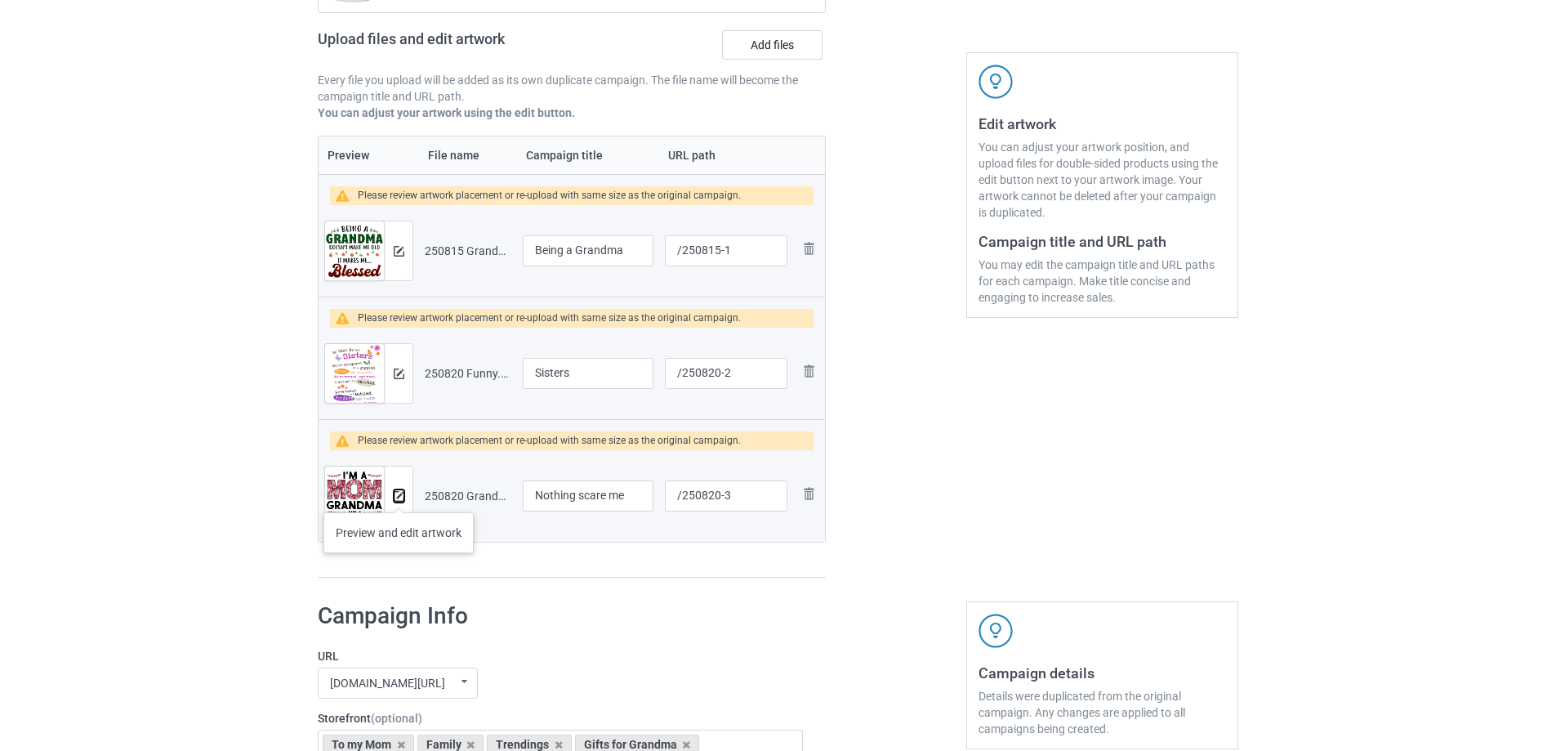
click at [399, 496] on img at bounding box center [399, 496] width 11 height 11
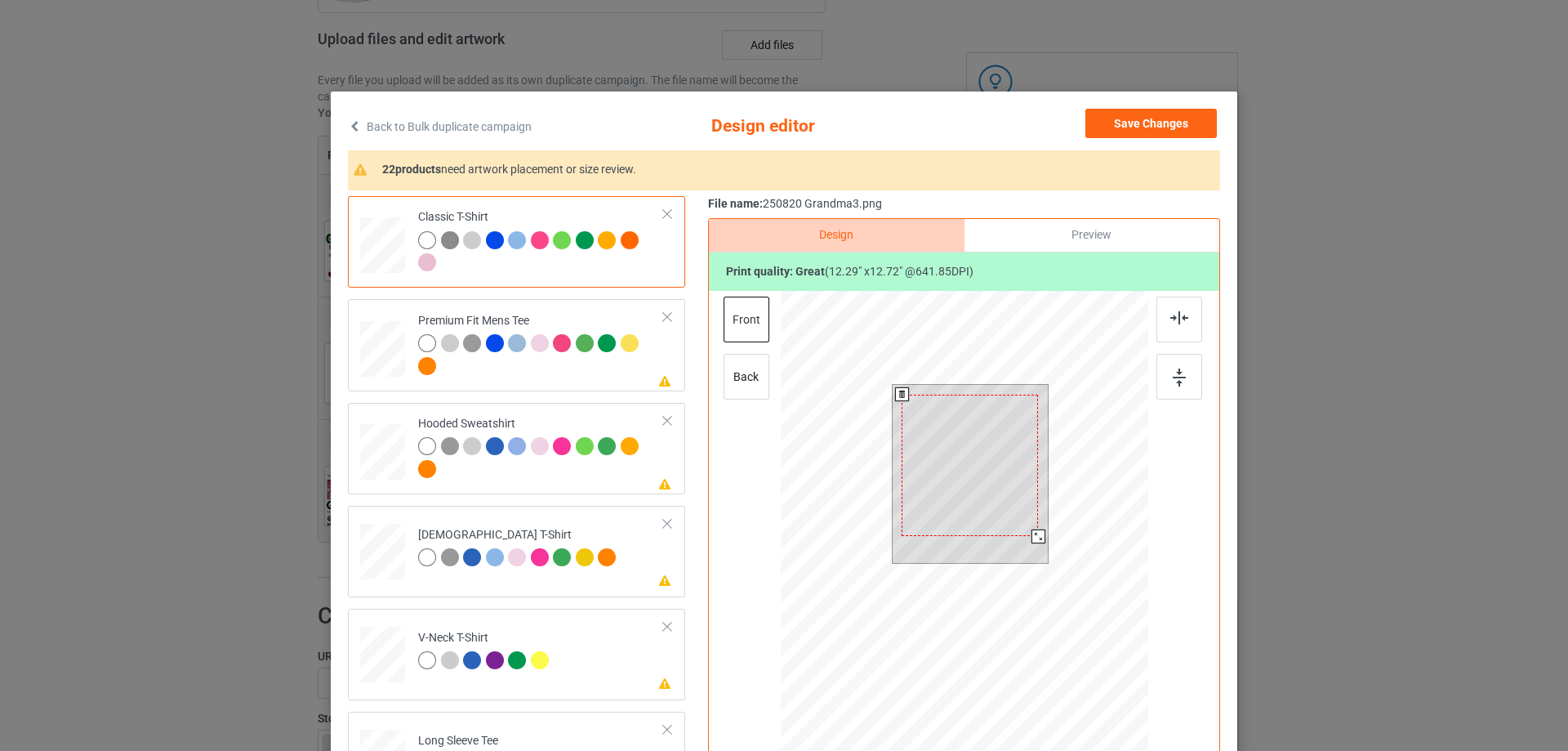
drag, startPoint x: 1038, startPoint y: 548, endPoint x: 1032, endPoint y: 535, distance: 14.3
click at [1032, 535] on div at bounding box center [1038, 536] width 14 height 14
click at [1006, 519] on div at bounding box center [970, 460] width 136 height 141
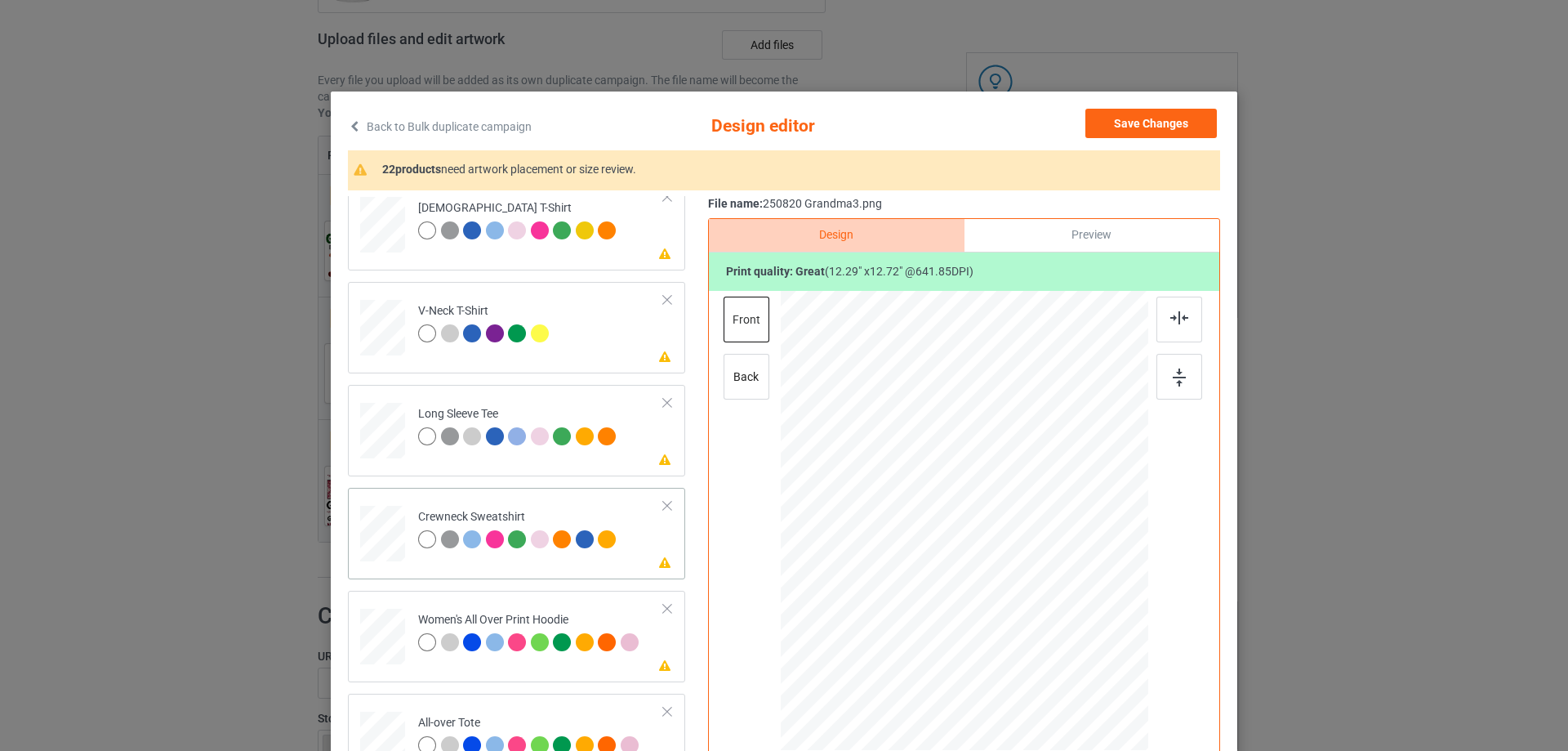
scroll to position [490, 0]
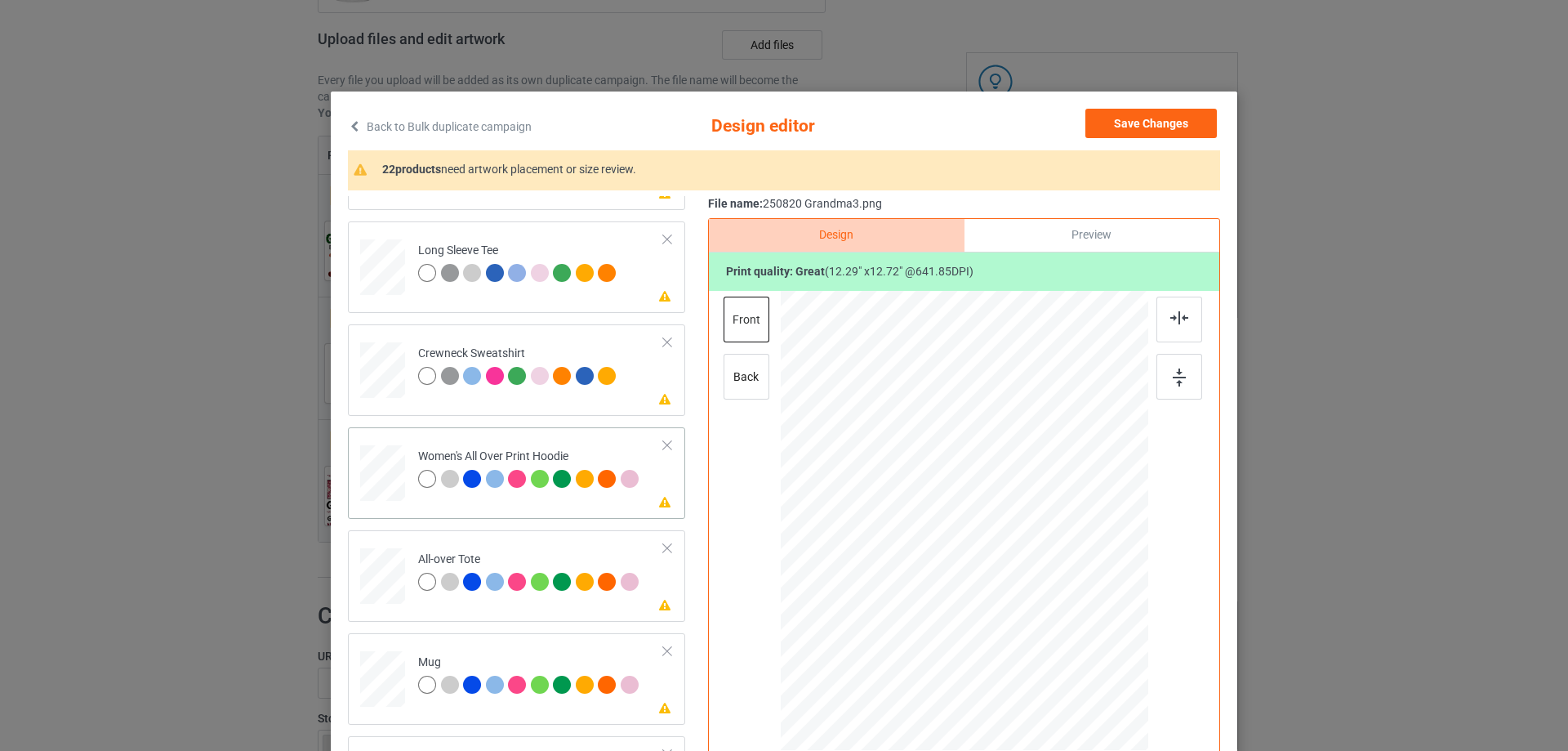
click at [391, 480] on div at bounding box center [382, 473] width 45 height 51
drag, startPoint x: 1060, startPoint y: 635, endPoint x: 1054, endPoint y: 616, distance: 20.4
click at [1054, 616] on div at bounding box center [959, 502] width 221 height 229
drag, startPoint x: 1064, startPoint y: 617, endPoint x: 1031, endPoint y: 564, distance: 62.8
click at [1031, 564] on div at bounding box center [965, 522] width 368 height 416
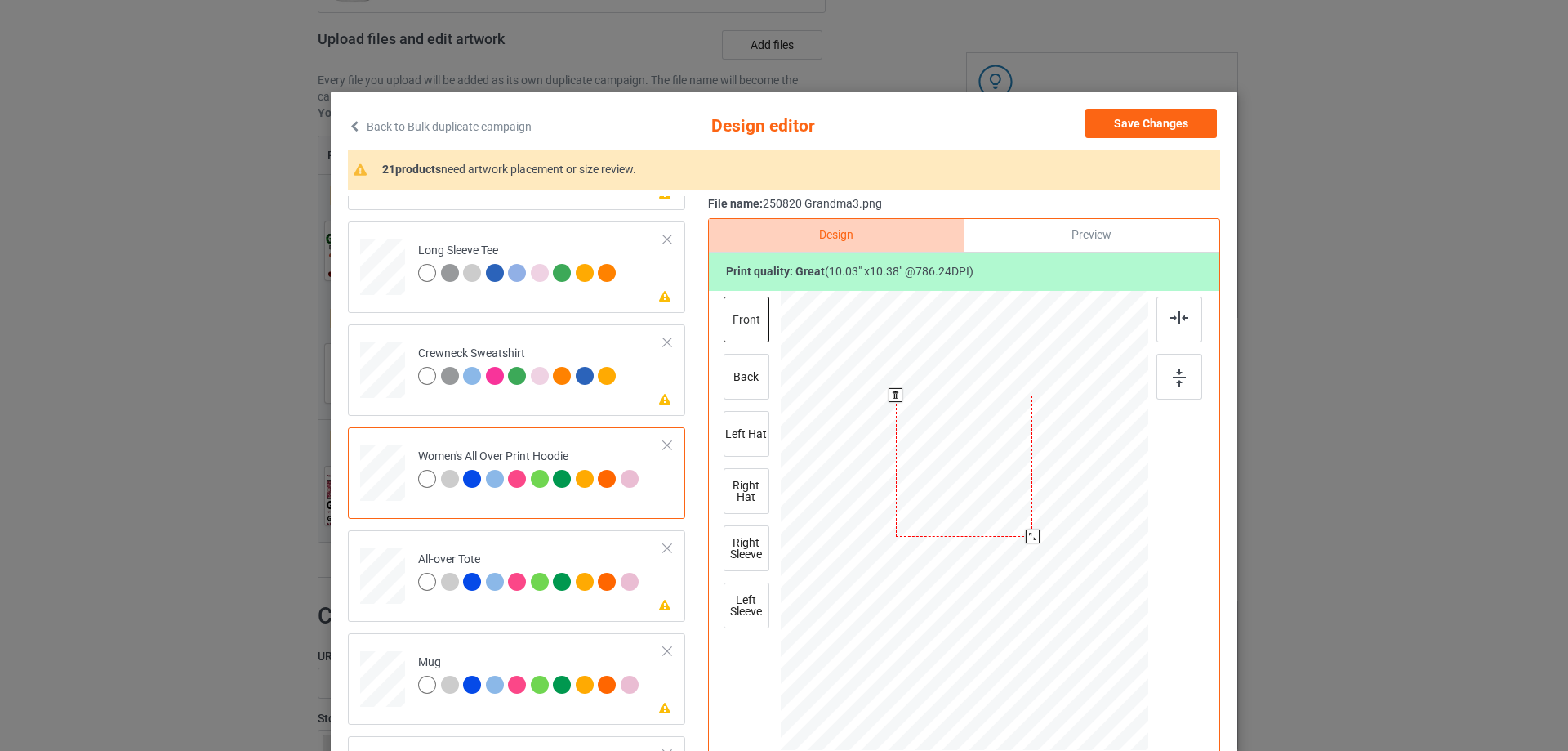
click at [998, 515] on div at bounding box center [964, 465] width 136 height 141
click at [1165, 317] on div at bounding box center [1179, 319] width 46 height 46
click at [1178, 304] on div at bounding box center [1179, 319] width 46 height 46
click at [1177, 314] on img at bounding box center [1179, 317] width 18 height 13
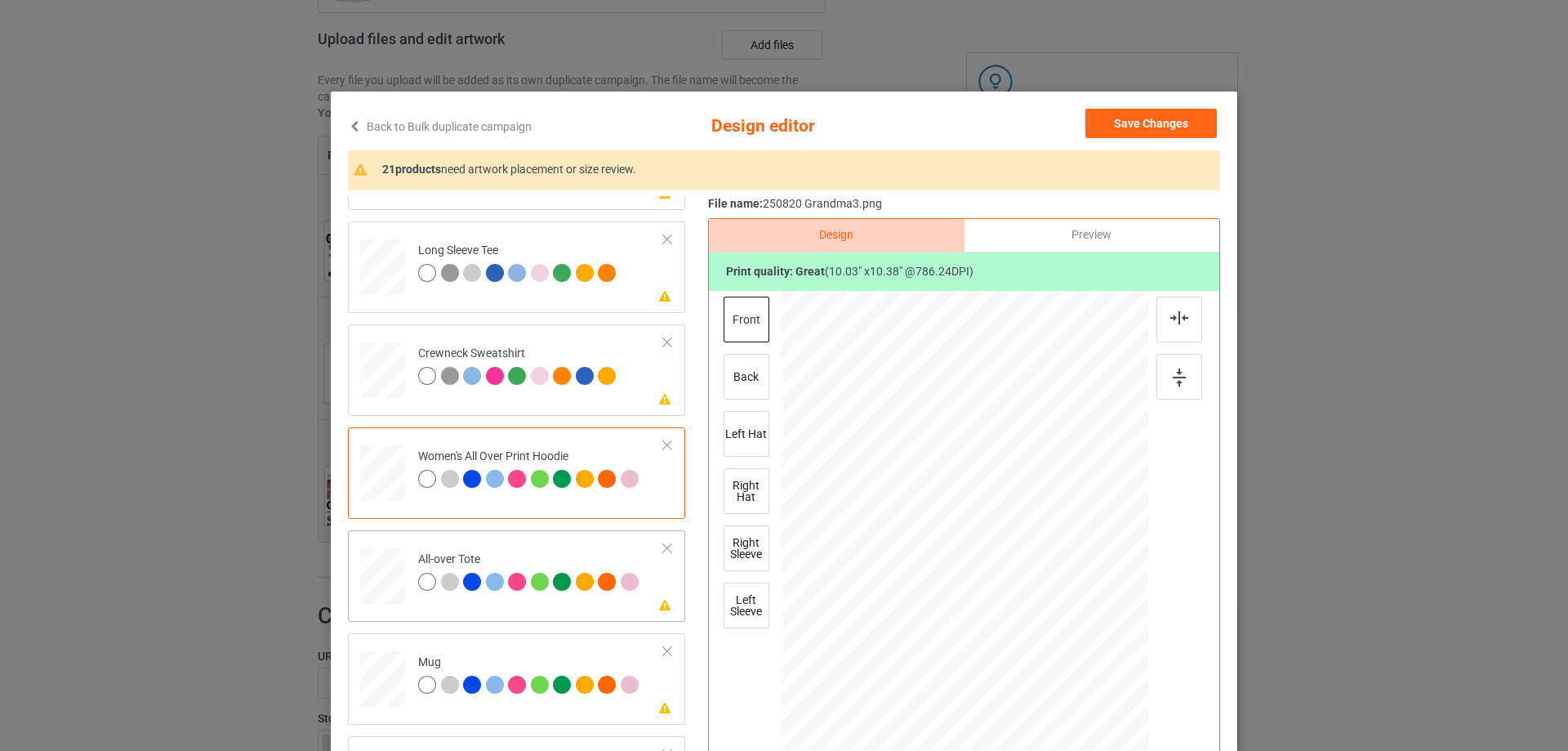
scroll to position [572, 0]
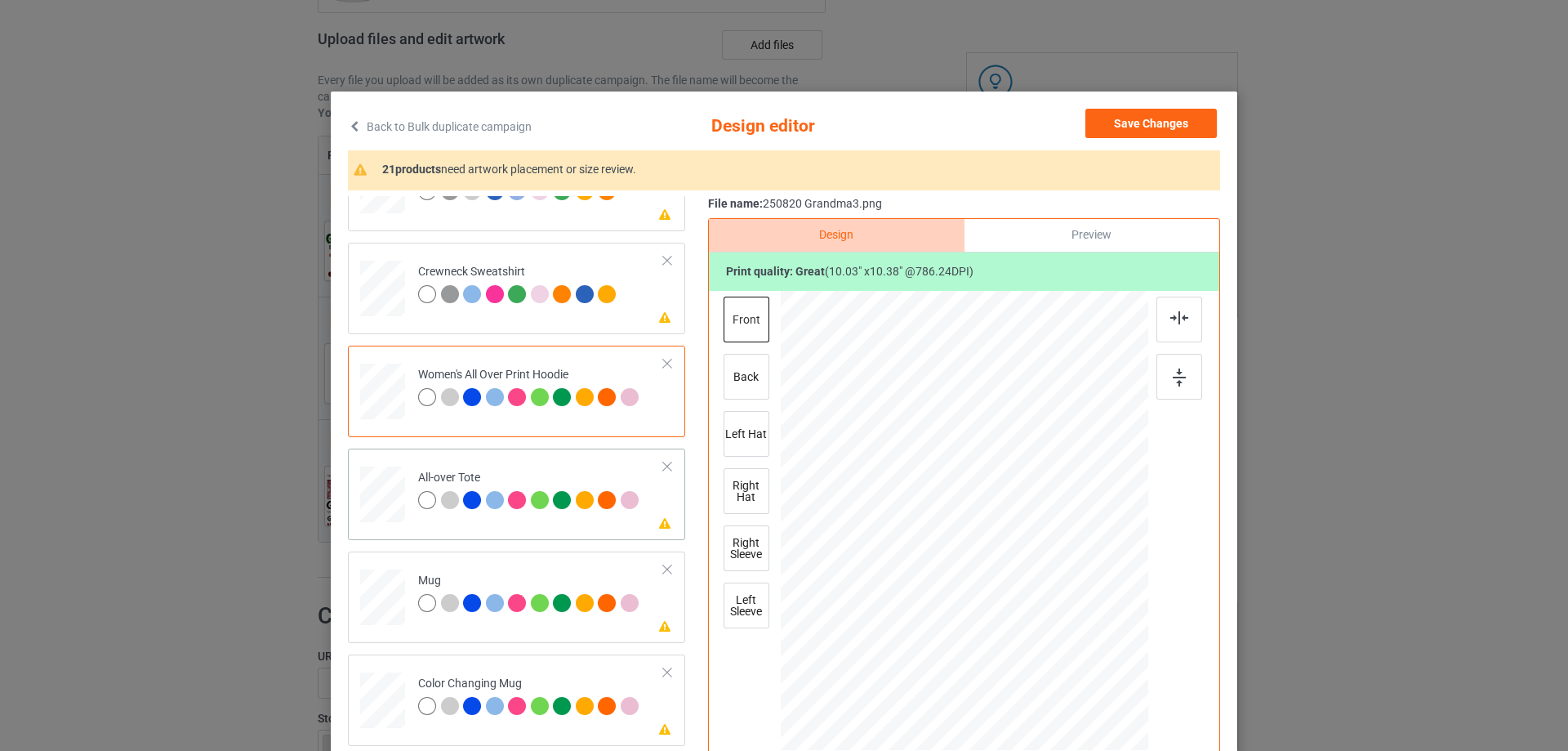
click at [381, 492] on div at bounding box center [382, 494] width 45 height 45
drag, startPoint x: 1069, startPoint y: 636, endPoint x: 1088, endPoint y: 665, distance: 34.2
click at [1091, 665] on div at bounding box center [1098, 659] width 14 height 14
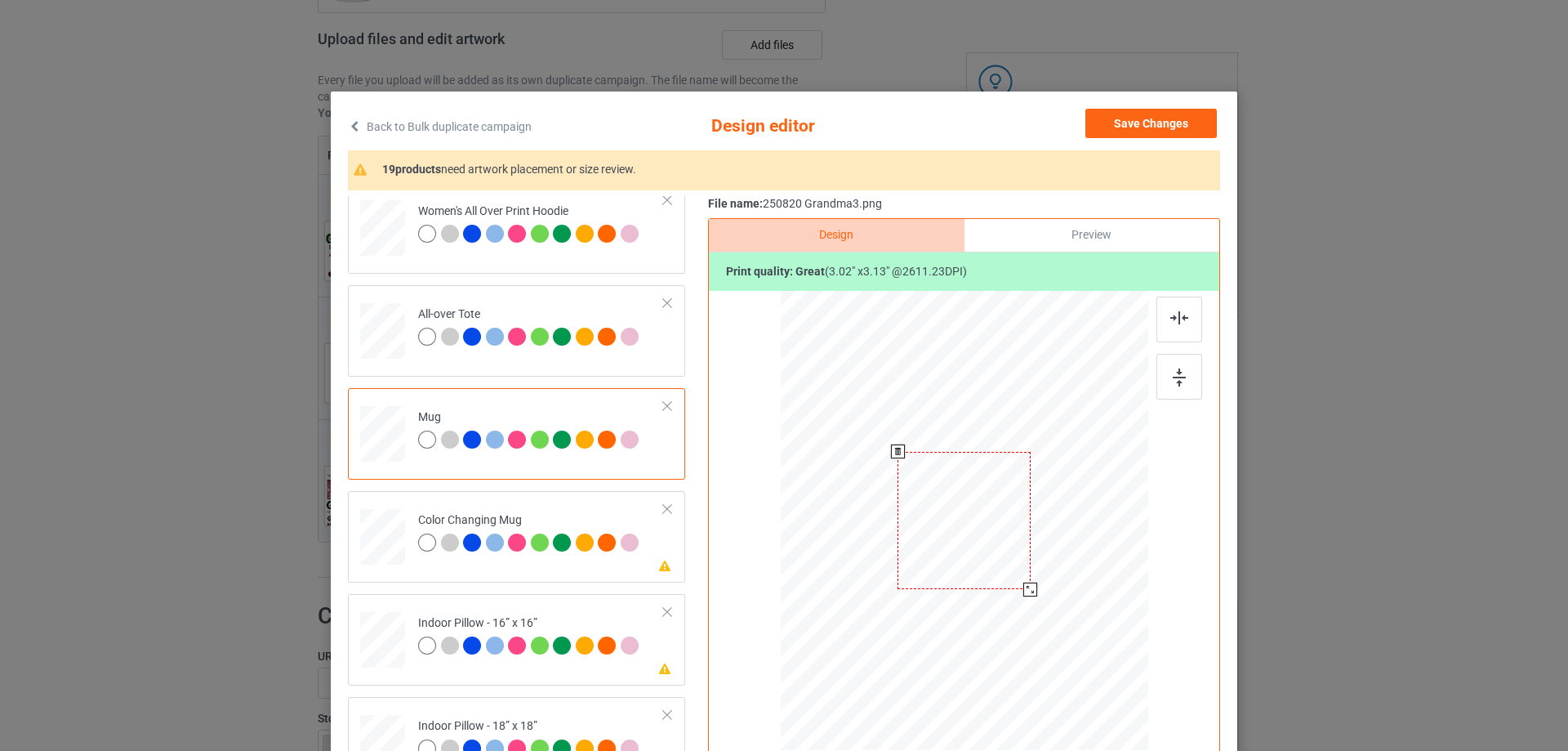
drag, startPoint x: 1071, startPoint y: 635, endPoint x: 1033, endPoint y: 581, distance: 65.7
click at [1036, 581] on div at bounding box center [965, 519] width 368 height 153
drag, startPoint x: 970, startPoint y: 555, endPoint x: 1072, endPoint y: 551, distance: 102.1
click at [1072, 551] on div at bounding box center [1066, 518] width 135 height 140
click at [1181, 378] on div at bounding box center [1179, 377] width 46 height 46
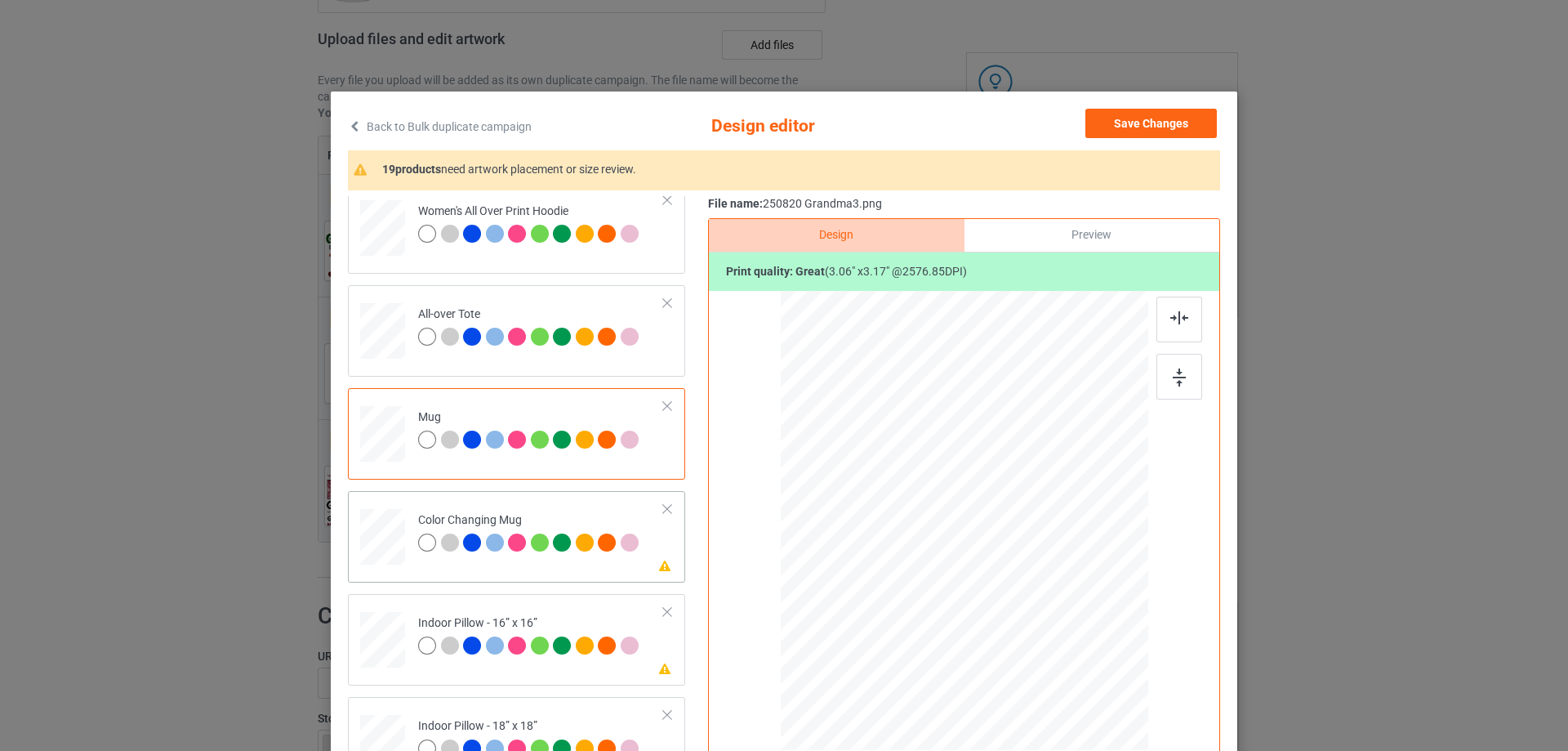
scroll to position [817, 0]
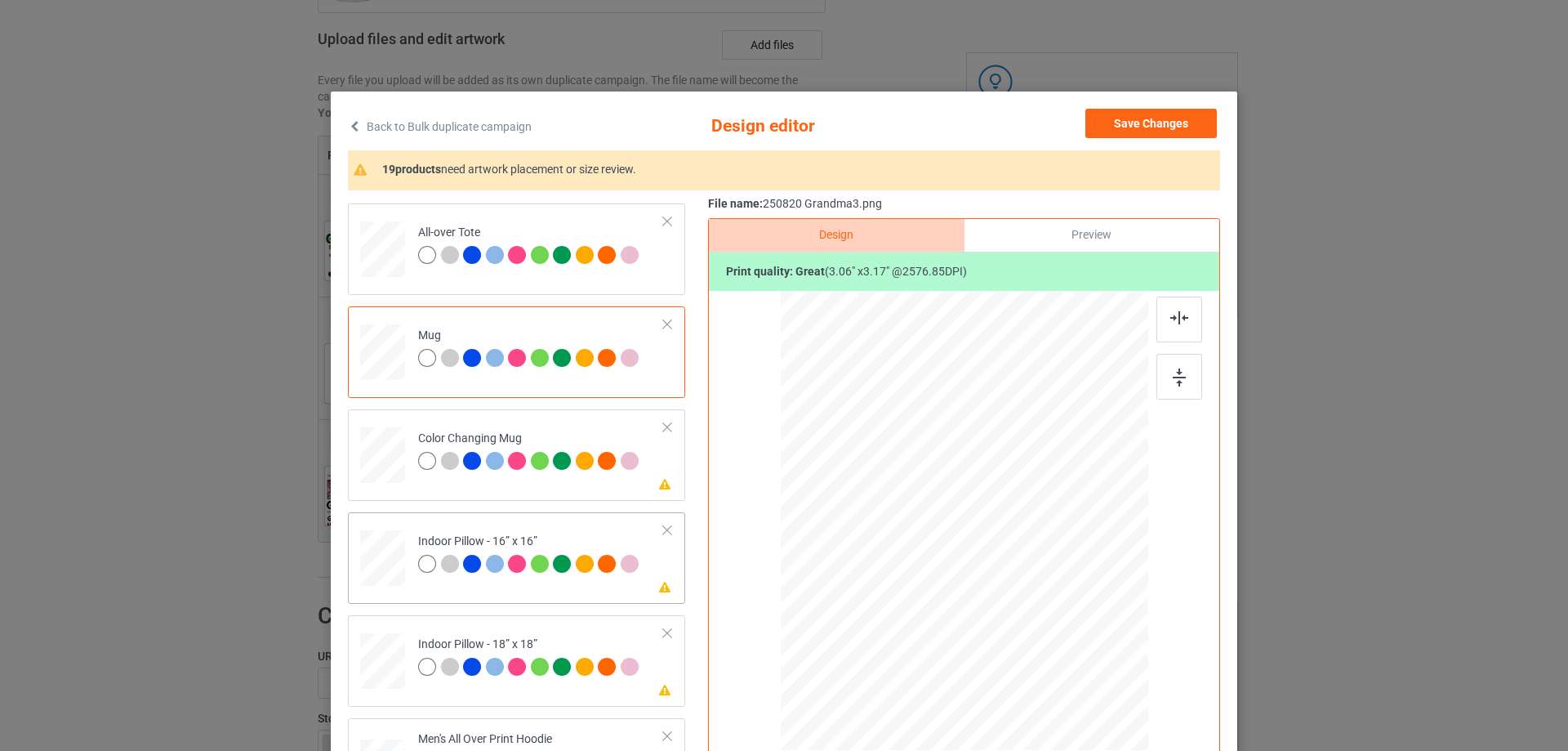
click at [385, 566] on div at bounding box center [382, 558] width 45 height 45
drag, startPoint x: 1071, startPoint y: 638, endPoint x: 1080, endPoint y: 643, distance: 10.2
click at [1080, 643] on div at bounding box center [1081, 642] width 14 height 14
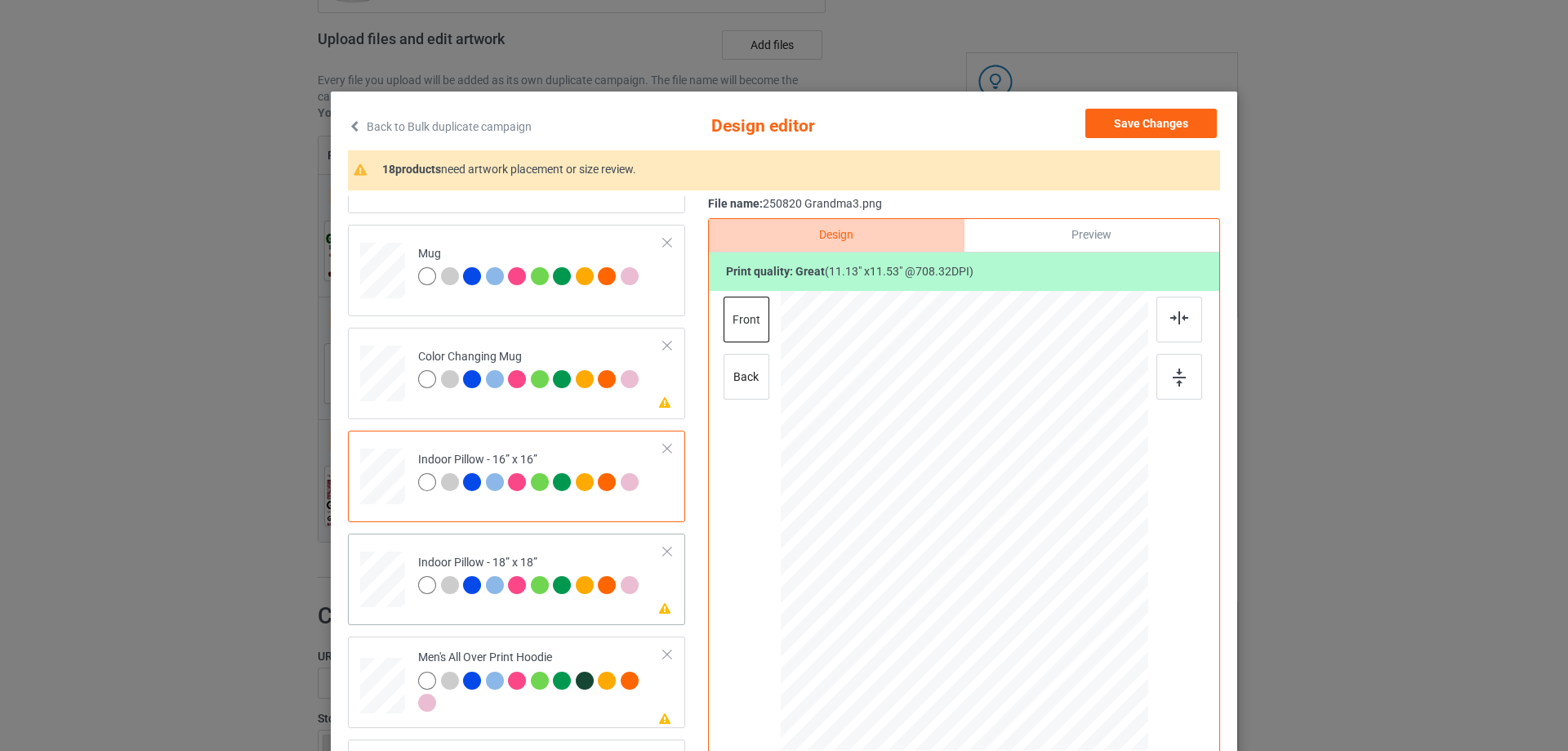
click at [397, 576] on div at bounding box center [382, 579] width 45 height 45
drag, startPoint x: 1070, startPoint y: 636, endPoint x: 1085, endPoint y: 648, distance: 19.3
click at [1085, 648] on div at bounding box center [1087, 648] width 14 height 14
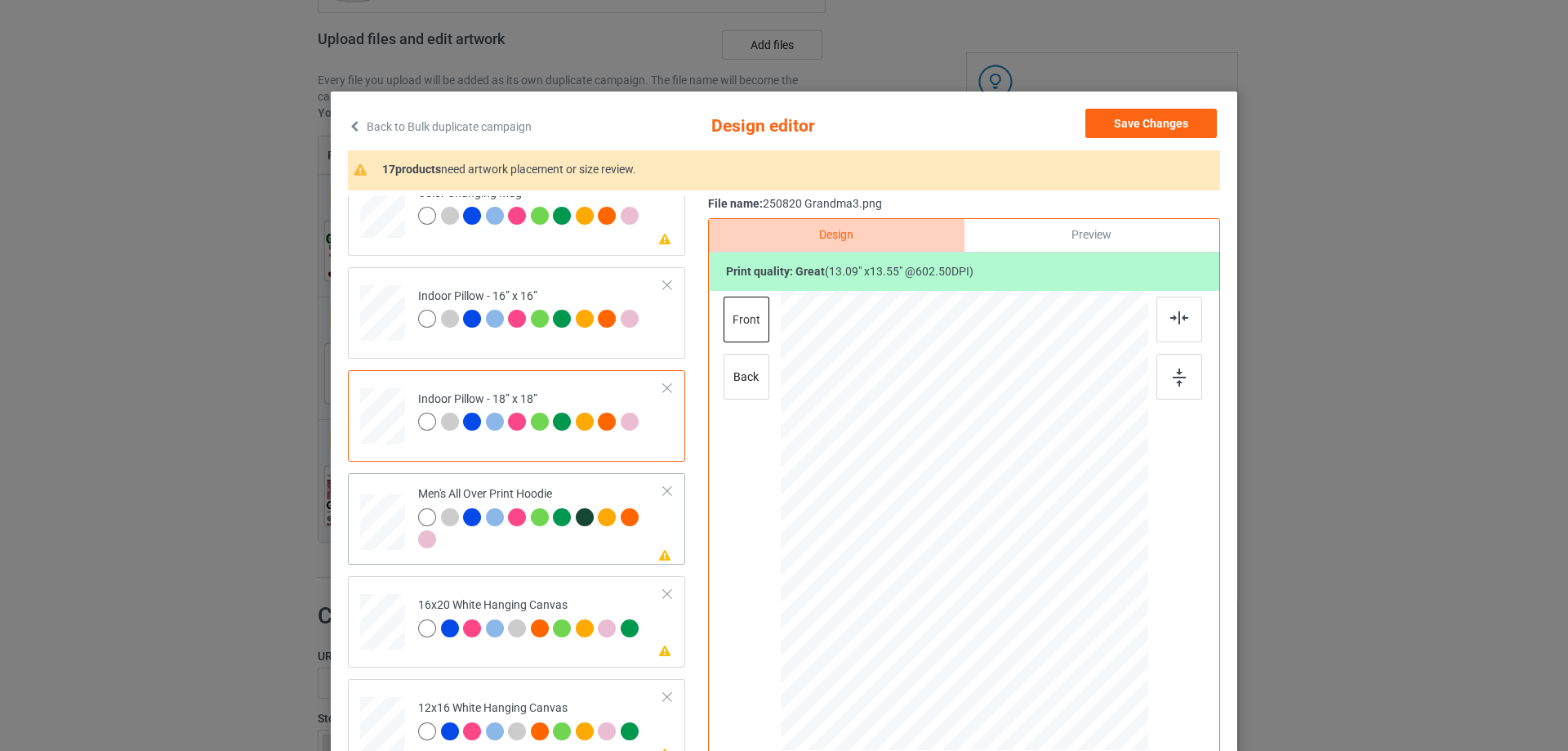
click at [390, 527] on div at bounding box center [382, 522] width 45 height 47
drag, startPoint x: 1070, startPoint y: 634, endPoint x: 1032, endPoint y: 574, distance: 70.5
click at [1032, 574] on div at bounding box center [965, 520] width 368 height 390
drag, startPoint x: 992, startPoint y: 561, endPoint x: 995, endPoint y: 519, distance: 42.5
click at [995, 519] on div at bounding box center [966, 477] width 127 height 131
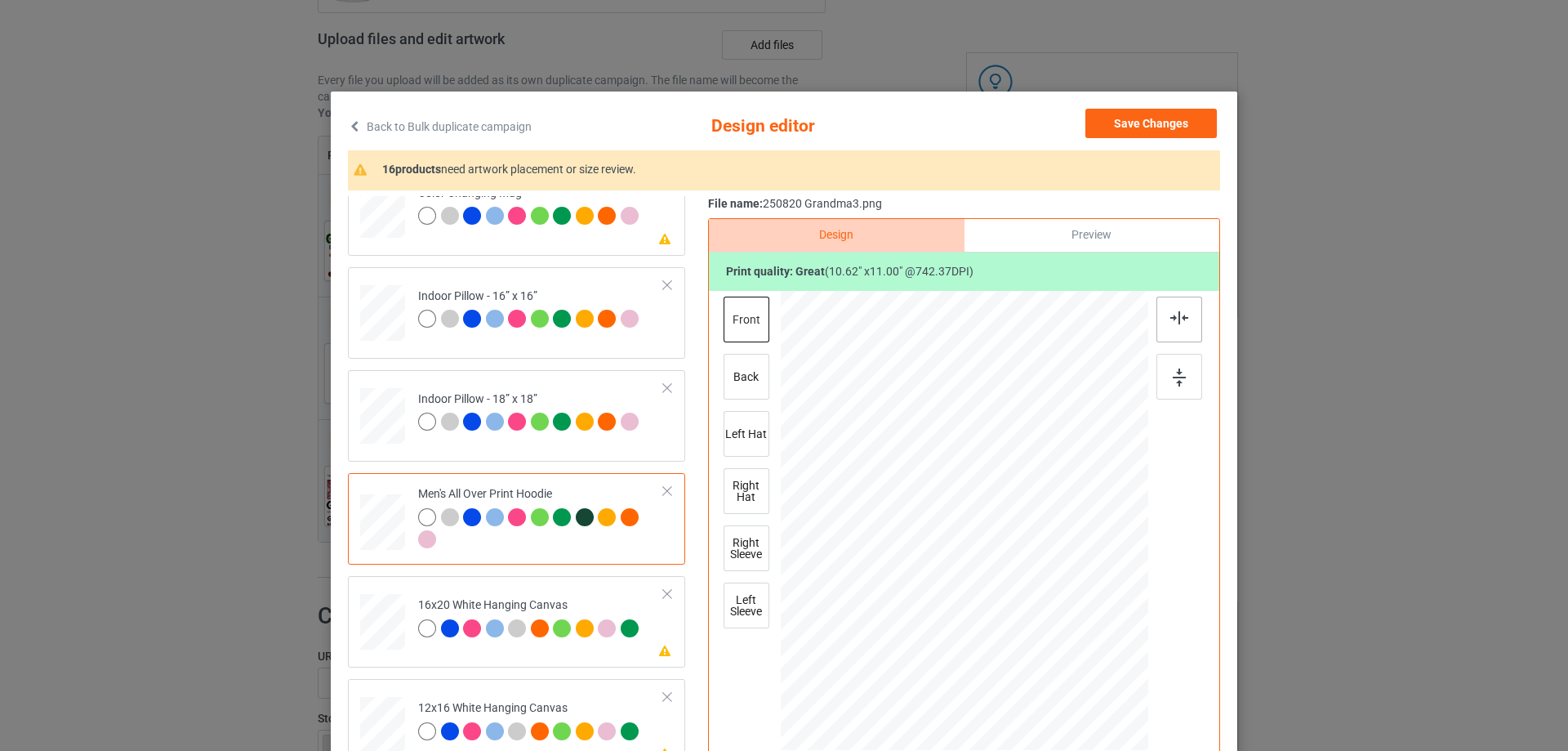
click at [1170, 316] on img at bounding box center [1179, 317] width 18 height 13
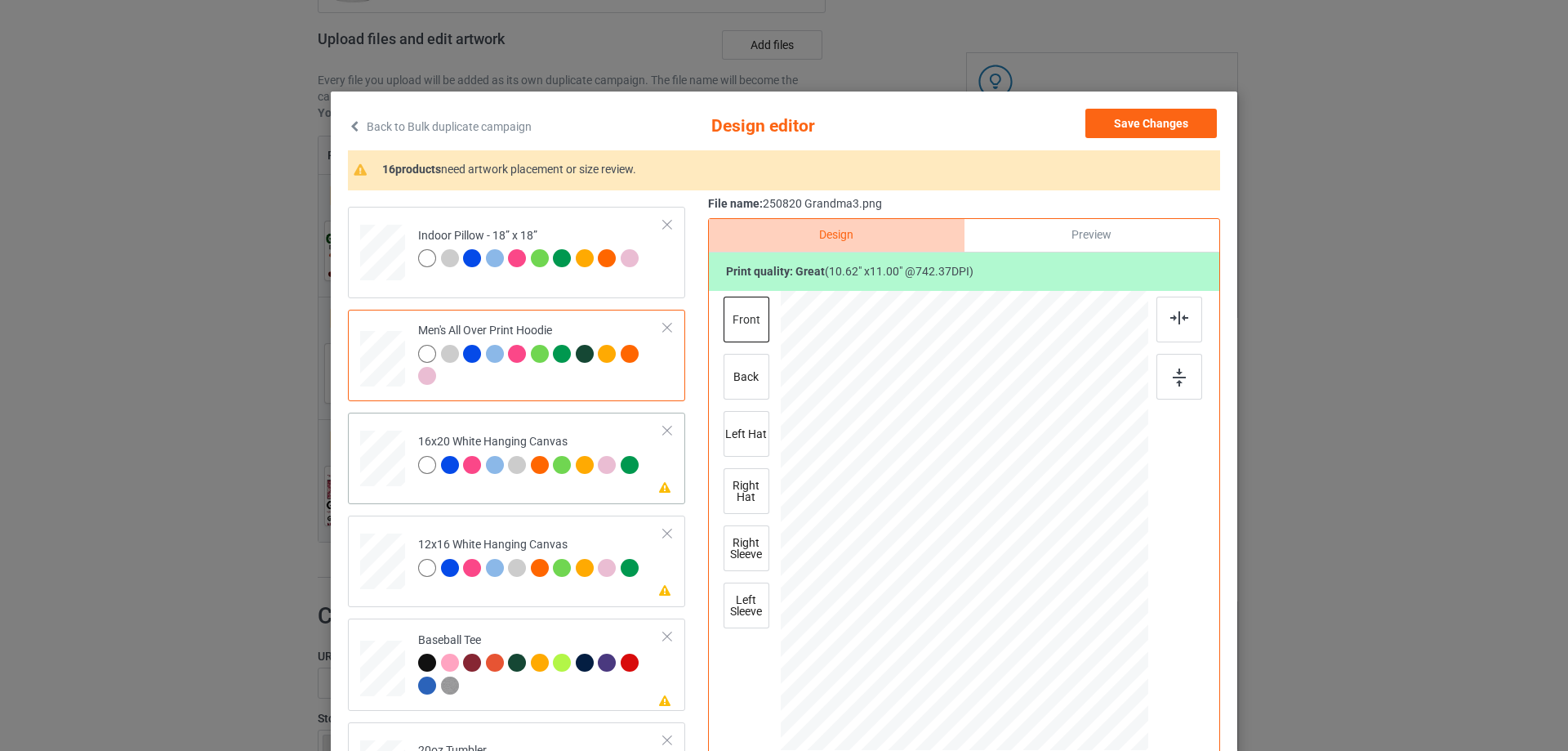
click at [381, 483] on div at bounding box center [382, 458] width 45 height 56
drag, startPoint x: 1069, startPoint y: 634, endPoint x: 1118, endPoint y: 705, distance: 86.3
click at [1118, 705] on div at bounding box center [965, 521] width 368 height 459
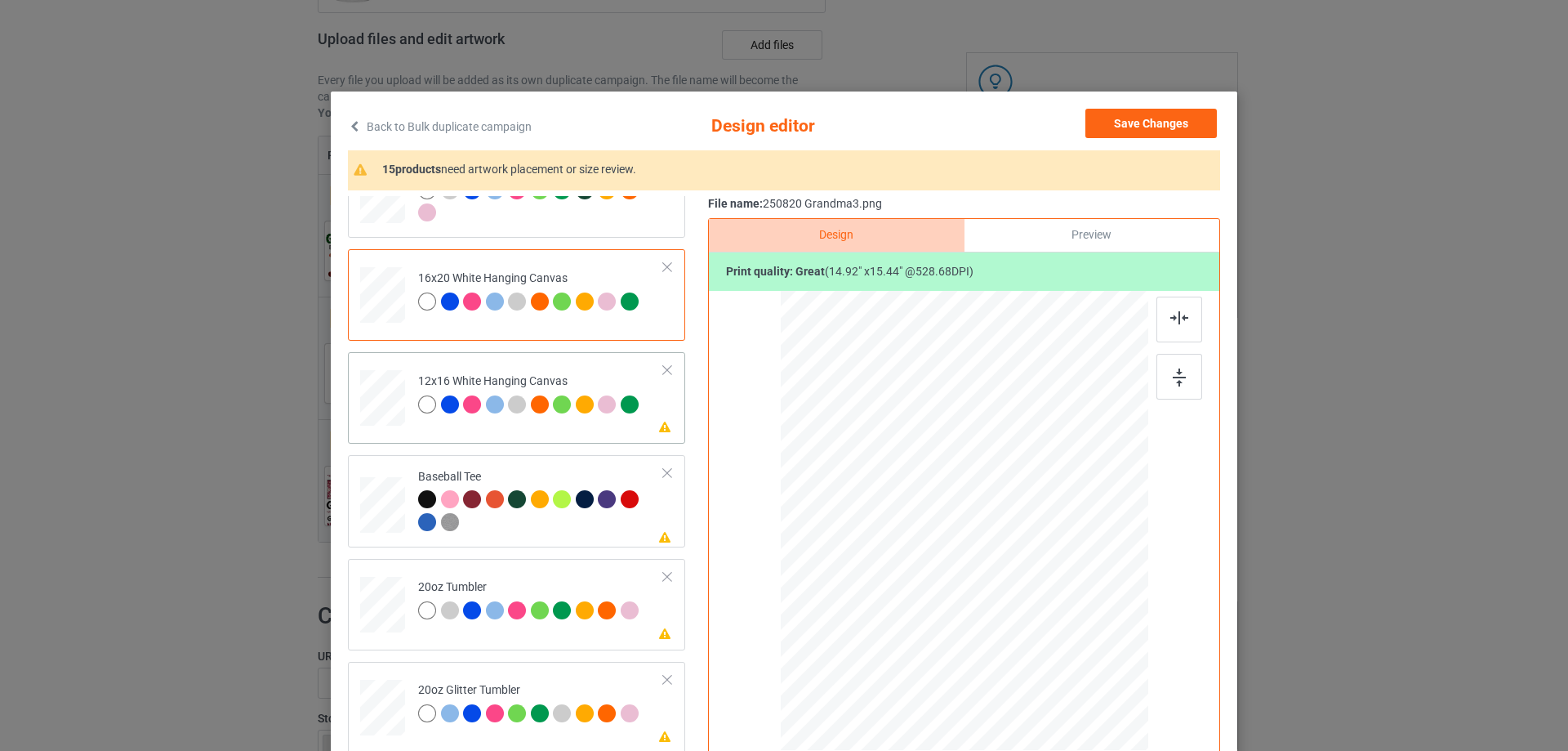
click at [380, 410] on div at bounding box center [383, 398] width 42 height 56
drag, startPoint x: 1066, startPoint y: 627, endPoint x: 1106, endPoint y: 700, distance: 83.0
click at [1106, 700] on div at bounding box center [963, 521] width 345 height 460
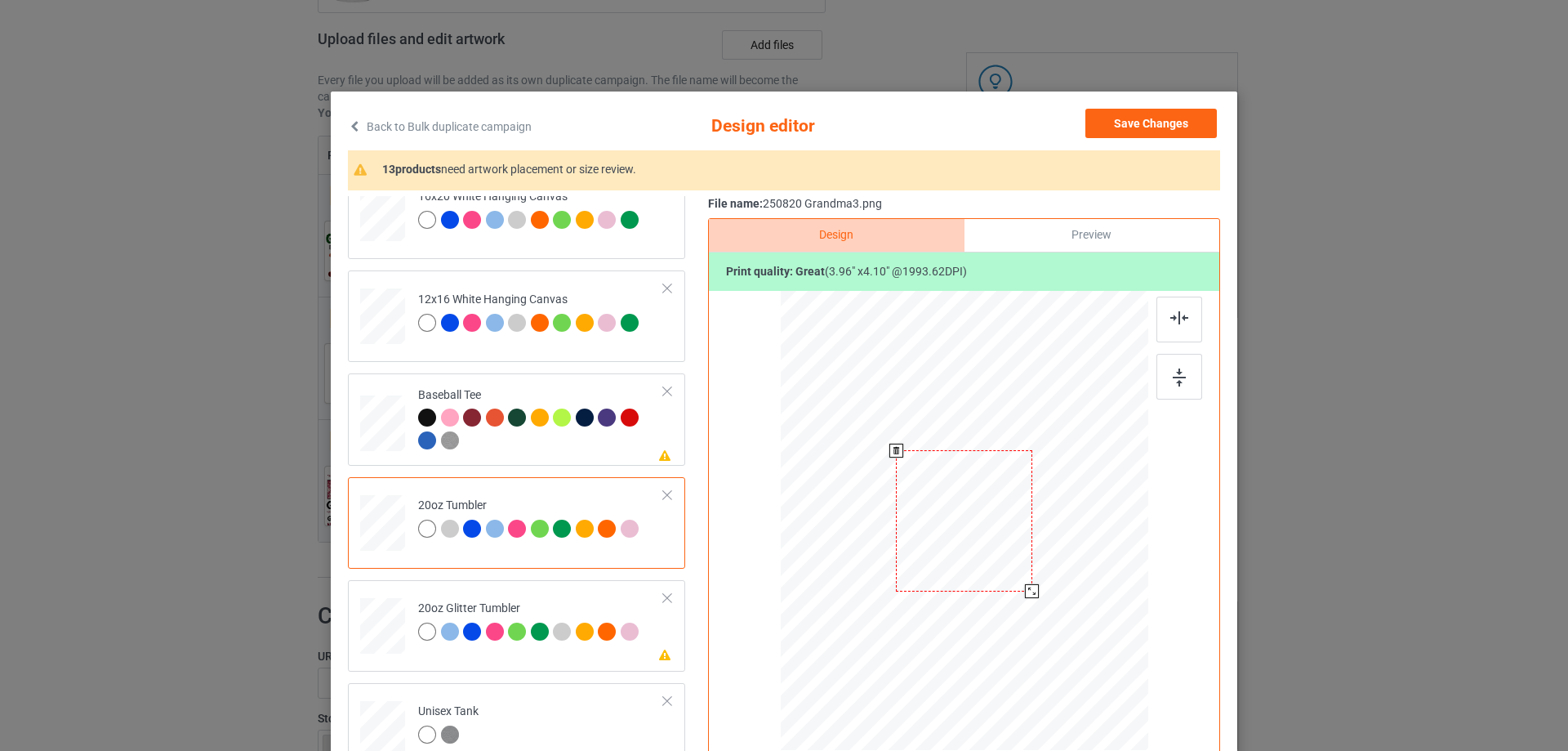
drag, startPoint x: 1065, startPoint y: 628, endPoint x: 1023, endPoint y: 585, distance: 60.1
click at [1027, 586] on div at bounding box center [1032, 591] width 14 height 14
drag, startPoint x: 921, startPoint y: 576, endPoint x: 920, endPoint y: 568, distance: 8.3
click at [920, 568] on div at bounding box center [880, 512] width 131 height 135
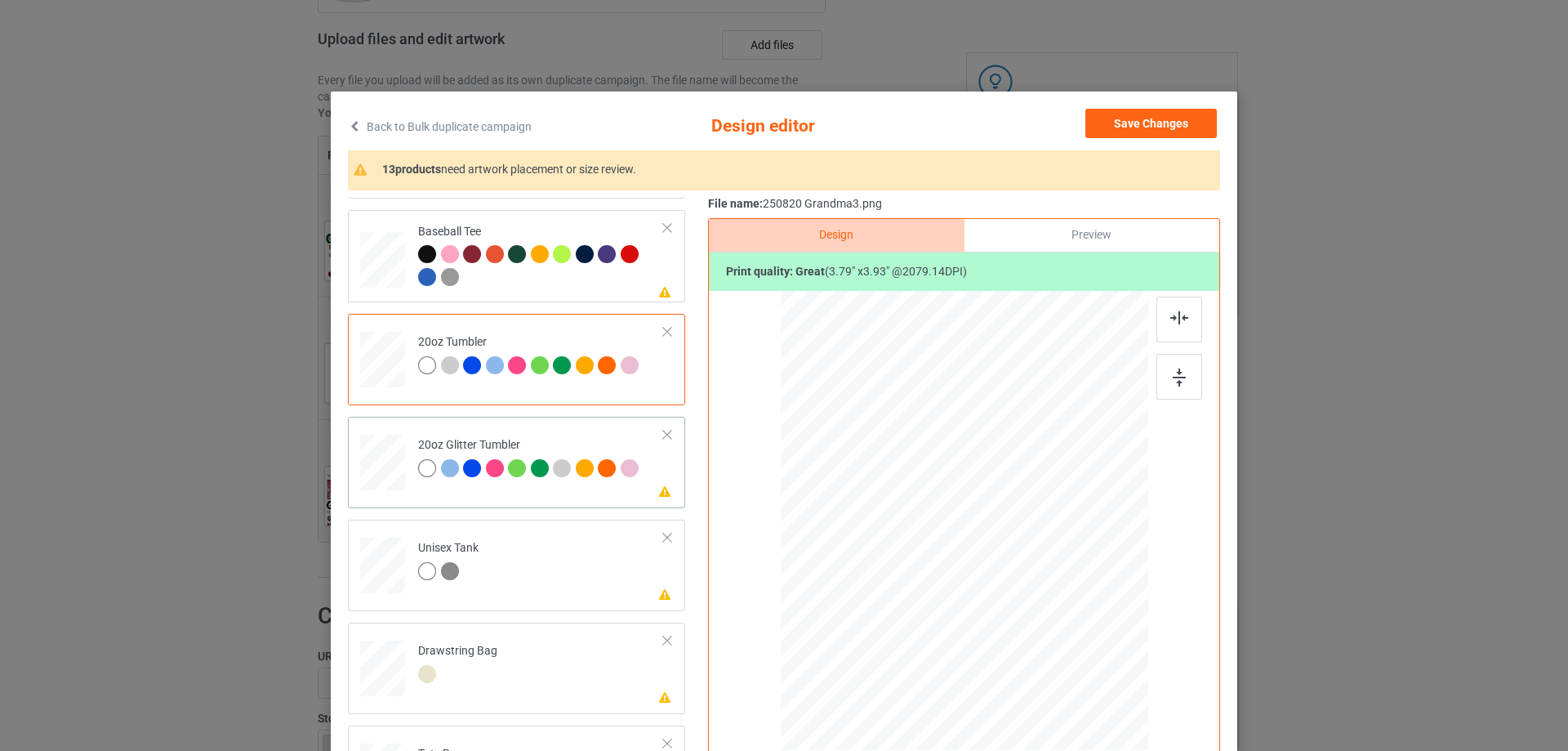
click at [380, 467] on div at bounding box center [383, 462] width 42 height 36
drag, startPoint x: 1064, startPoint y: 630, endPoint x: 1036, endPoint y: 590, distance: 48.7
click at [1036, 590] on div at bounding box center [1037, 596] width 14 height 14
drag, startPoint x: 927, startPoint y: 559, endPoint x: 919, endPoint y: 541, distance: 19.7
click at [919, 541] on div at bounding box center [882, 495] width 142 height 148
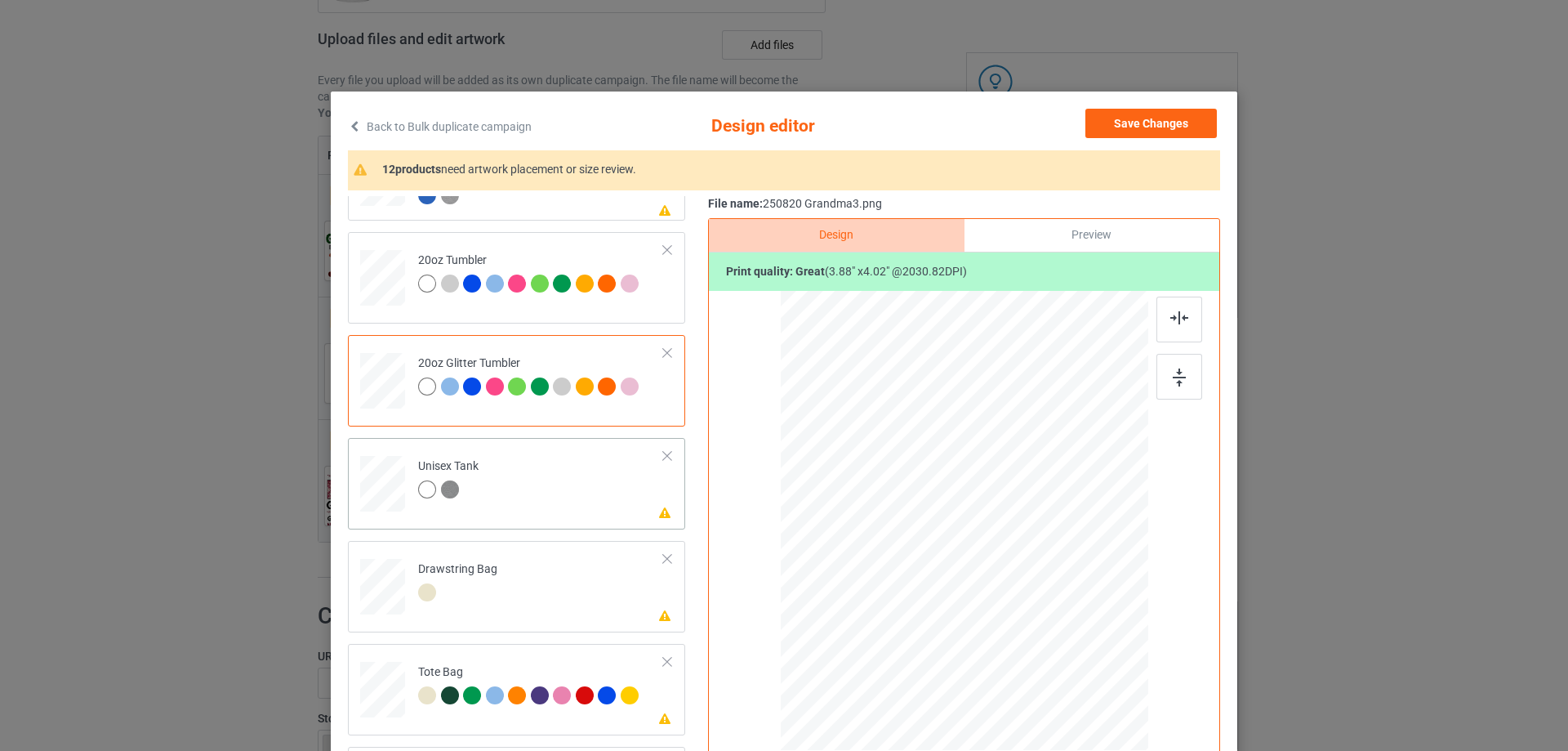
scroll to position [1720, 0]
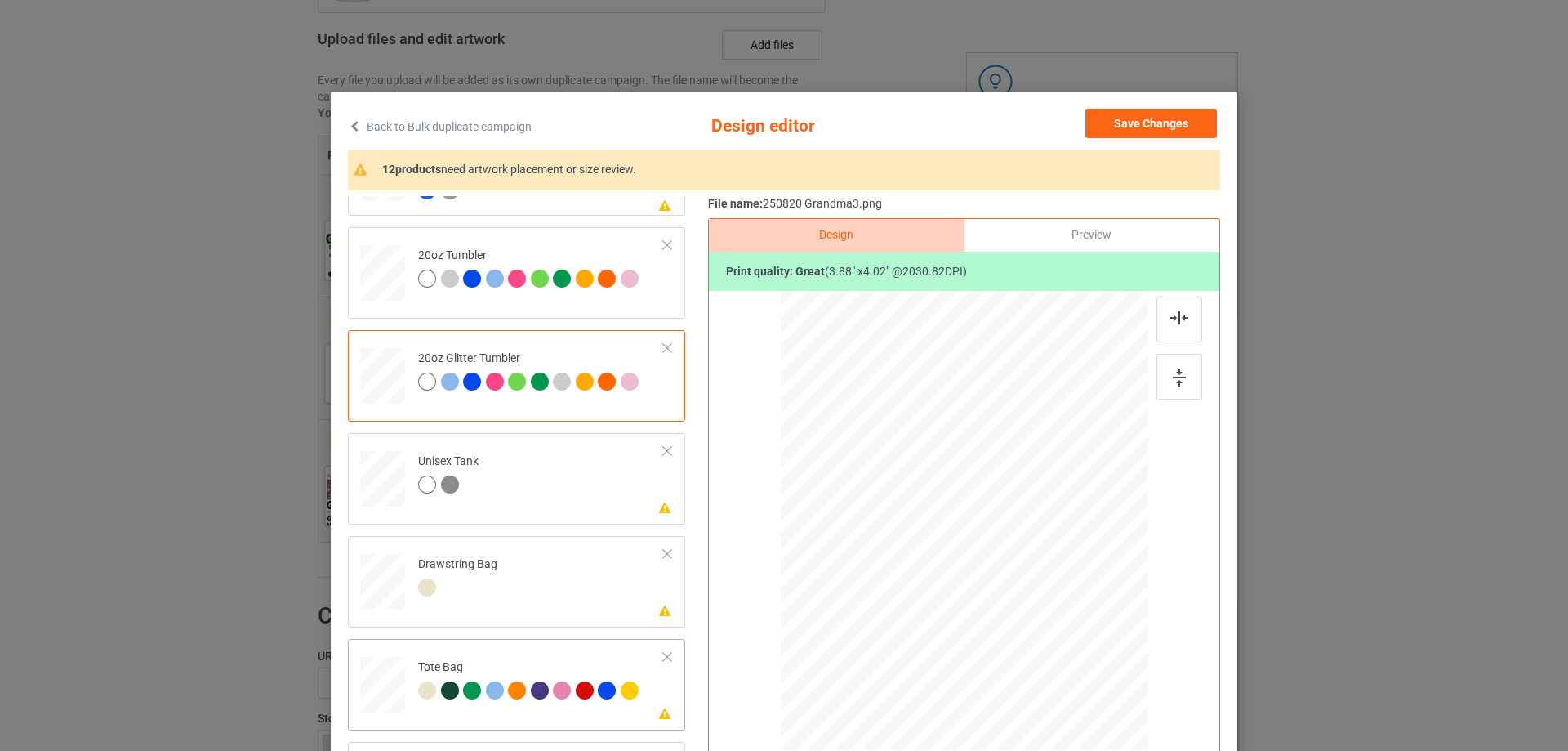
click at [387, 702] on div at bounding box center [382, 692] width 21 height 25
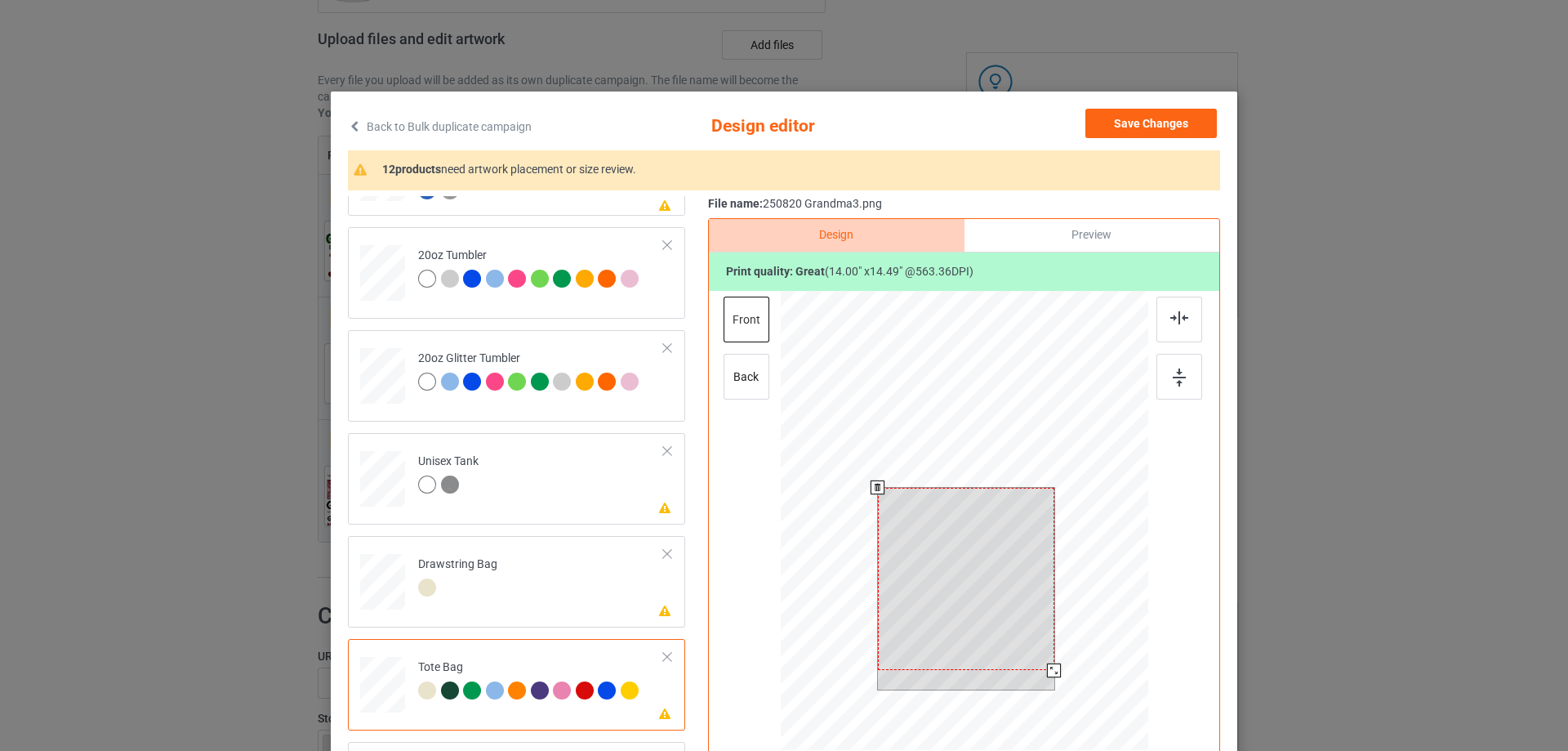
scroll to position [82, 0]
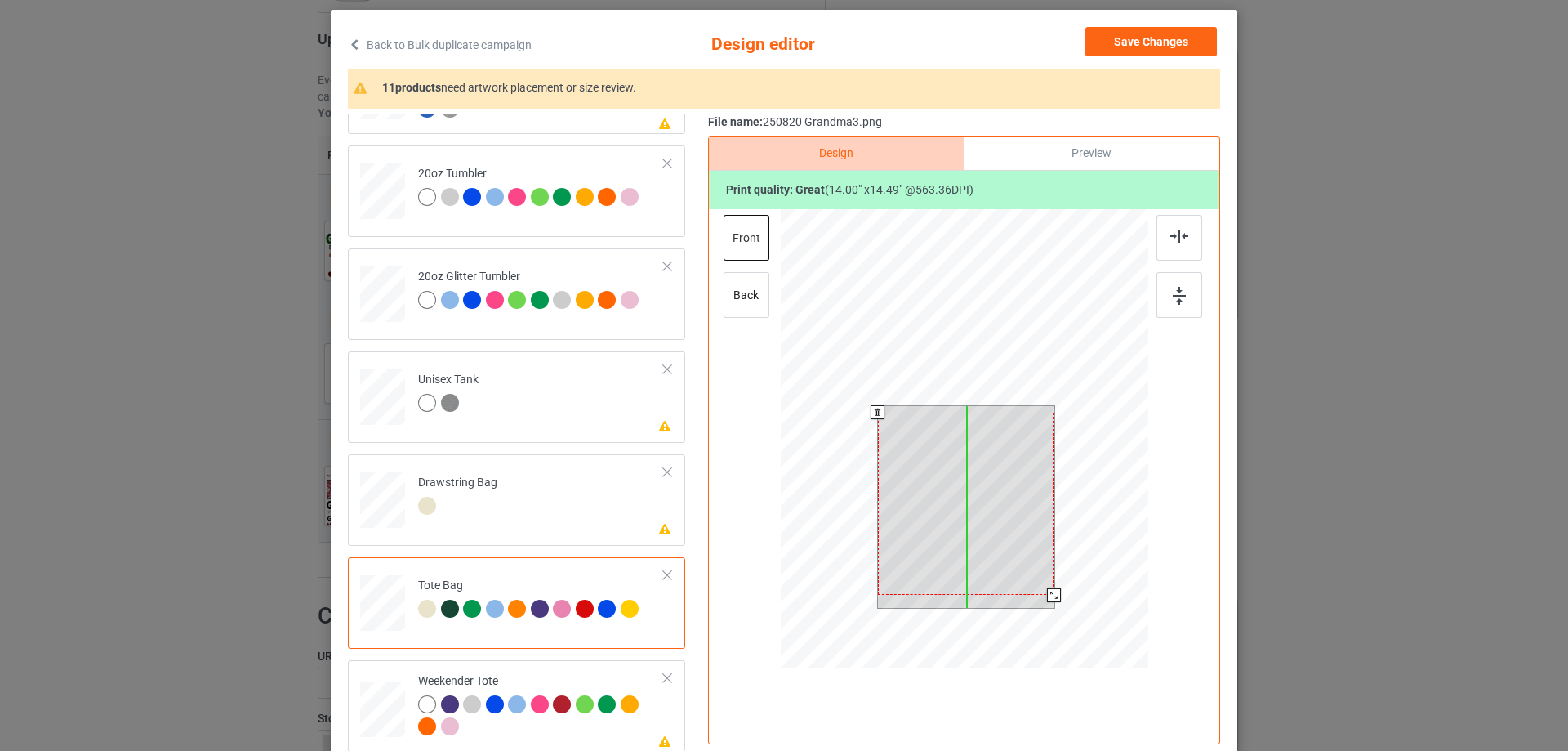
click at [972, 525] on div at bounding box center [966, 503] width 176 height 183
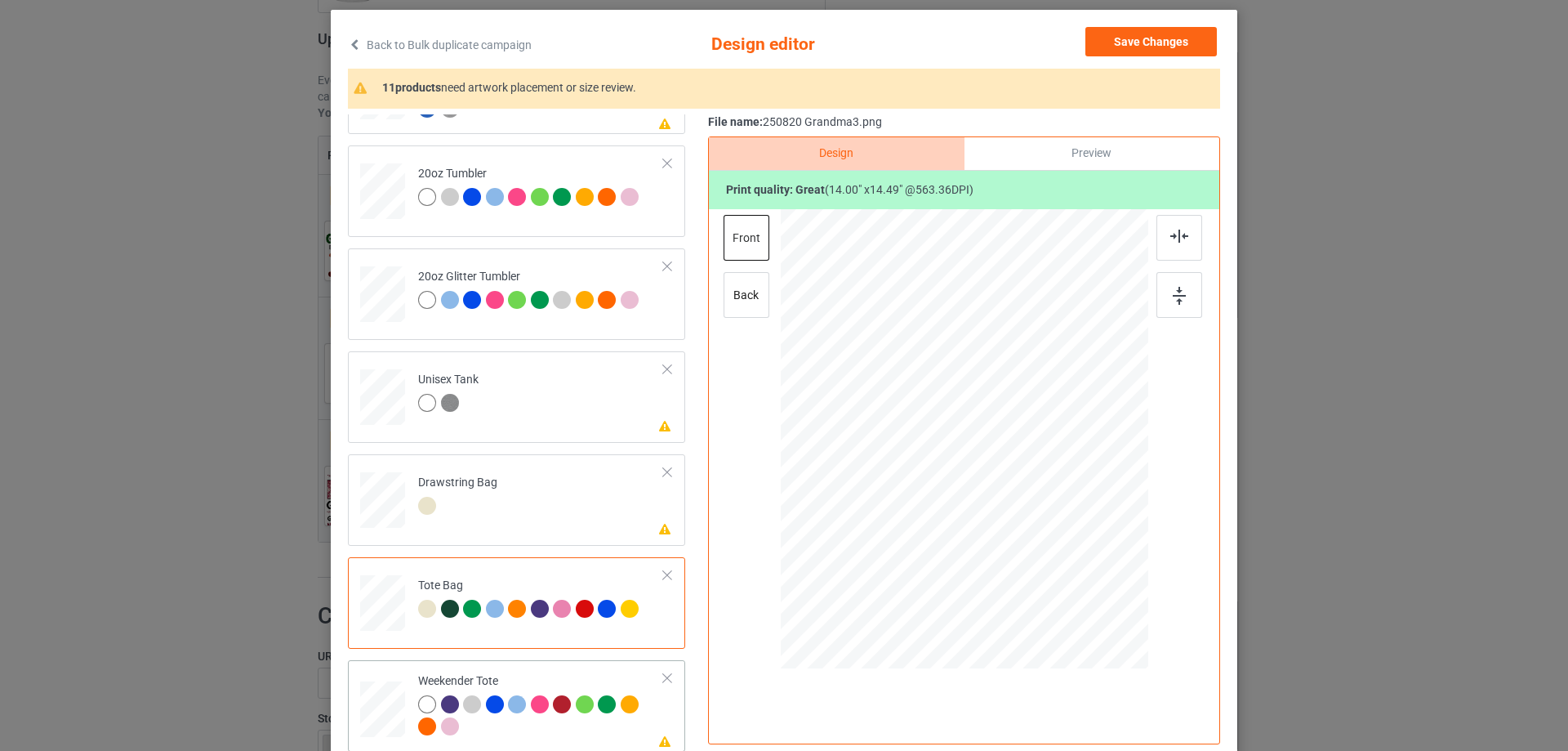
scroll to position [192, 0]
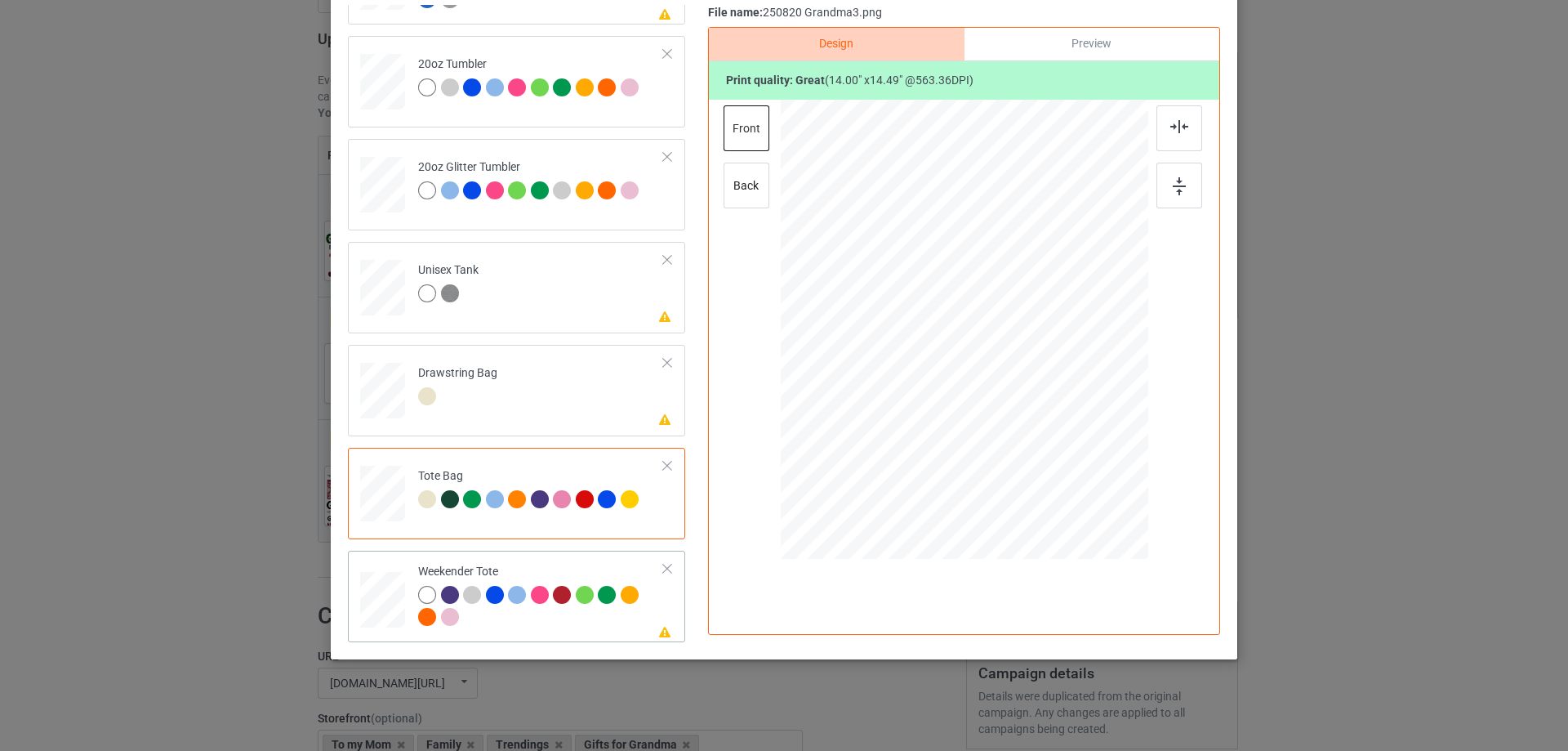
drag, startPoint x: 376, startPoint y: 598, endPoint x: 415, endPoint y: 601, distance: 38.5
click at [381, 599] on div at bounding box center [382, 600] width 45 height 29
drag, startPoint x: 1071, startPoint y: 448, endPoint x: 1043, endPoint y: 413, distance: 44.6
click at [1049, 415] on div at bounding box center [1052, 419] width 14 height 14
click at [1003, 391] on div at bounding box center [963, 323] width 167 height 172
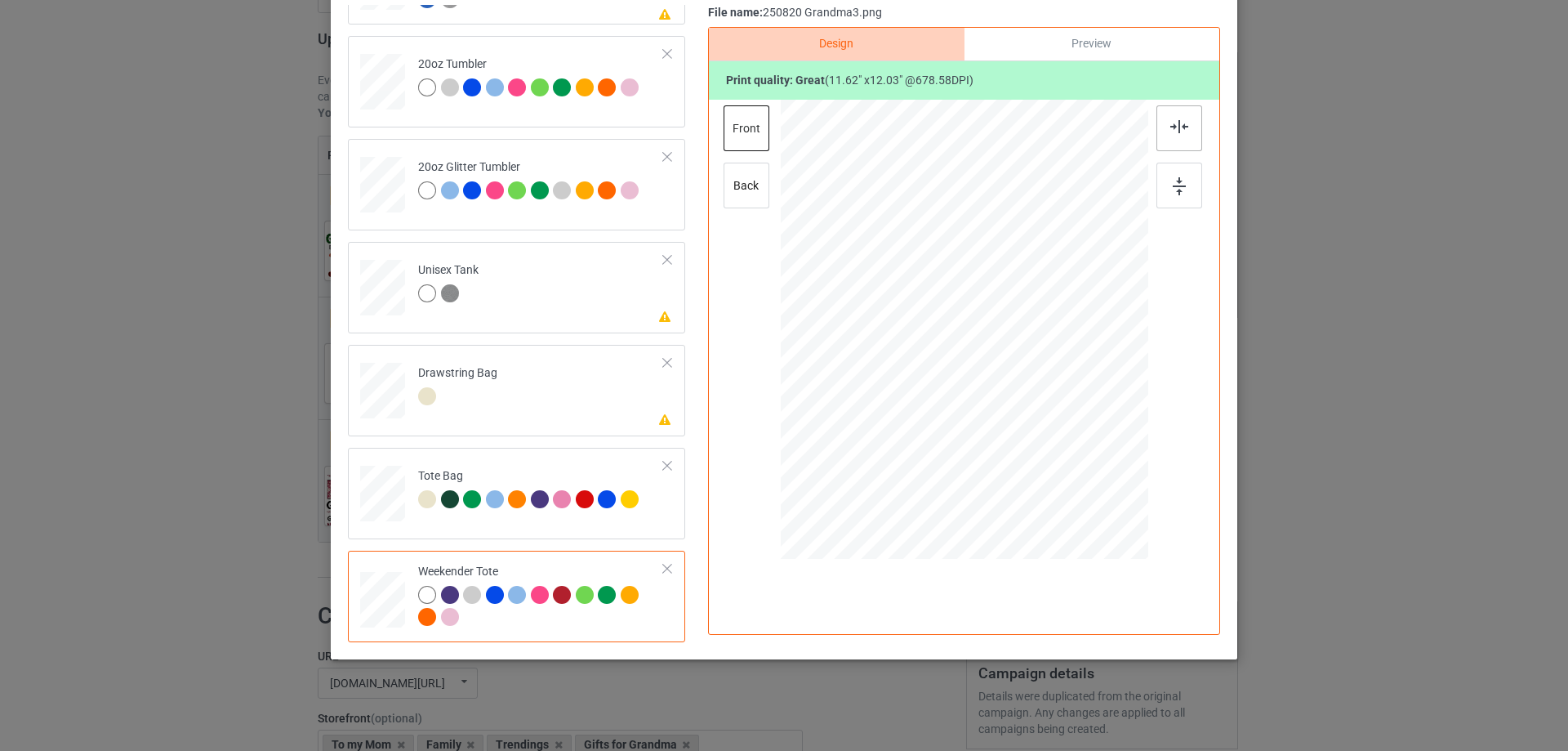
click at [1169, 140] on div at bounding box center [1179, 128] width 46 height 46
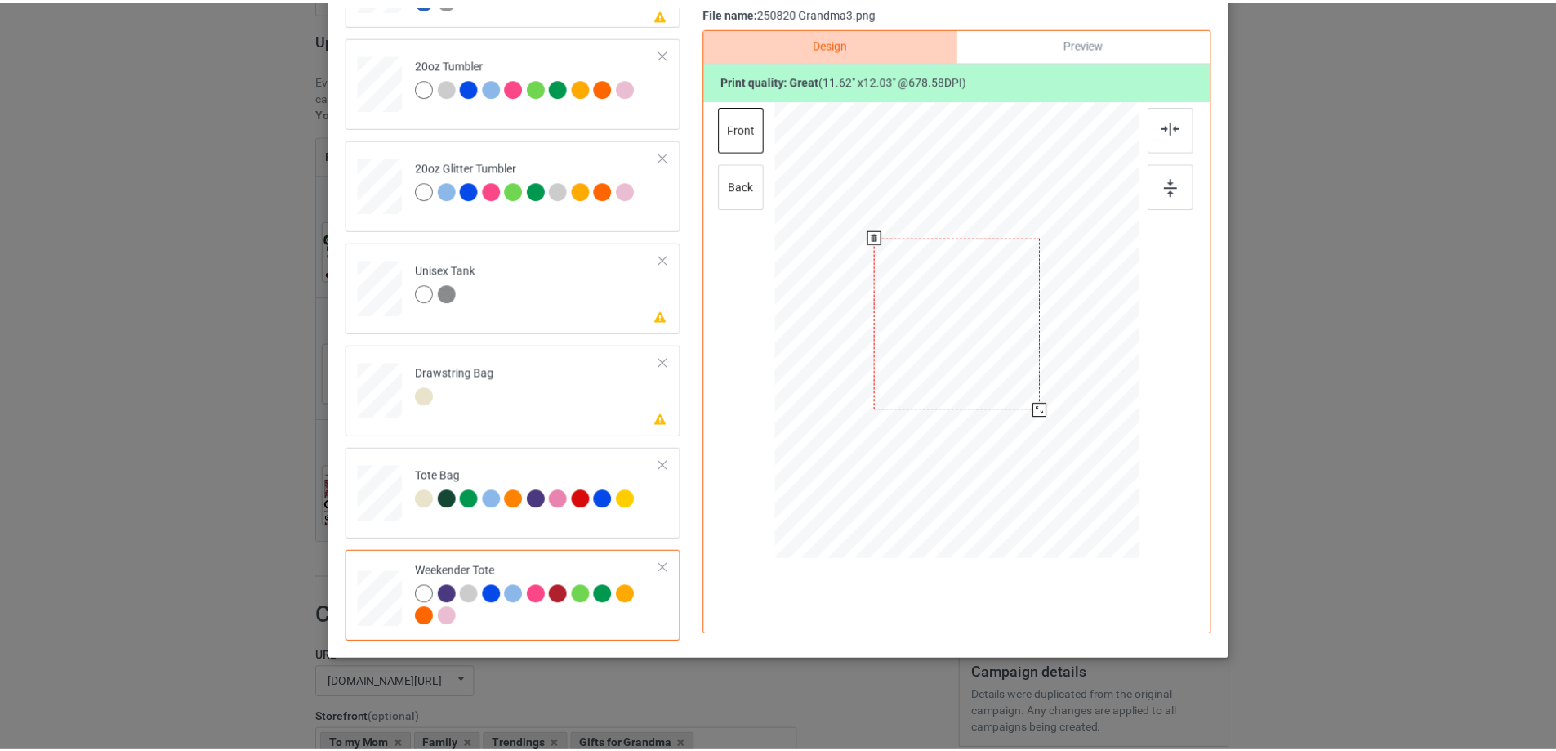
scroll to position [29, 0]
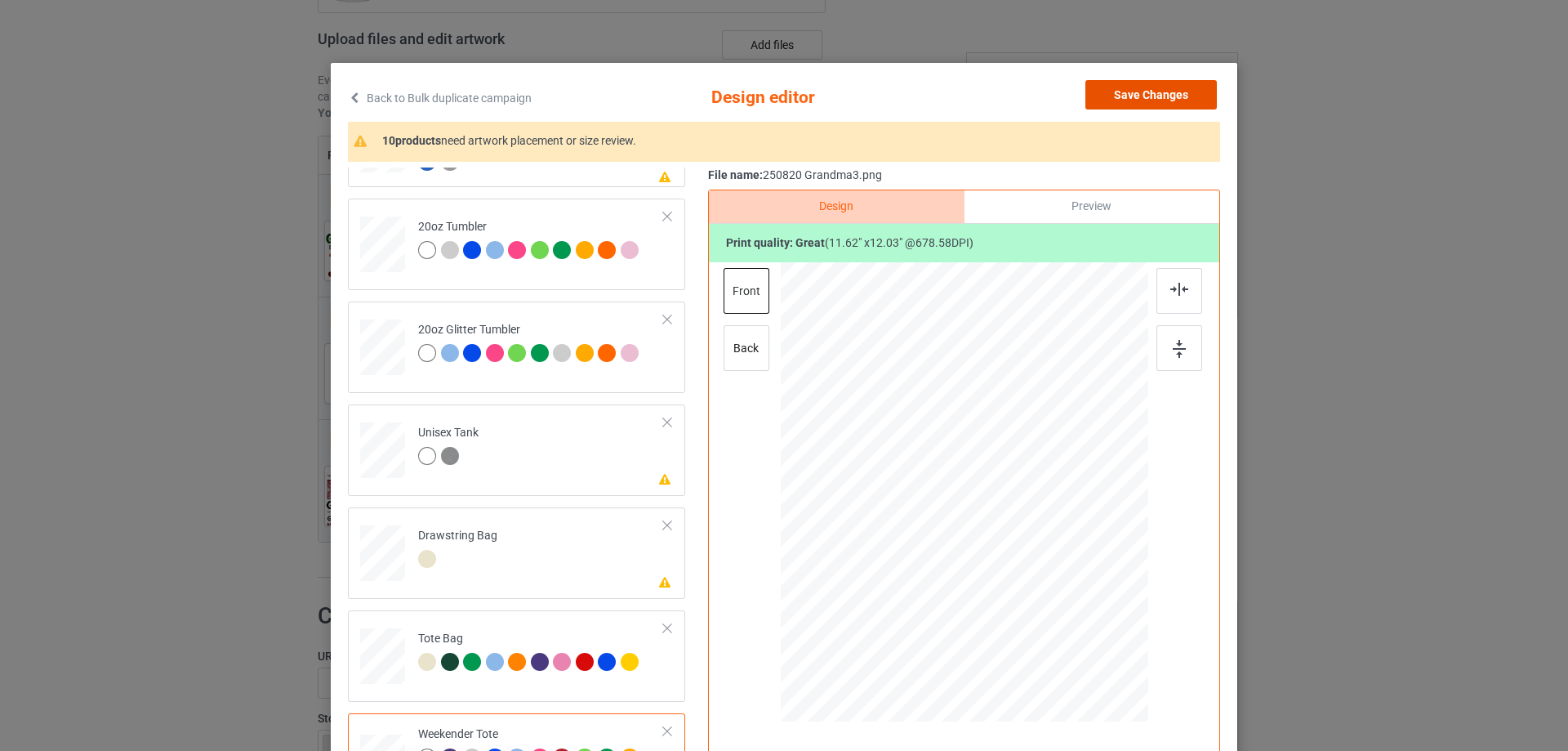
click at [1174, 91] on button "Save Changes" at bounding box center [1150, 94] width 131 height 29
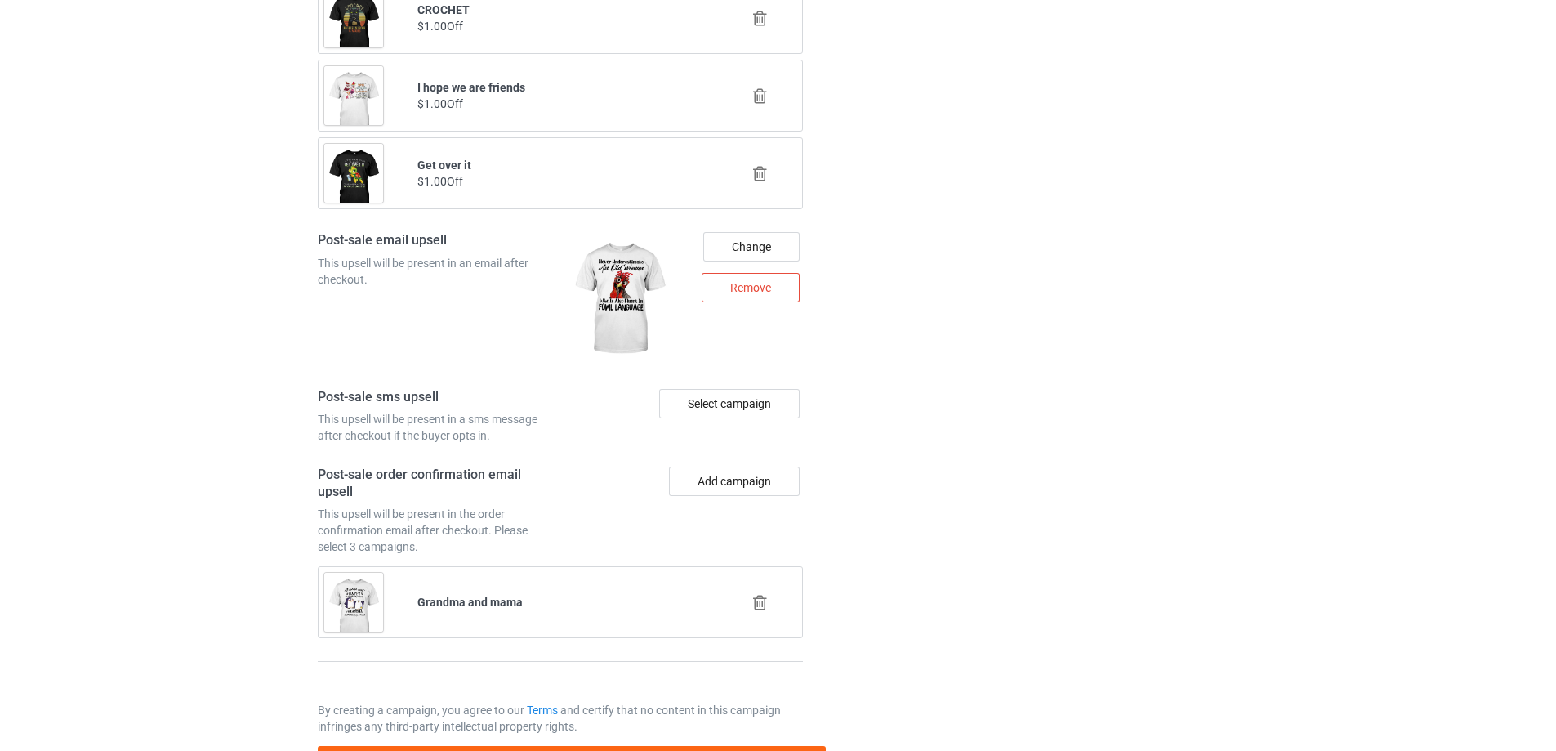
scroll to position [2323, 0]
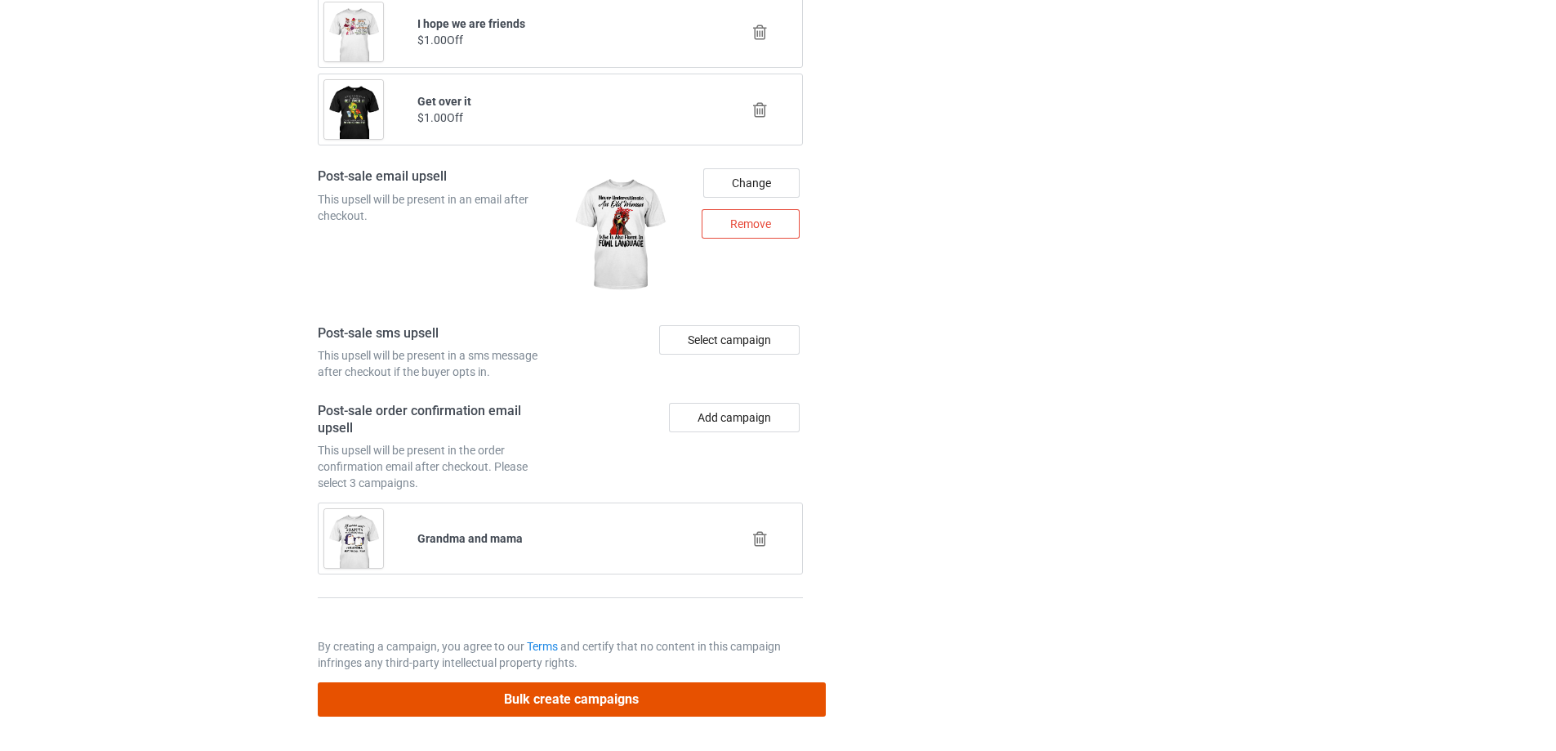
click at [742, 698] on button "Bulk create campaigns" at bounding box center [572, 698] width 508 height 33
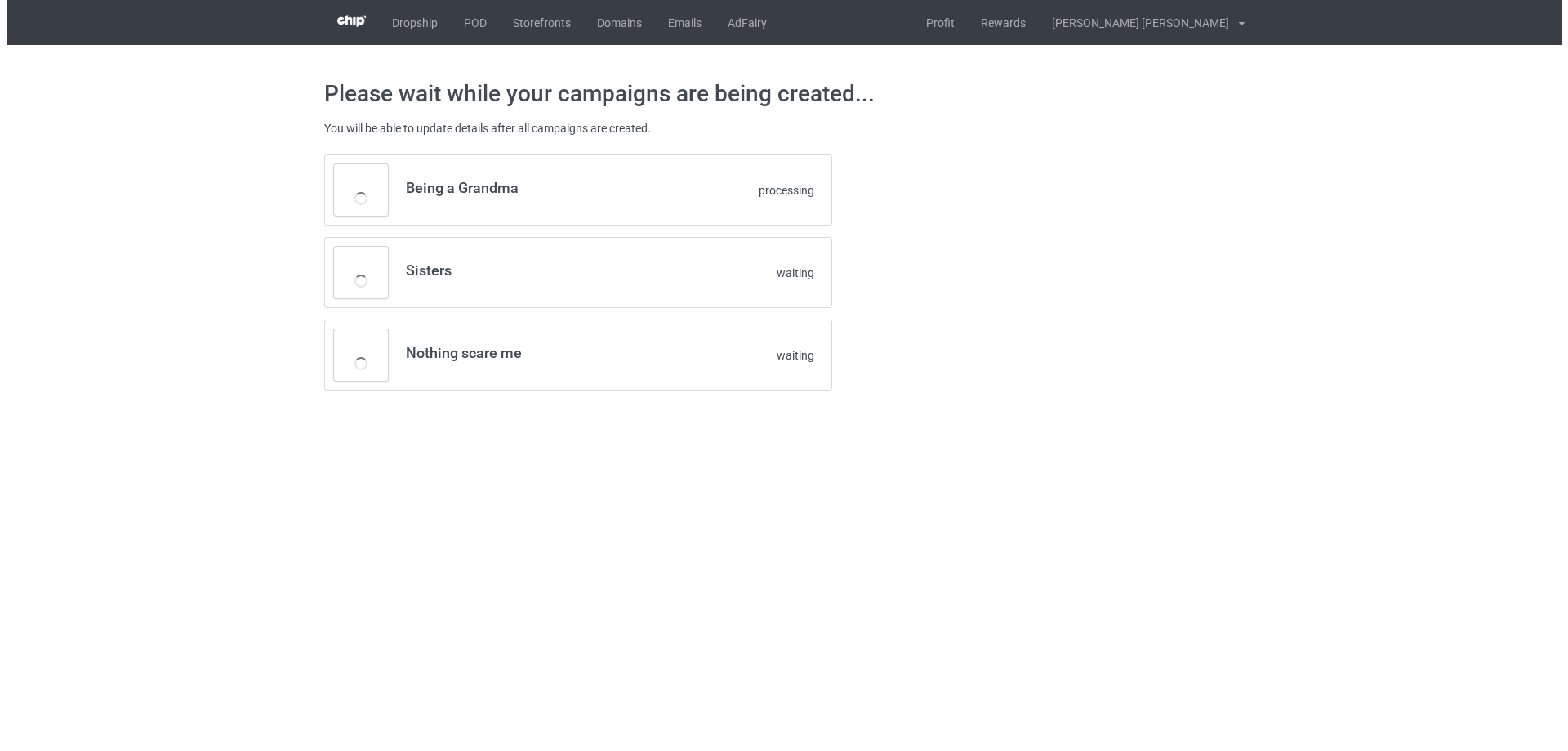
scroll to position [0, 0]
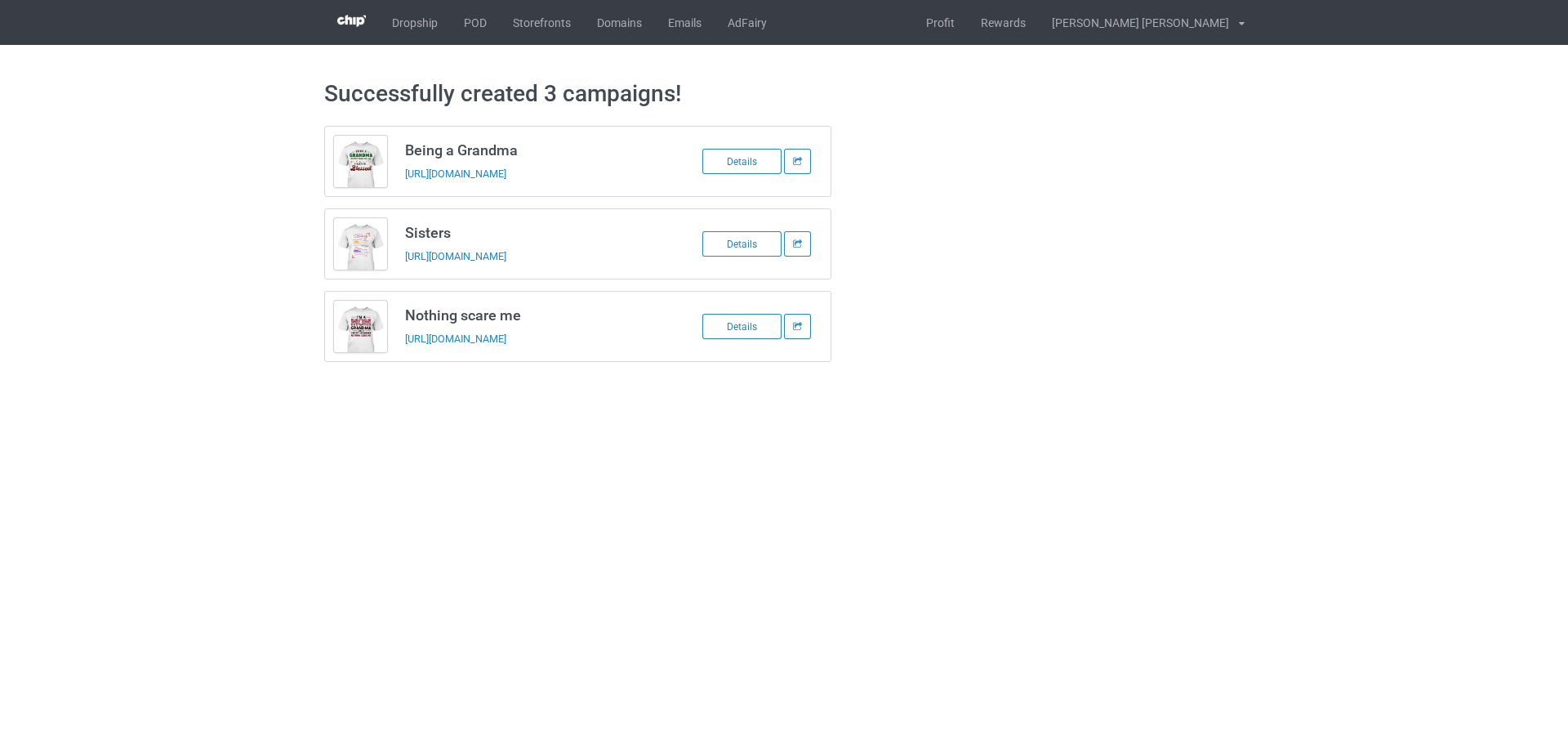
drag, startPoint x: 406, startPoint y: 146, endPoint x: 631, endPoint y: 334, distance: 293.4
click at [631, 332] on div "Being a Grandma https://www.familyismytreasure.com/250815-1 Details Sisters htt…" at bounding box center [578, 244] width 508 height 236
copy div "Being a Grandma https://www.familyismytreasure.com/250815-1 Details Sisters htt…"
click at [169, 598] on body "Dropship POD Storefronts Domains Emails AdFairy Profit Rewards Nguyen huu tuyen…" at bounding box center [784, 375] width 1568 height 751
click at [486, 24] on link "POD" at bounding box center [475, 22] width 49 height 45
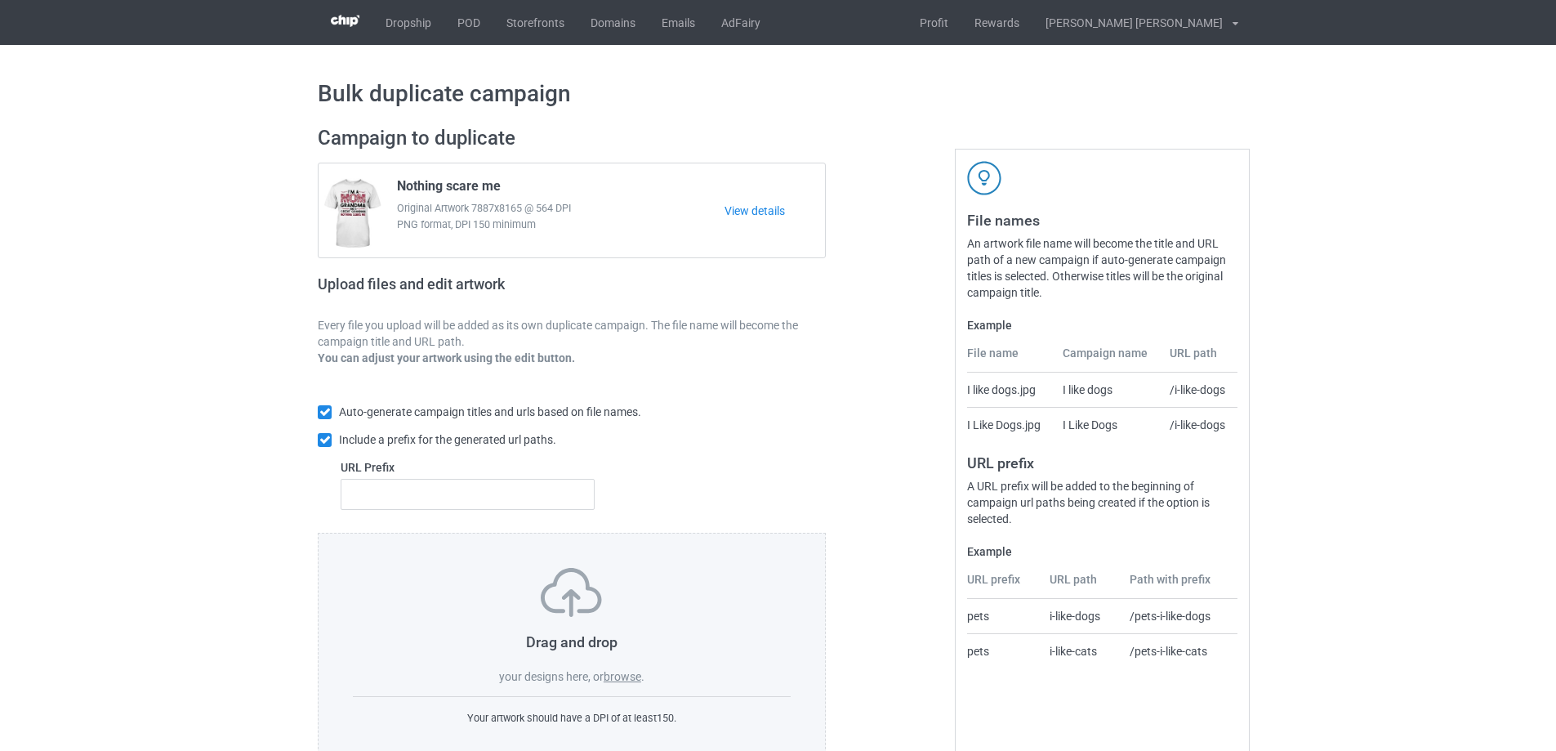
click at [616, 677] on label "browse" at bounding box center [623, 676] width 38 height 13
click at [0, 0] on input "browse" at bounding box center [0, 0] width 0 height 0
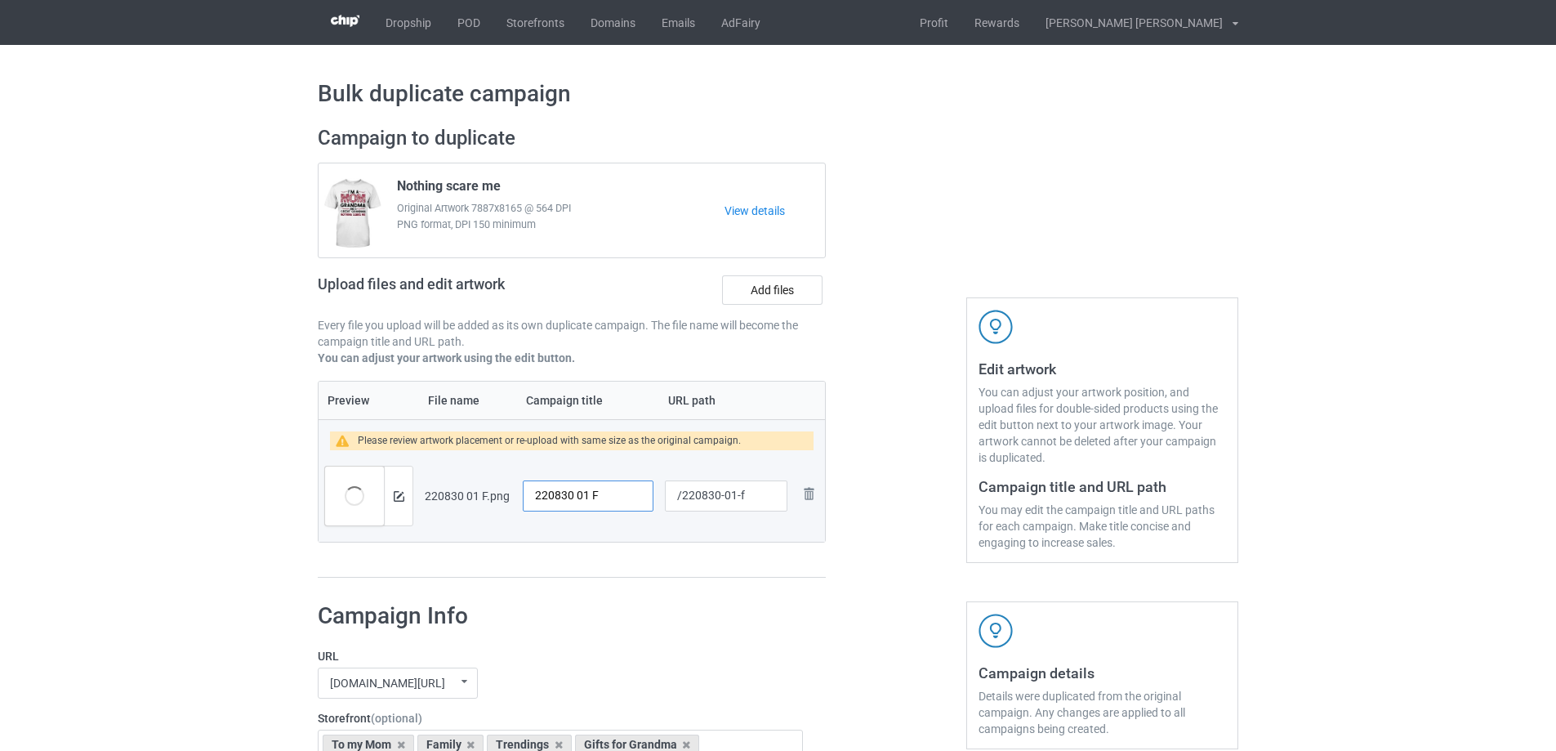
drag, startPoint x: 528, startPoint y: 498, endPoint x: 376, endPoint y: 483, distance: 152.6
click at [374, 484] on tr "Preview and edit artwork 220830 01 F.png 220830 01 F /220830-01-f Remove file" at bounding box center [572, 495] width 506 height 91
type input "It makes me blessed"
drag, startPoint x: 736, startPoint y: 497, endPoint x: 752, endPoint y: 497, distance: 16.3
click at [752, 497] on input "/220830-01-f" at bounding box center [726, 495] width 123 height 31
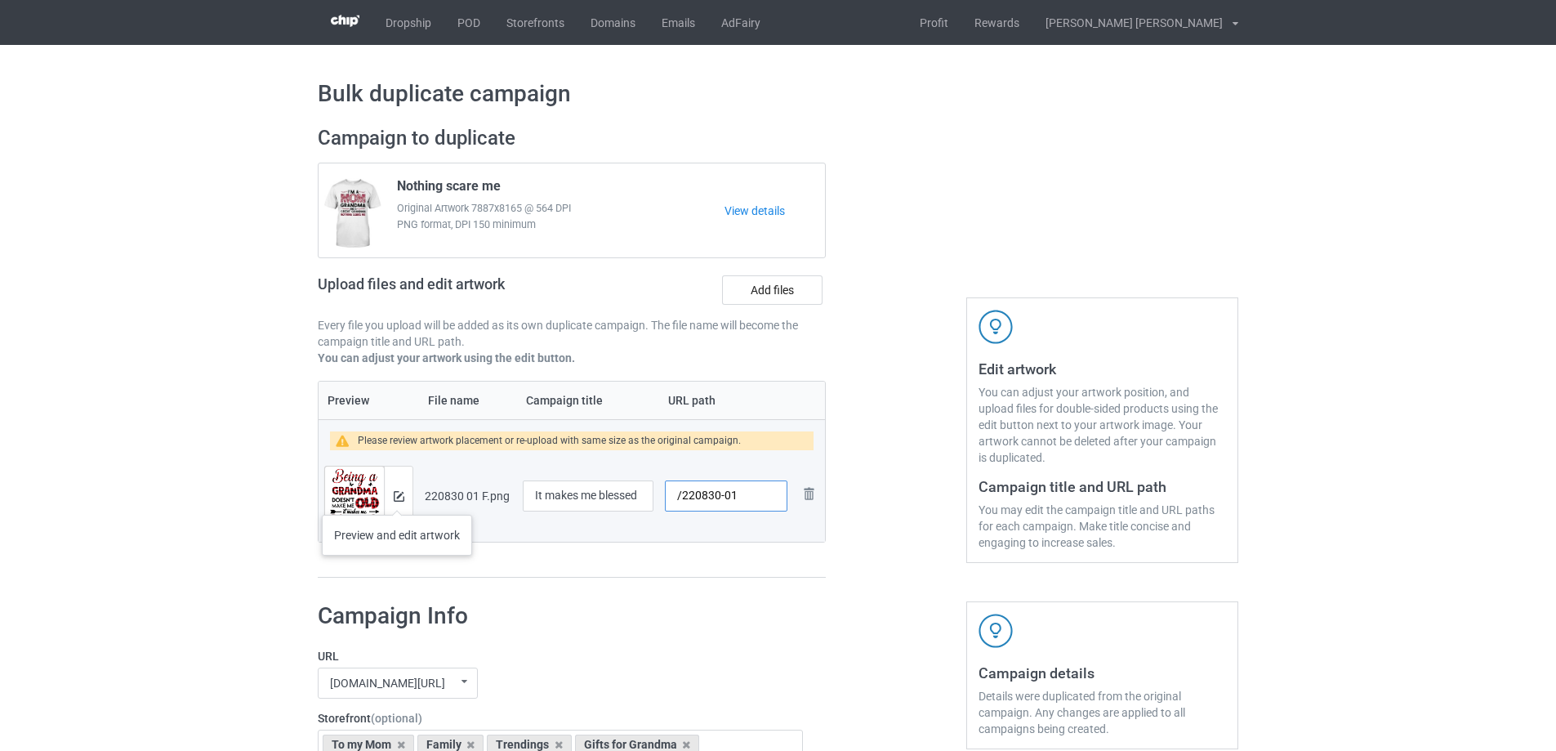
type input "/220830-01"
click at [397, 498] on img at bounding box center [399, 496] width 11 height 11
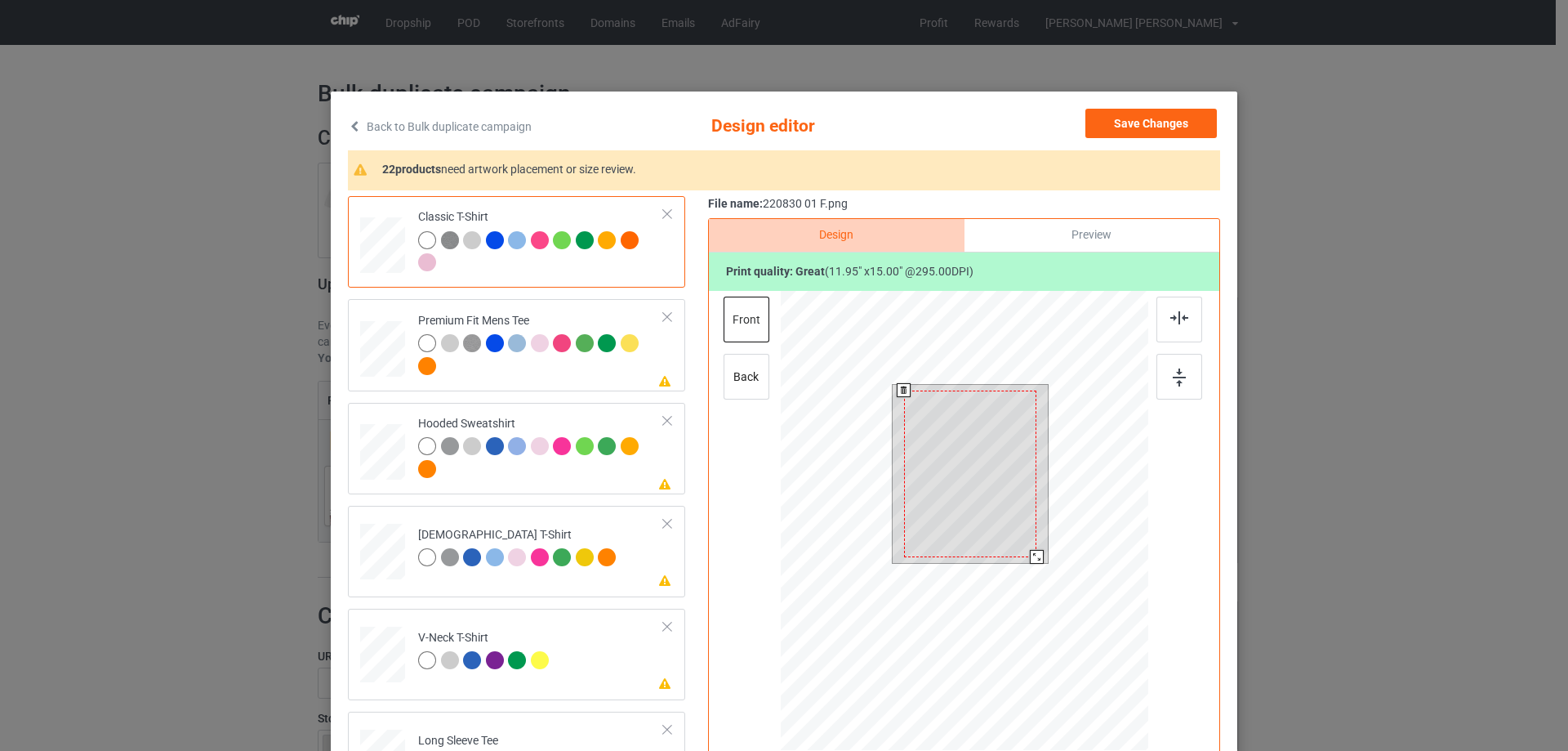
drag, startPoint x: 1039, startPoint y: 560, endPoint x: 1005, endPoint y: 534, distance: 43.1
click at [1035, 551] on div at bounding box center [1037, 557] width 14 height 14
click at [1005, 534] on div at bounding box center [971, 467] width 130 height 163
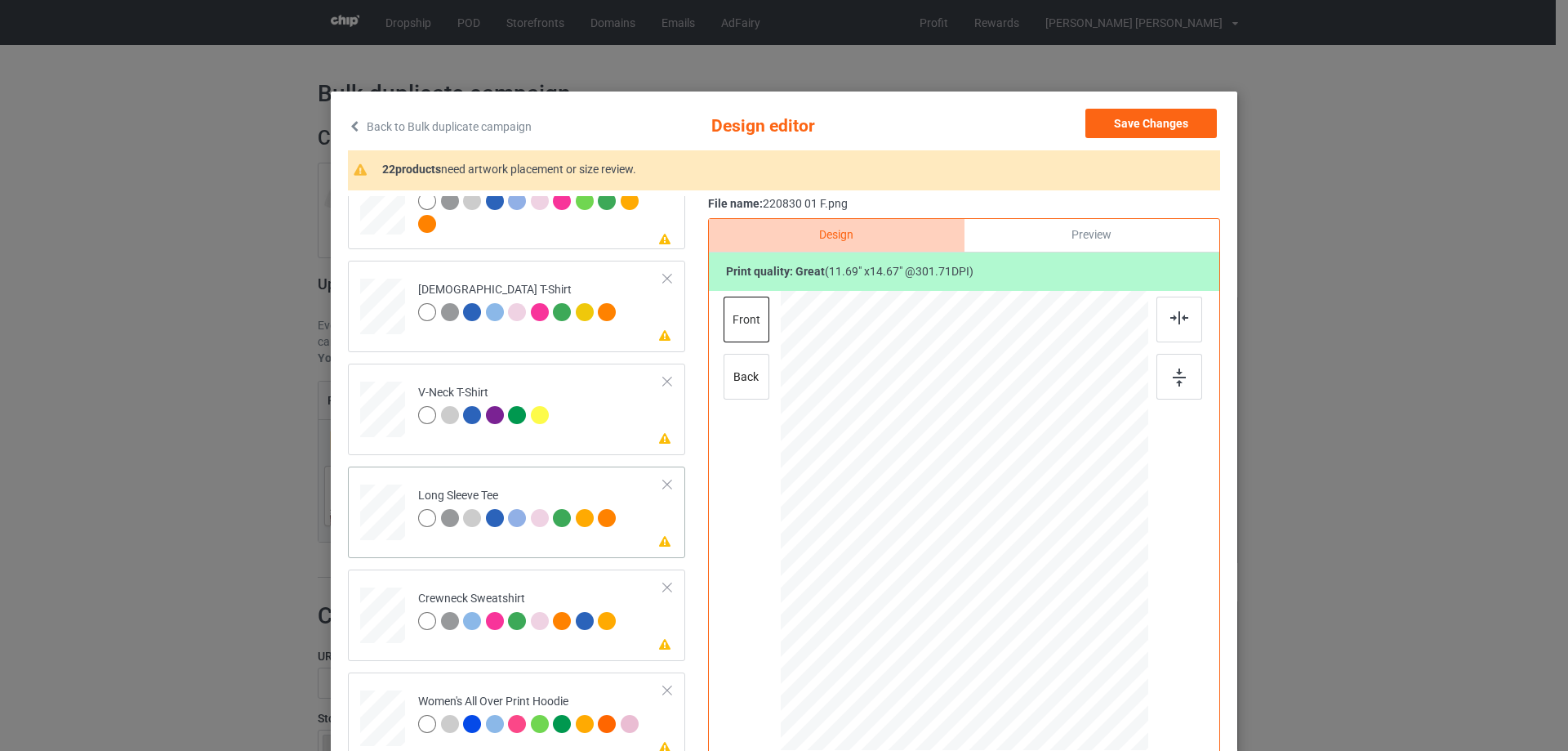
scroll to position [408, 0]
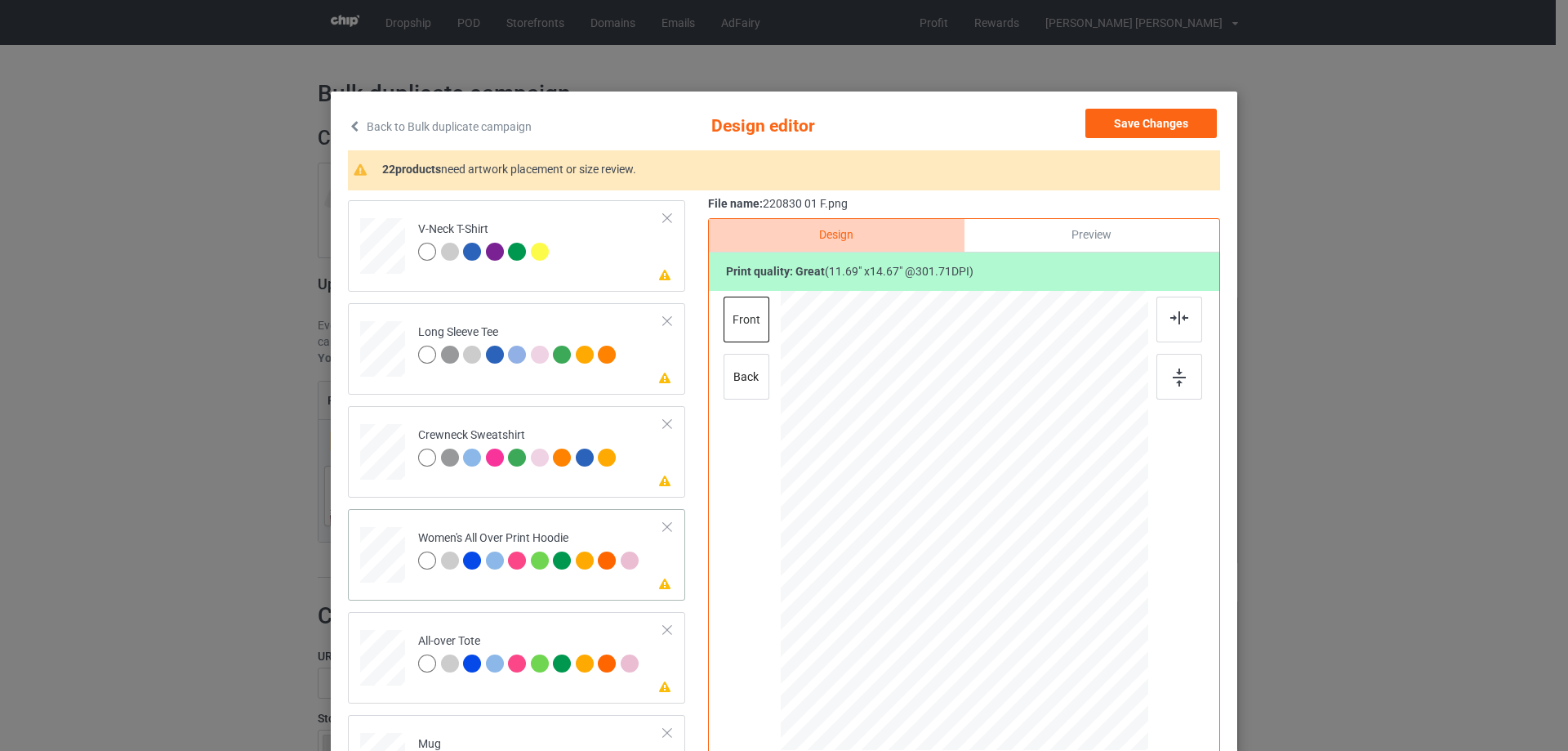
click at [380, 560] on div at bounding box center [382, 554] width 45 height 51
drag, startPoint x: 1068, startPoint y: 662, endPoint x: 1034, endPoint y: 581, distance: 87.1
click at [1042, 581] on div at bounding box center [965, 522] width 368 height 416
drag, startPoint x: 990, startPoint y: 575, endPoint x: 991, endPoint y: 518, distance: 57.2
click at [991, 518] on div at bounding box center [965, 465] width 127 height 160
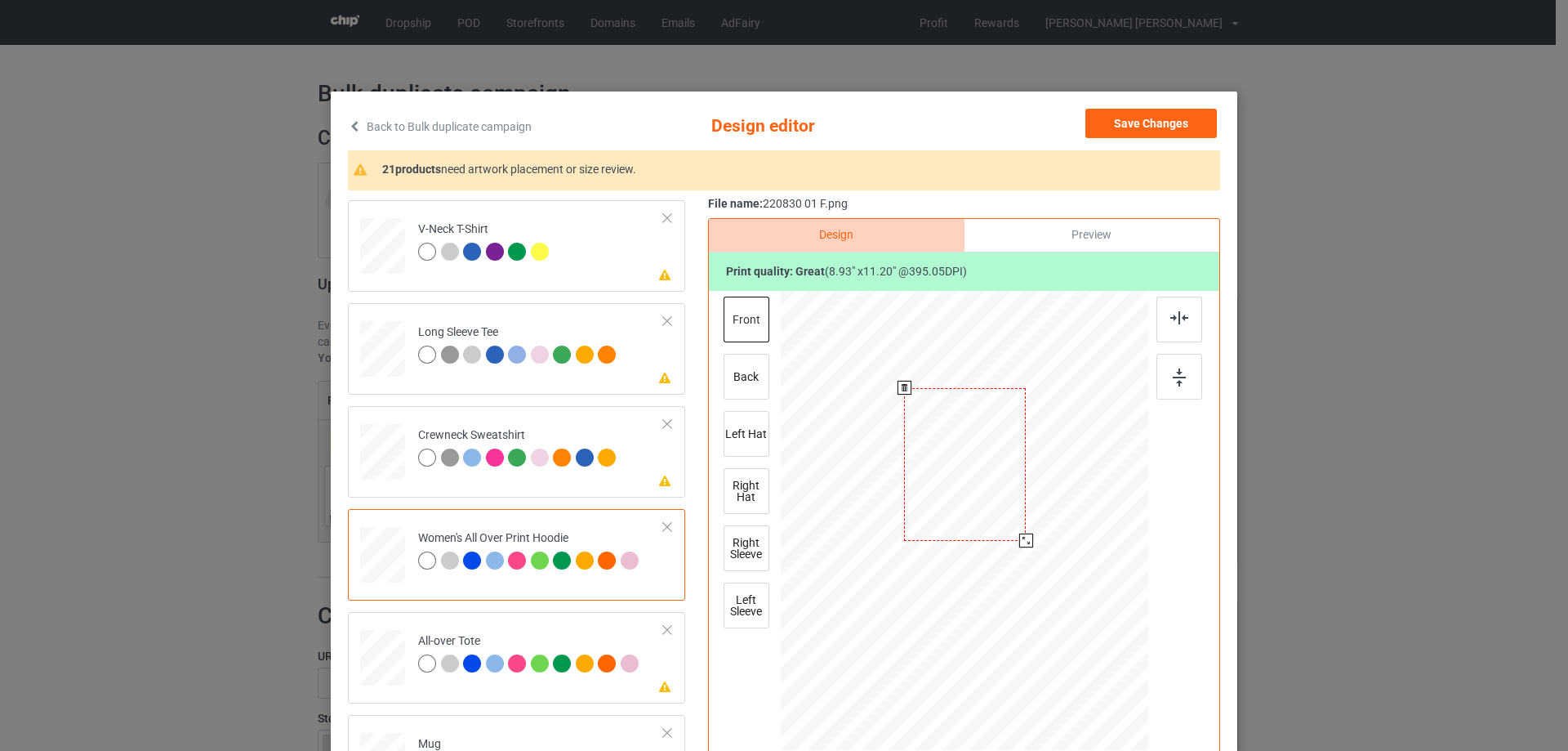
click at [1023, 544] on div at bounding box center [1026, 540] width 14 height 14
click at [1178, 323] on img at bounding box center [1179, 317] width 18 height 13
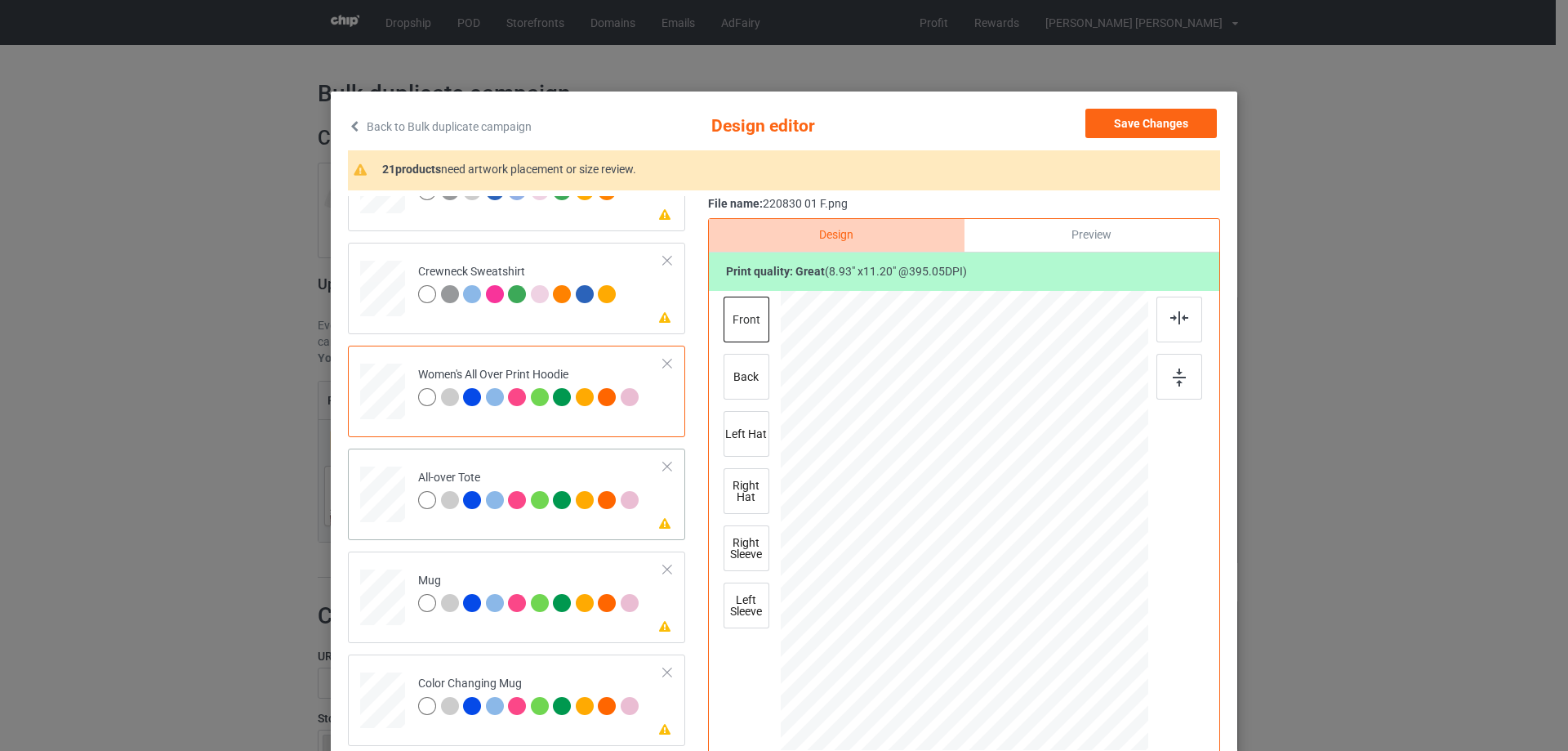
click at [368, 503] on div at bounding box center [382, 494] width 45 height 45
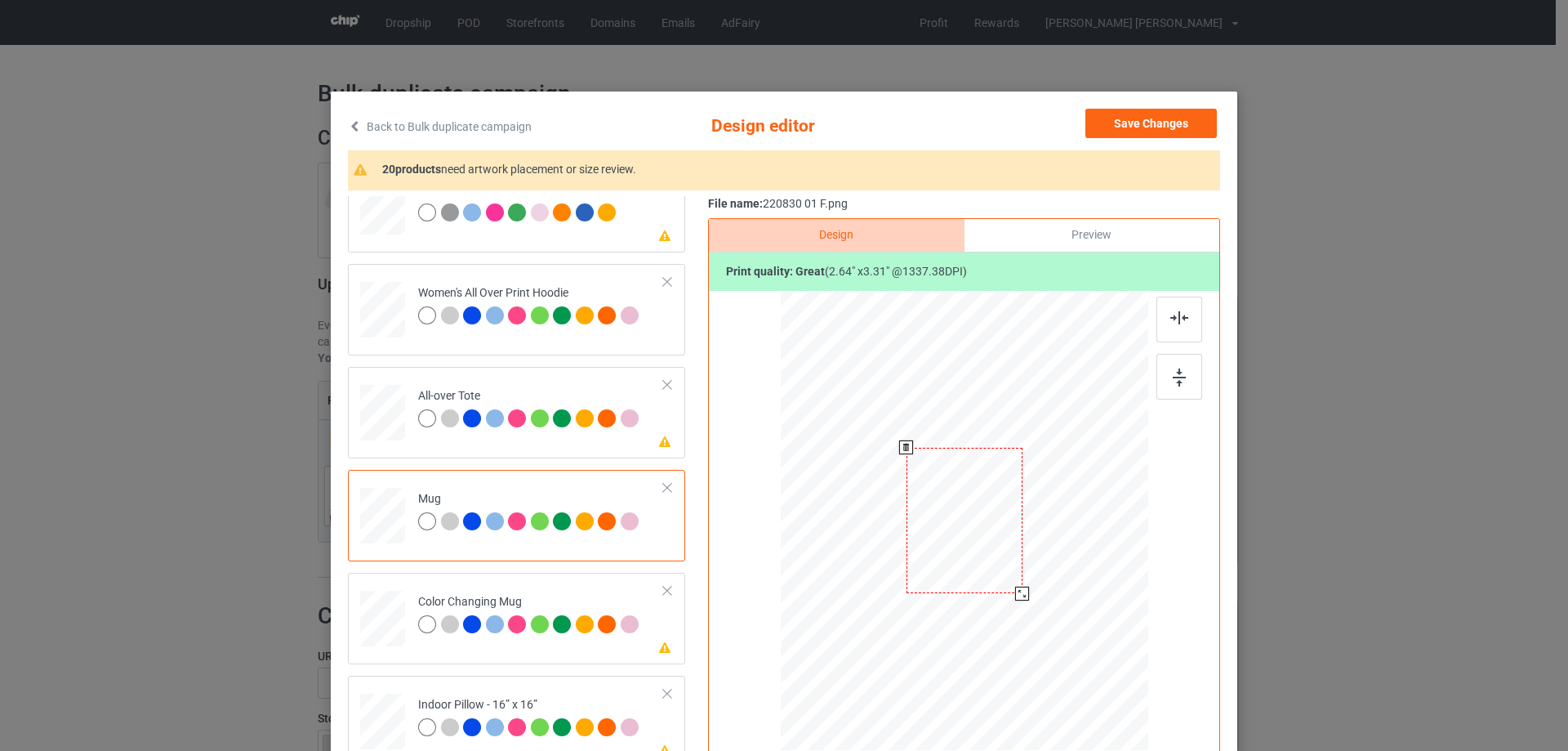
drag, startPoint x: 1067, startPoint y: 662, endPoint x: 1025, endPoint y: 586, distance: 85.9
click at [1025, 586] on div at bounding box center [965, 519] width 368 height 153
drag, startPoint x: 963, startPoint y: 550, endPoint x: 1064, endPoint y: 550, distance: 101.3
click at [1064, 550] on div at bounding box center [1066, 520] width 116 height 145
click at [1175, 376] on img at bounding box center [1179, 377] width 13 height 18
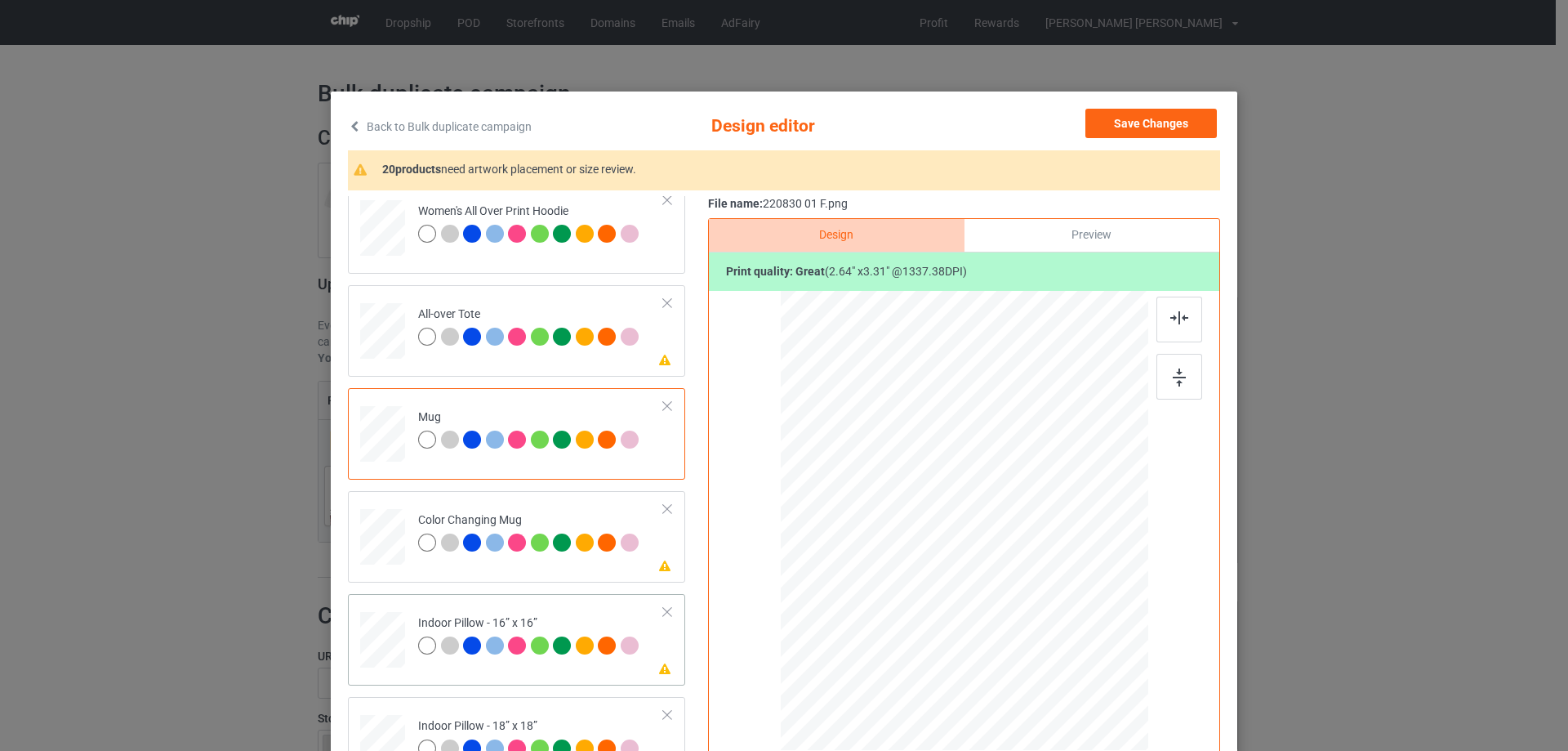
scroll to position [817, 0]
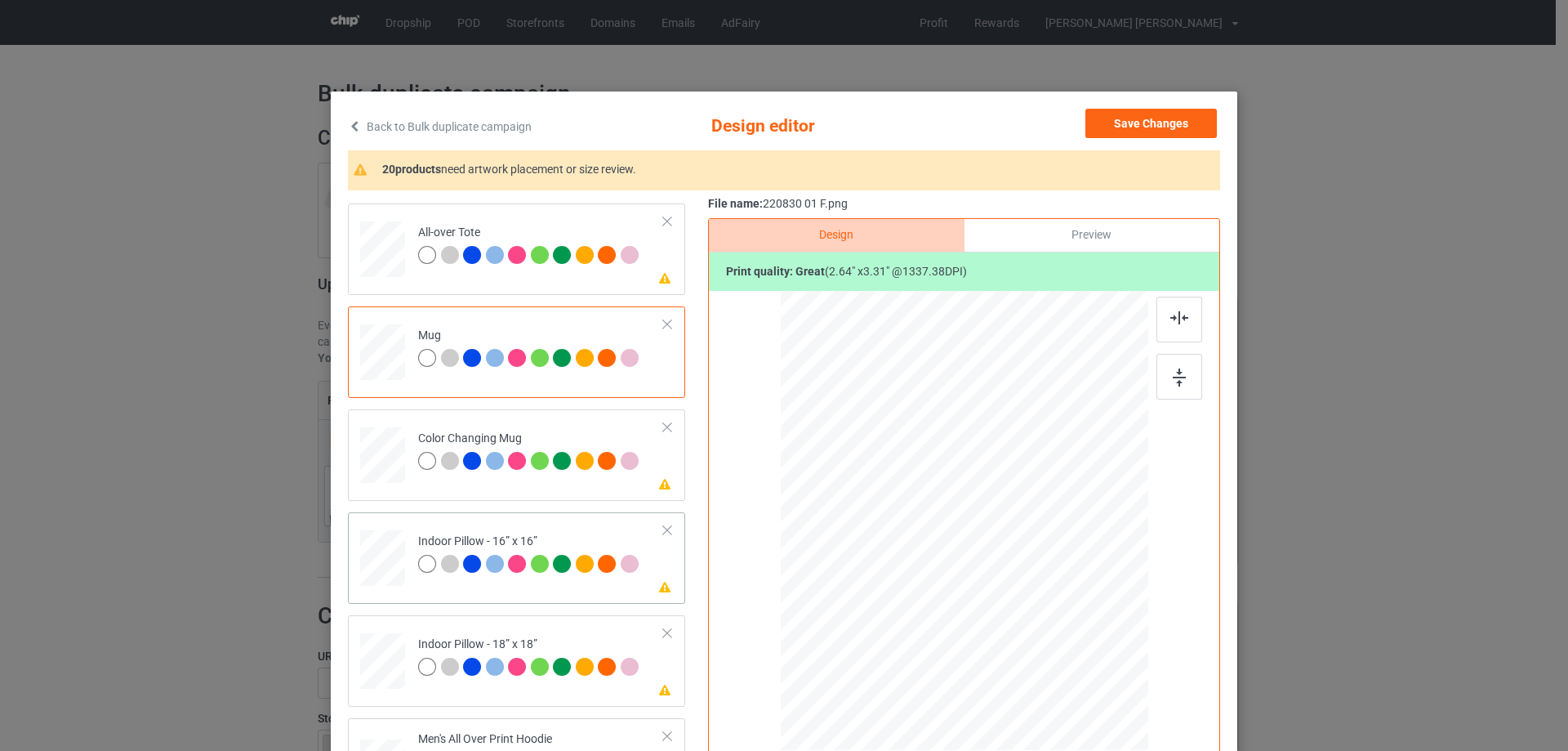
click at [379, 550] on div at bounding box center [382, 558] width 45 height 45
click at [1069, 657] on div at bounding box center [1073, 657] width 14 height 14
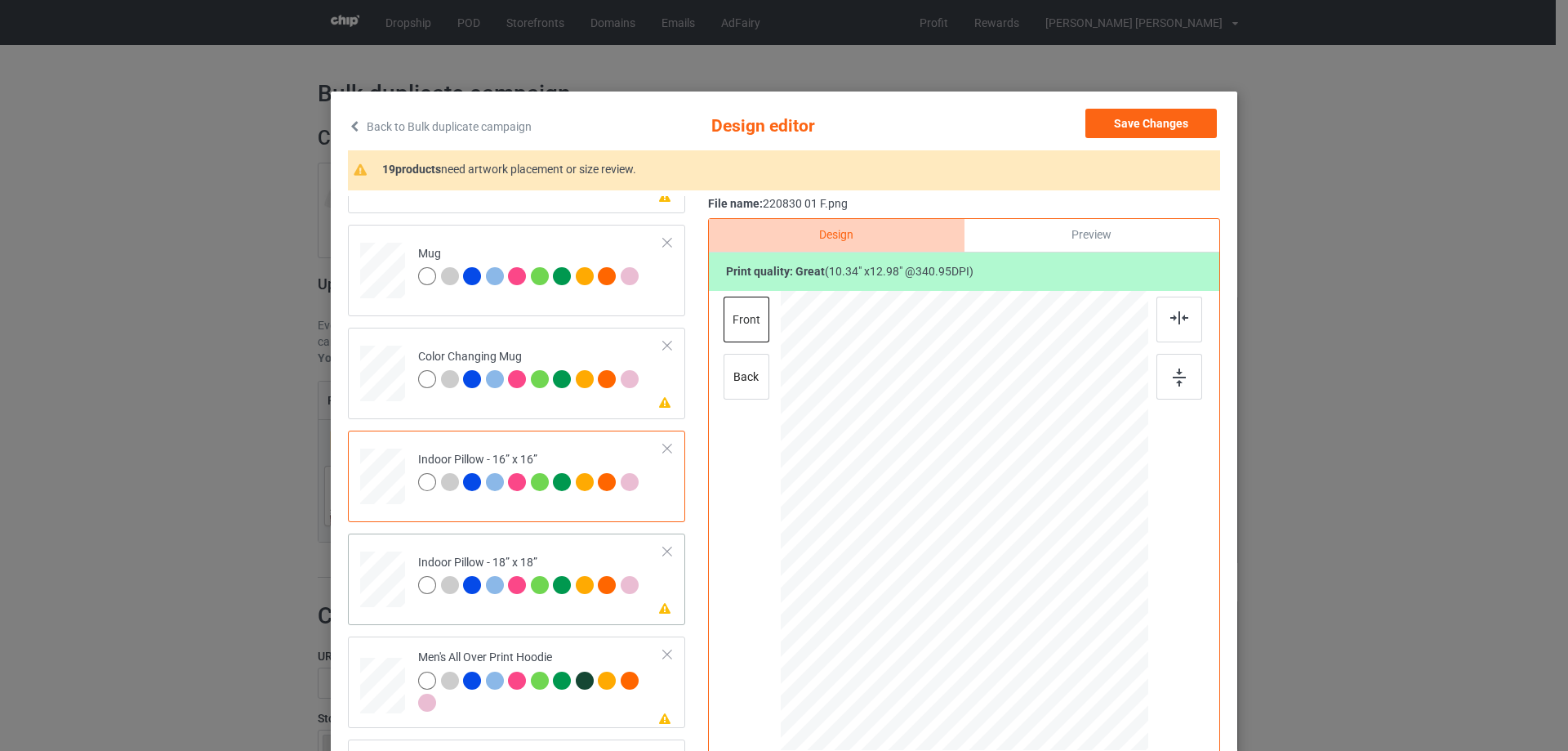
click at [381, 574] on div at bounding box center [382, 579] width 45 height 45
click at [1073, 658] on div at bounding box center [1074, 658] width 14 height 14
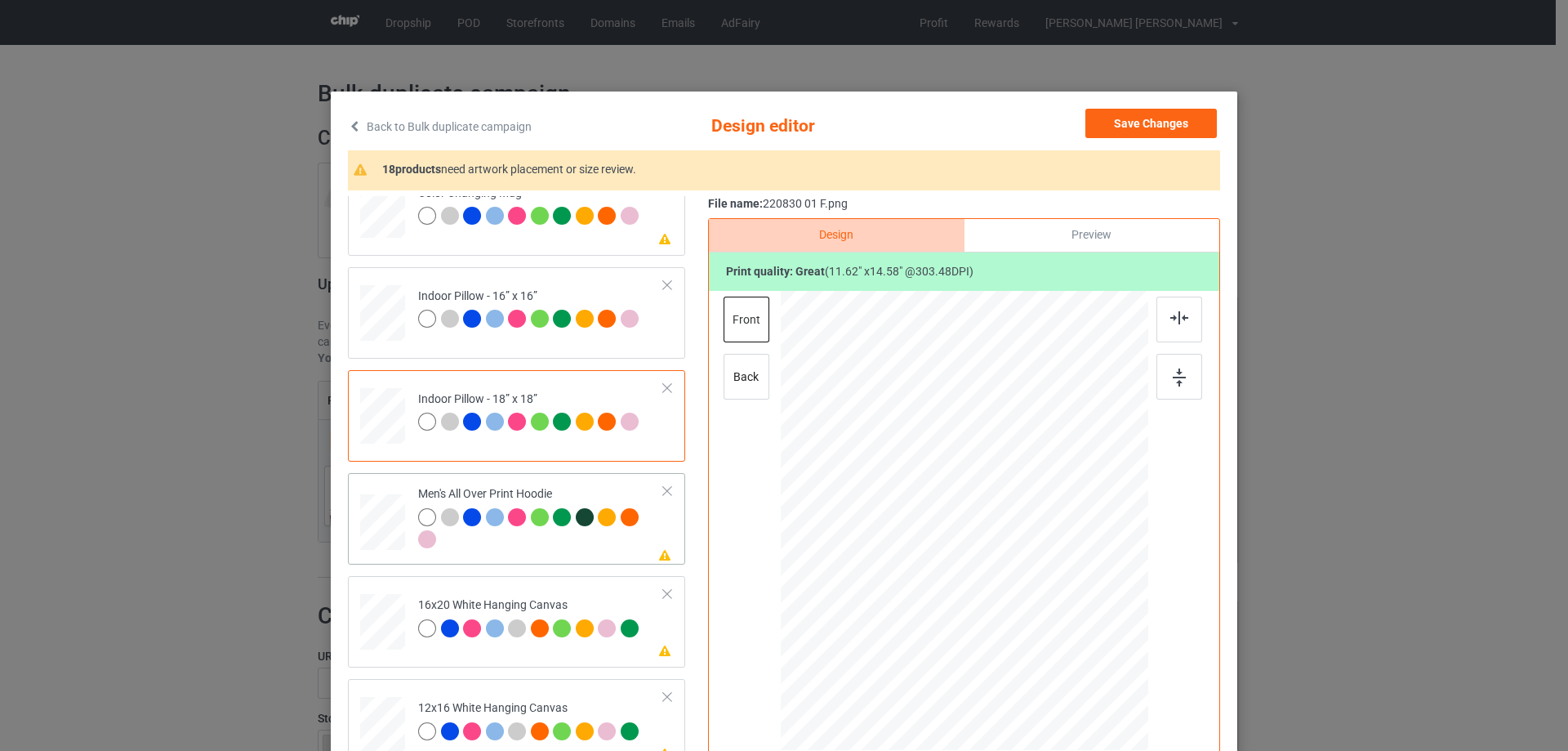
click at [385, 534] on div at bounding box center [382, 522] width 45 height 47
drag, startPoint x: 1070, startPoint y: 660, endPoint x: 1035, endPoint y: 587, distance: 80.7
click at [1035, 587] on div at bounding box center [965, 520] width 368 height 390
drag, startPoint x: 987, startPoint y: 586, endPoint x: 999, endPoint y: 550, distance: 36.9
click at [993, 541] on div at bounding box center [969, 473] width 125 height 157
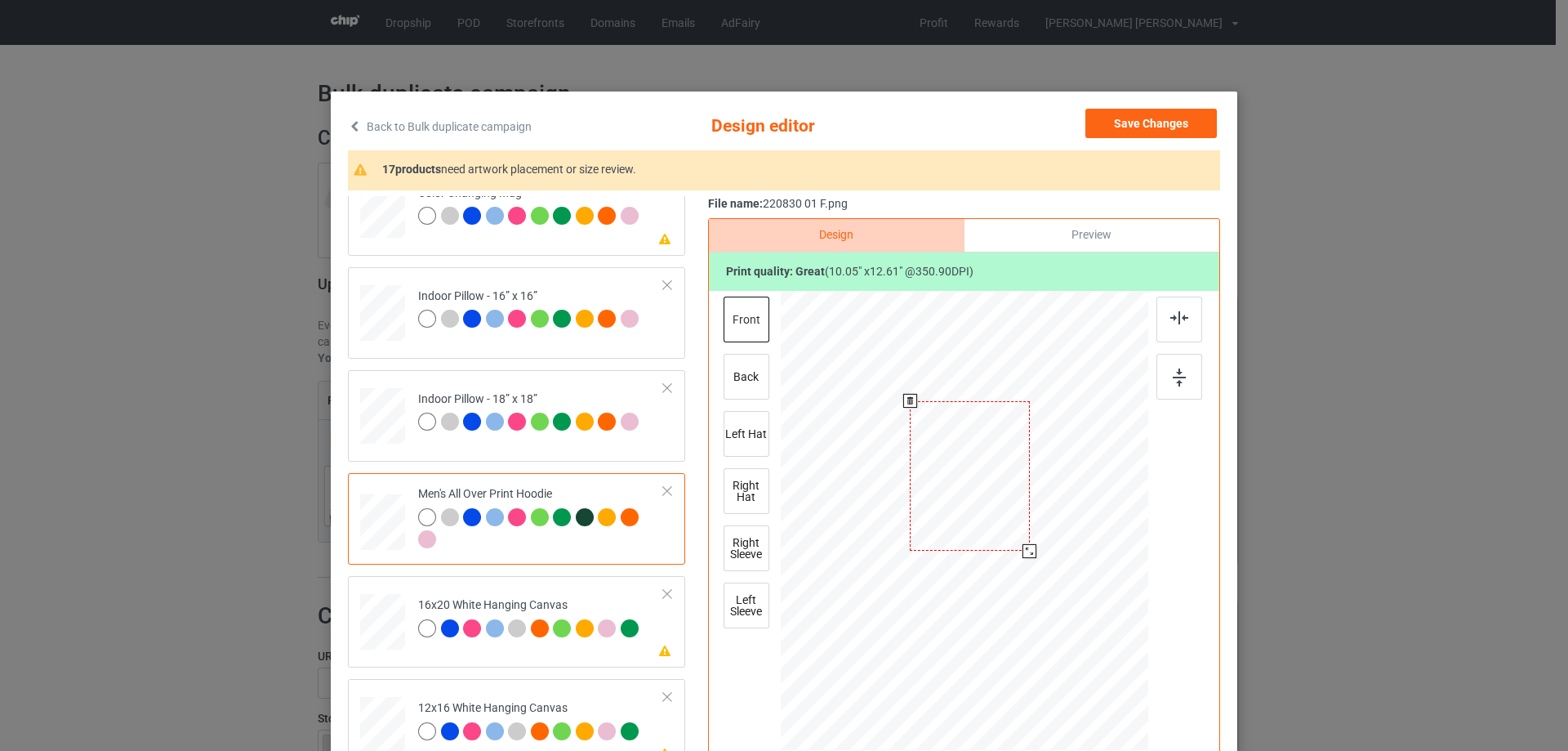
click at [1028, 548] on div at bounding box center [1029, 551] width 14 height 14
click at [1001, 528] on div at bounding box center [964, 474] width 119 height 150
click at [1183, 317] on img at bounding box center [1179, 317] width 18 height 13
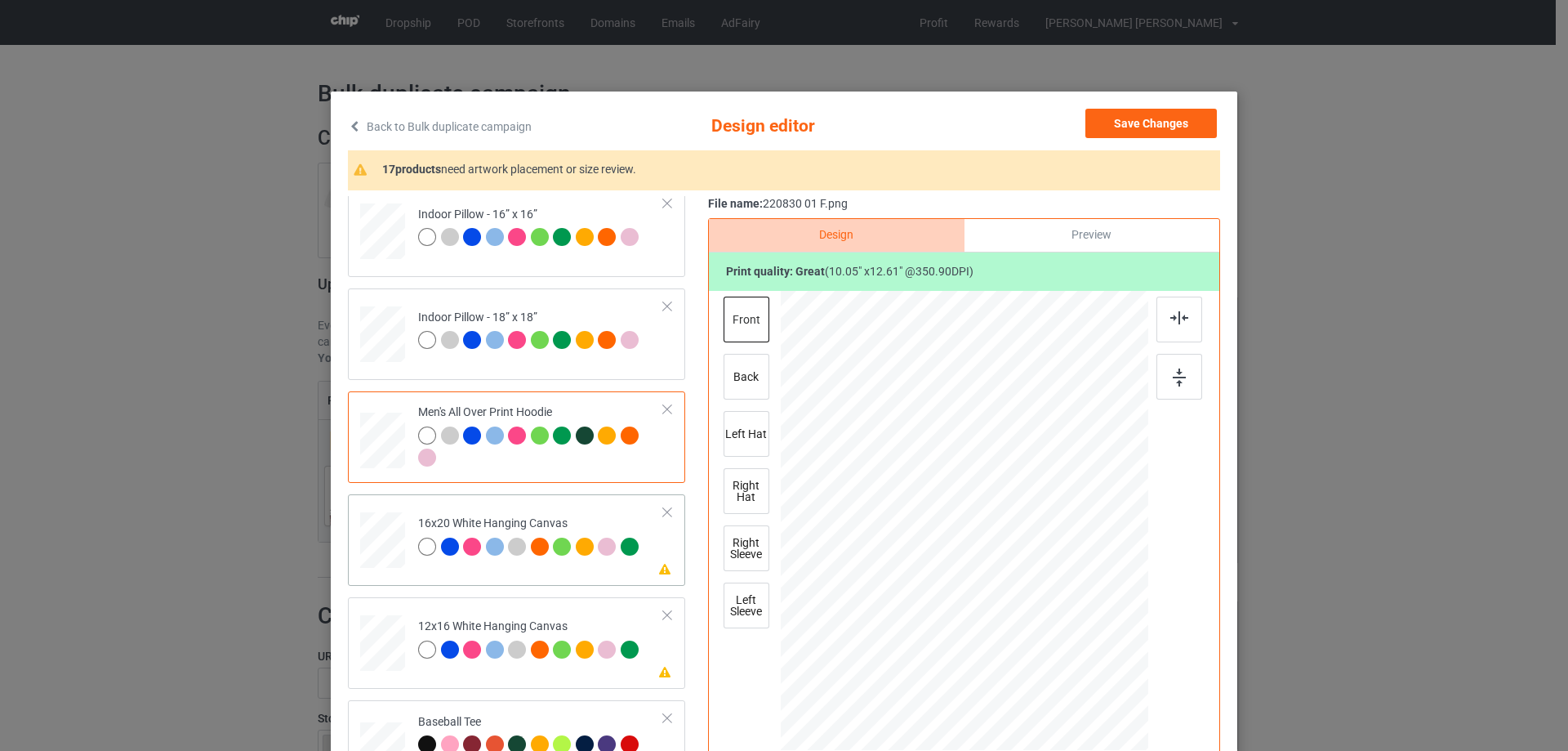
scroll to position [1225, 0]
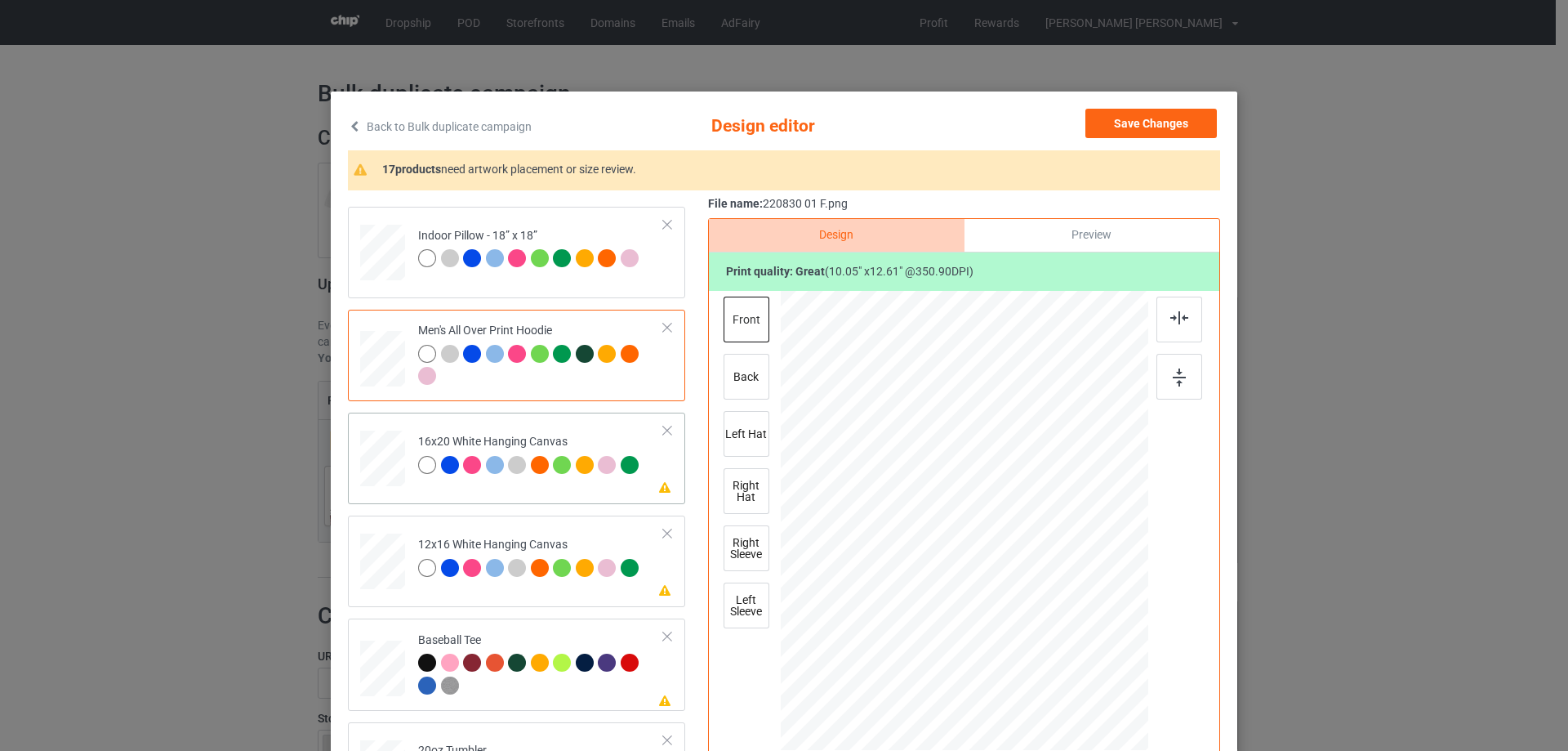
click at [384, 444] on div at bounding box center [382, 458] width 45 height 56
drag, startPoint x: 1071, startPoint y: 660, endPoint x: 1112, endPoint y: 747, distance: 96.8
click at [1112, 747] on div at bounding box center [965, 521] width 368 height 459
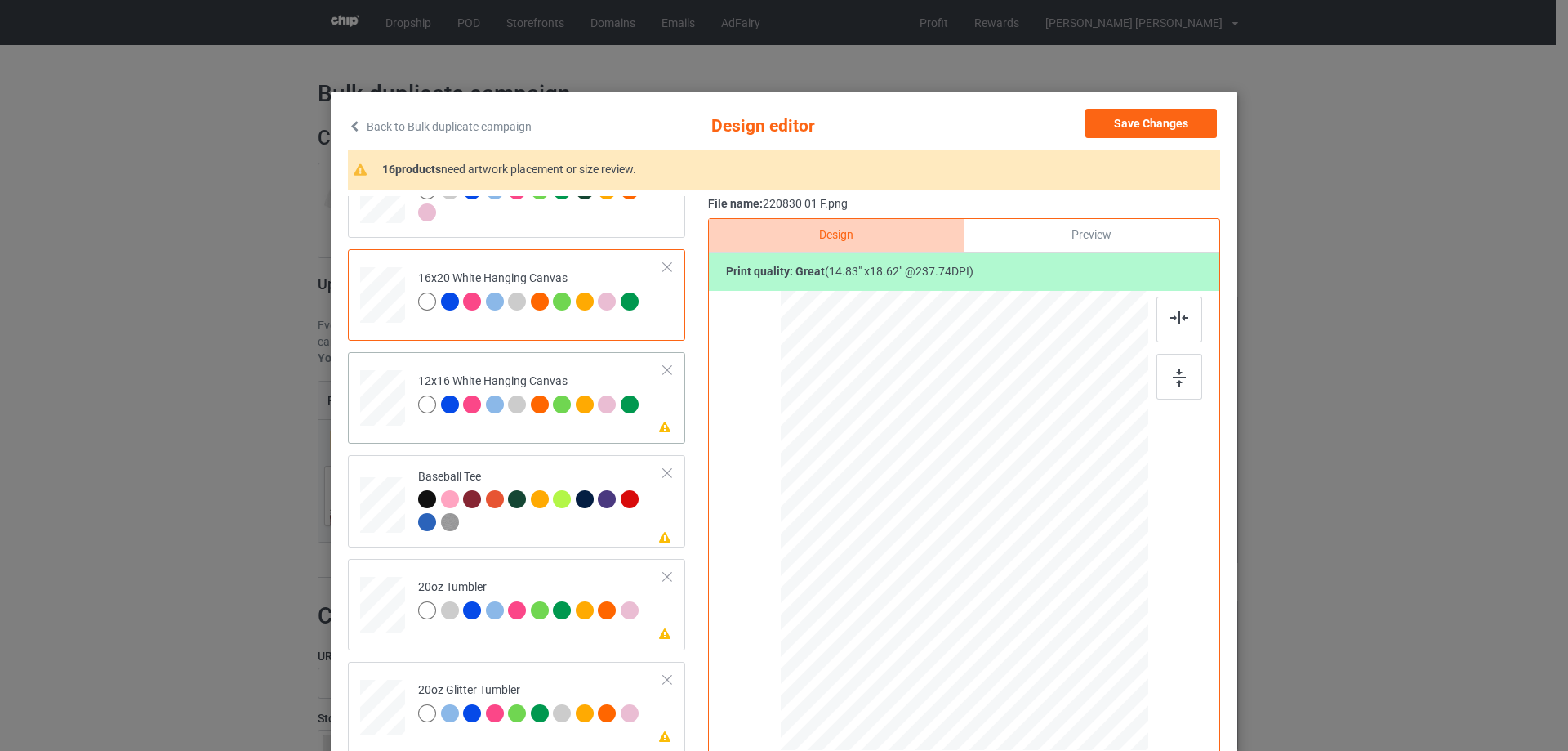
click at [392, 381] on div at bounding box center [383, 398] width 42 height 56
drag, startPoint x: 1095, startPoint y: 720, endPoint x: 1099, endPoint y: 733, distance: 12.9
click at [1099, 733] on div at bounding box center [963, 521] width 345 height 460
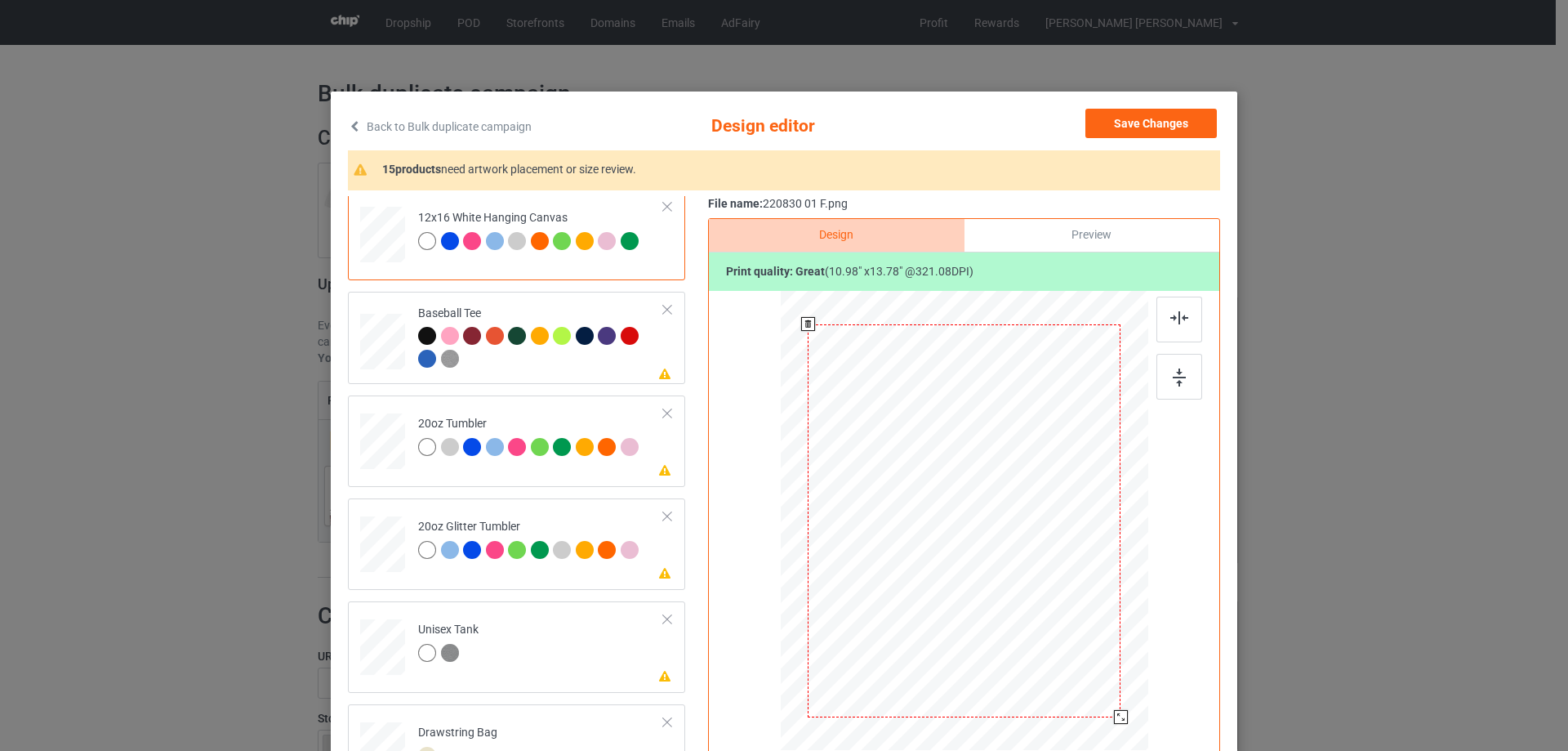
scroll to position [82, 0]
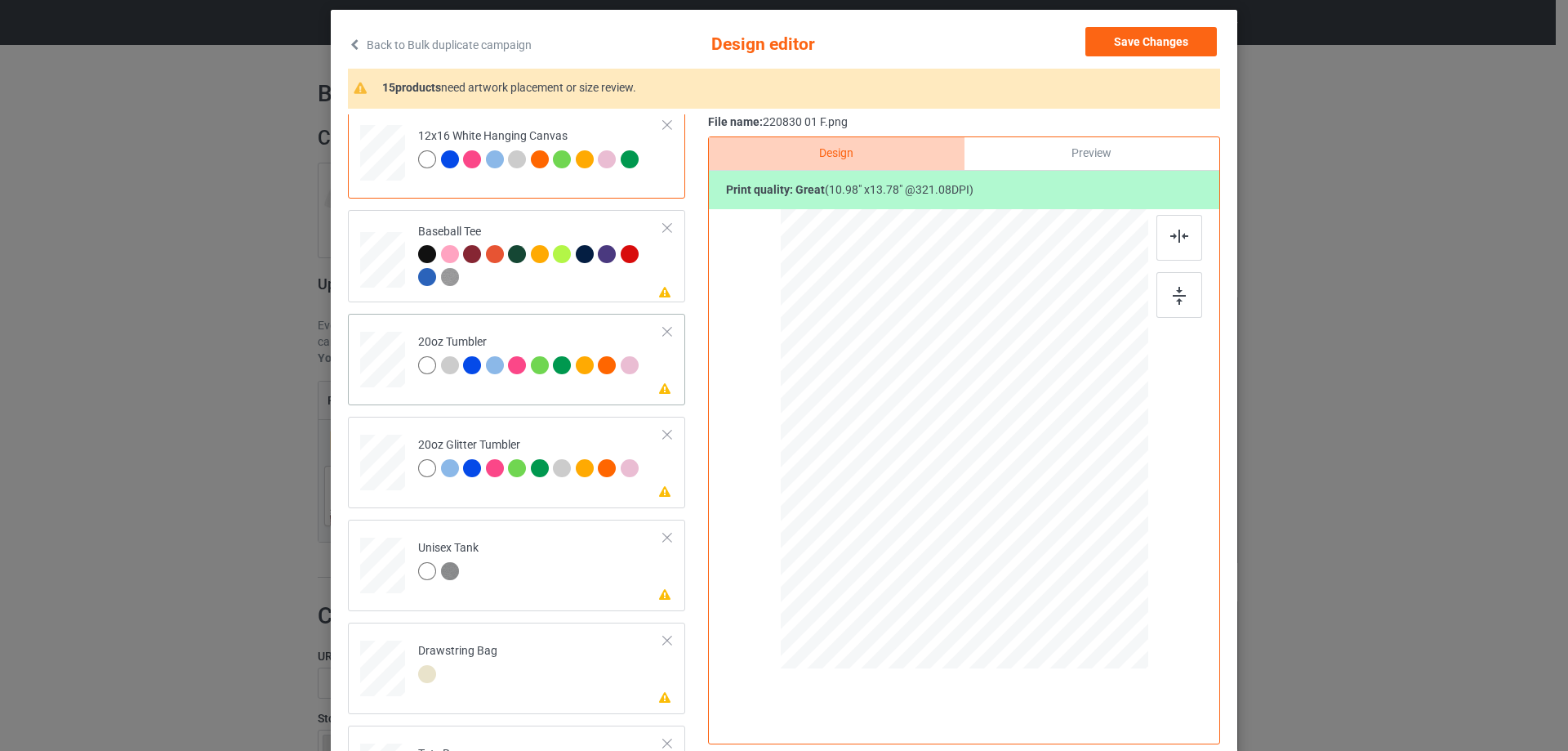
click at [373, 368] on div at bounding box center [382, 359] width 42 height 26
drag, startPoint x: 1067, startPoint y: 572, endPoint x: 1031, endPoint y: 522, distance: 61.4
click at [1031, 522] on div at bounding box center [1031, 523] width 14 height 14
drag, startPoint x: 998, startPoint y: 492, endPoint x: 915, endPoint y: 493, distance: 83.3
click at [915, 493] on div at bounding box center [880, 439] width 134 height 168
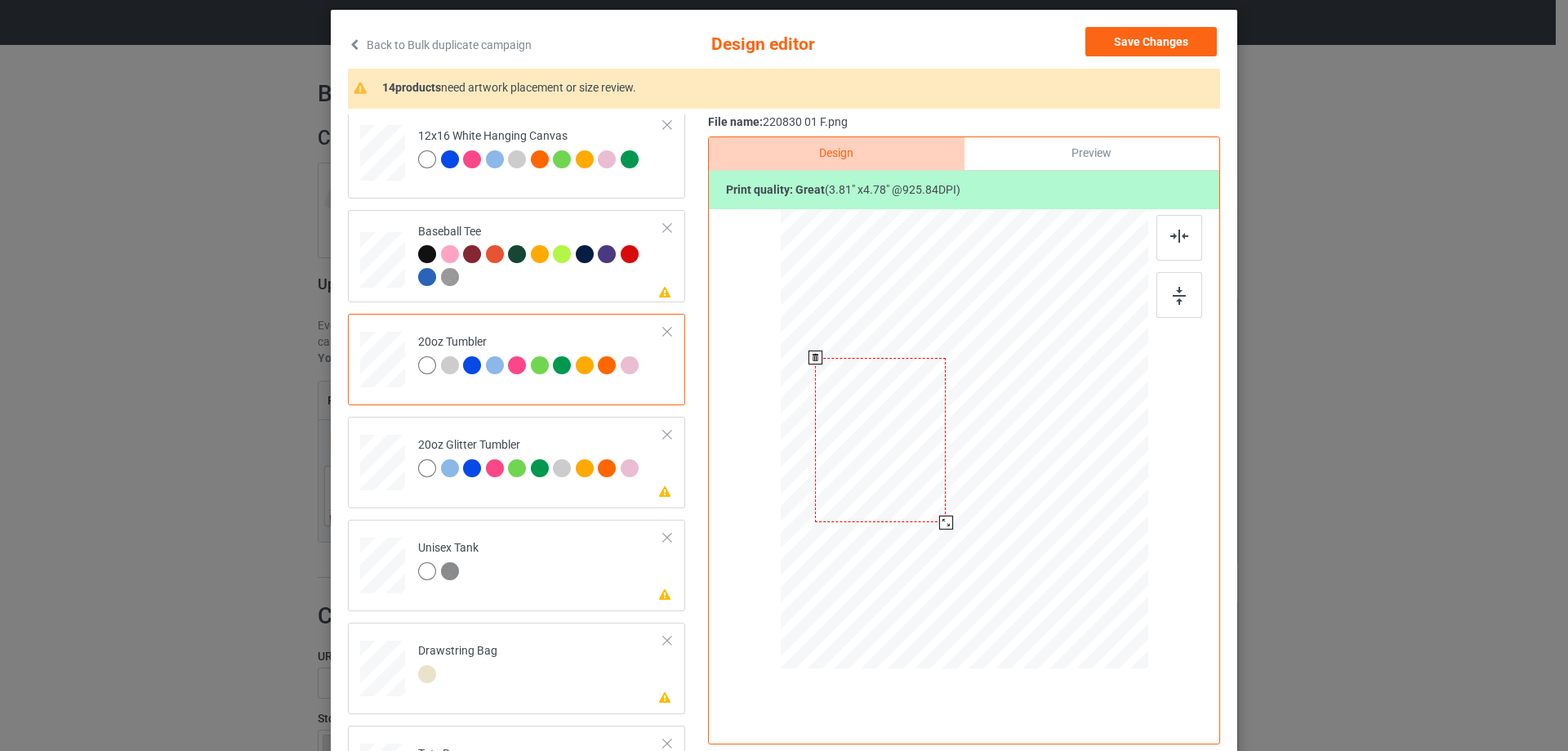
click at [942, 523] on div at bounding box center [946, 522] width 14 height 14
click at [893, 496] on div at bounding box center [883, 437] width 131 height 164
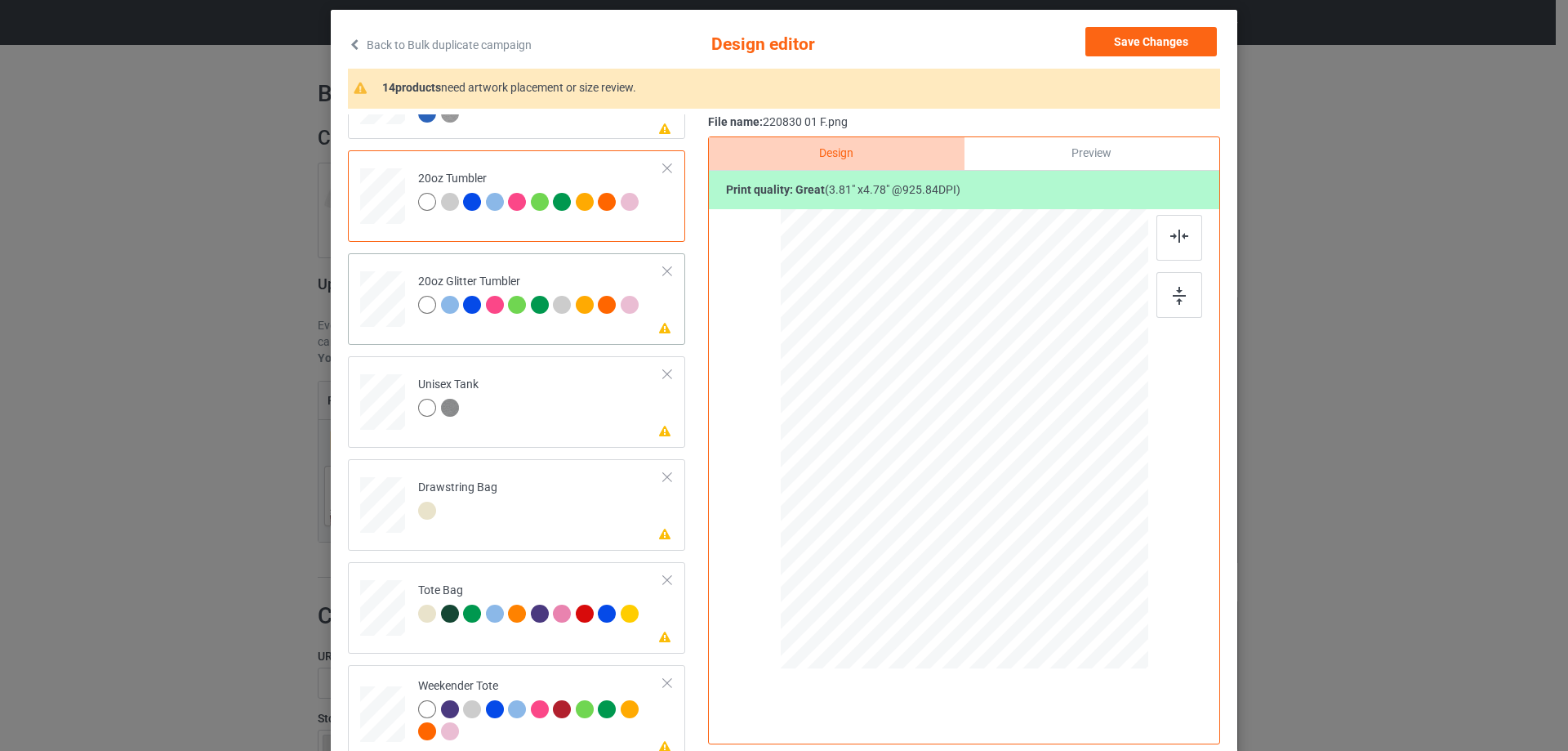
click at [367, 309] on div at bounding box center [383, 299] width 42 height 36
drag, startPoint x: 1061, startPoint y: 571, endPoint x: 1018, endPoint y: 505, distance: 79.1
click at [1028, 523] on div at bounding box center [1033, 525] width 14 height 14
drag, startPoint x: 924, startPoint y: 471, endPoint x: 922, endPoint y: 463, distance: 8.5
click at [922, 463] on div at bounding box center [883, 422] width 136 height 170
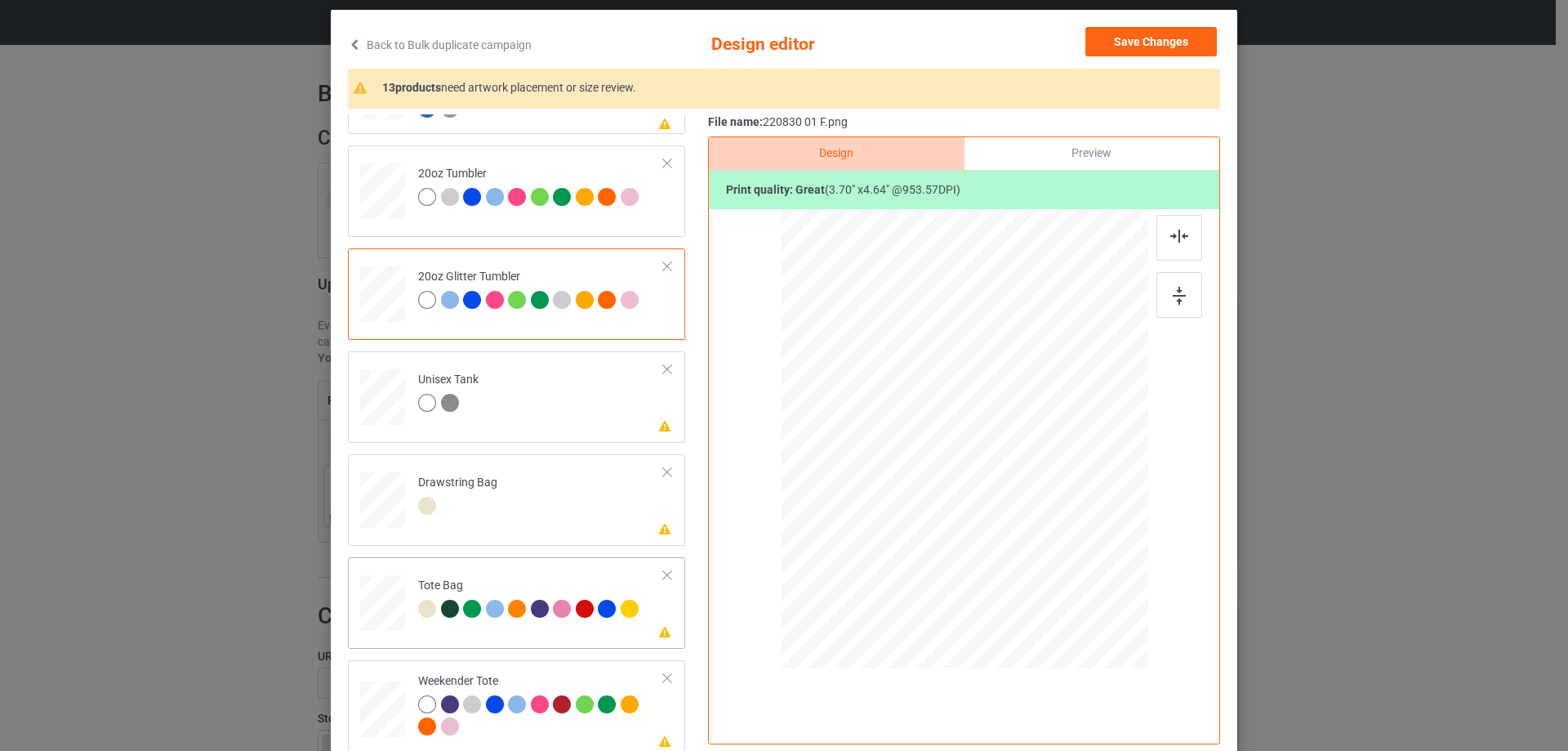
scroll to position [192, 0]
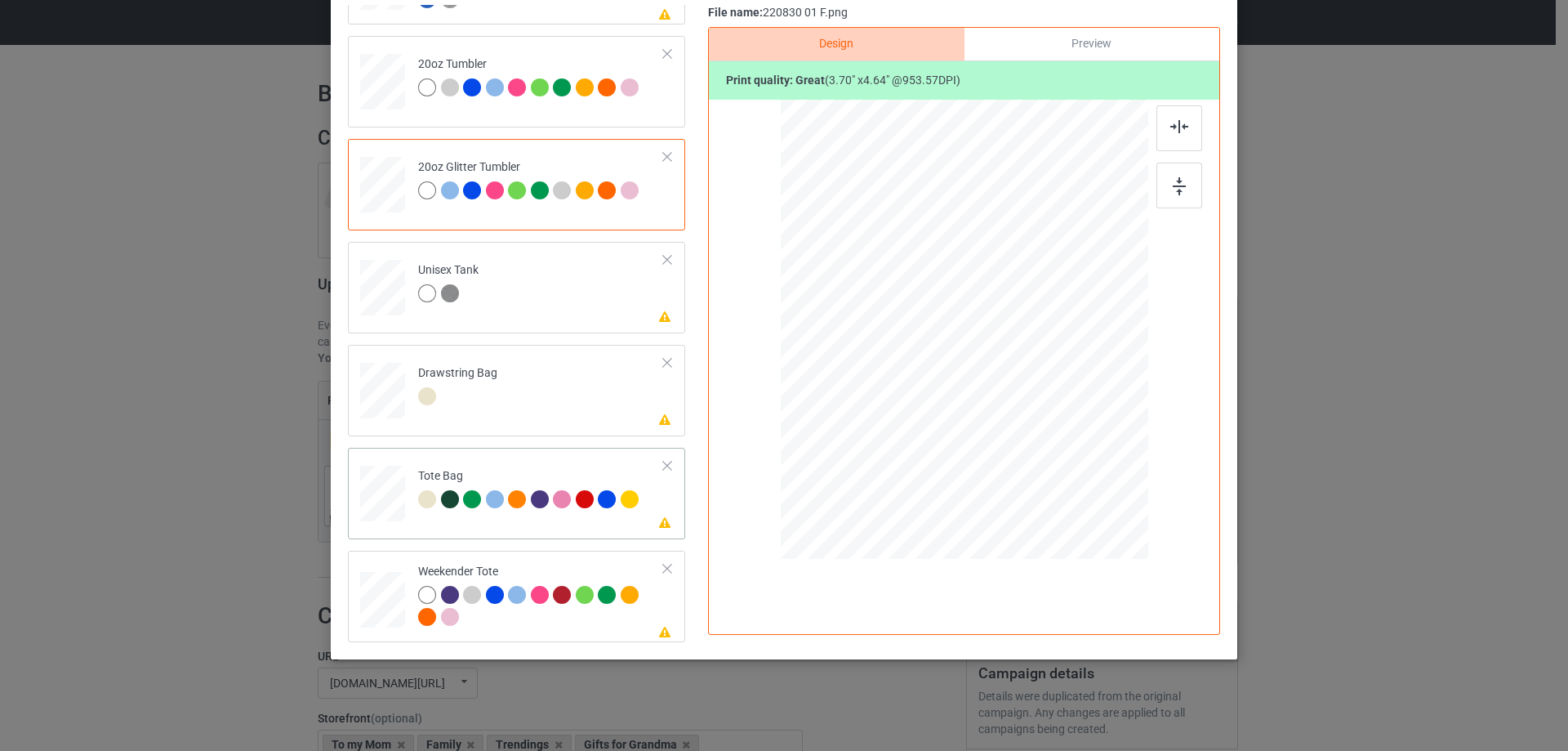
click at [378, 502] on div at bounding box center [382, 501] width 21 height 25
drag, startPoint x: 372, startPoint y: 600, endPoint x: 667, endPoint y: 541, distance: 301.6
click at [373, 600] on div at bounding box center [382, 600] width 45 height 29
drag, startPoint x: 1073, startPoint y: 469, endPoint x: 1042, endPoint y: 405, distance: 70.9
click at [1042, 405] on div at bounding box center [964, 330] width 366 height 237
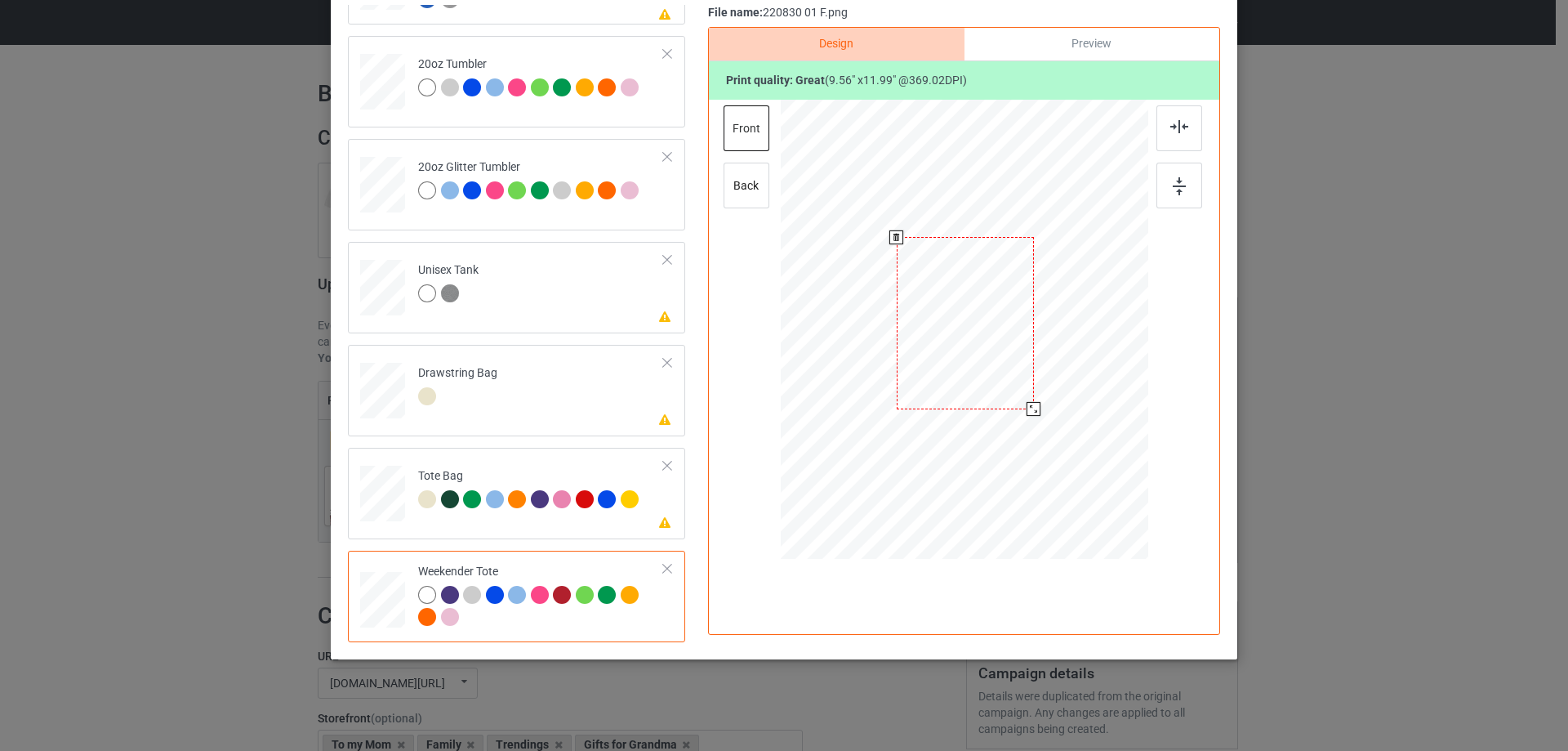
click at [1026, 398] on div at bounding box center [965, 323] width 137 height 172
click at [1174, 132] on img at bounding box center [1179, 126] width 18 height 13
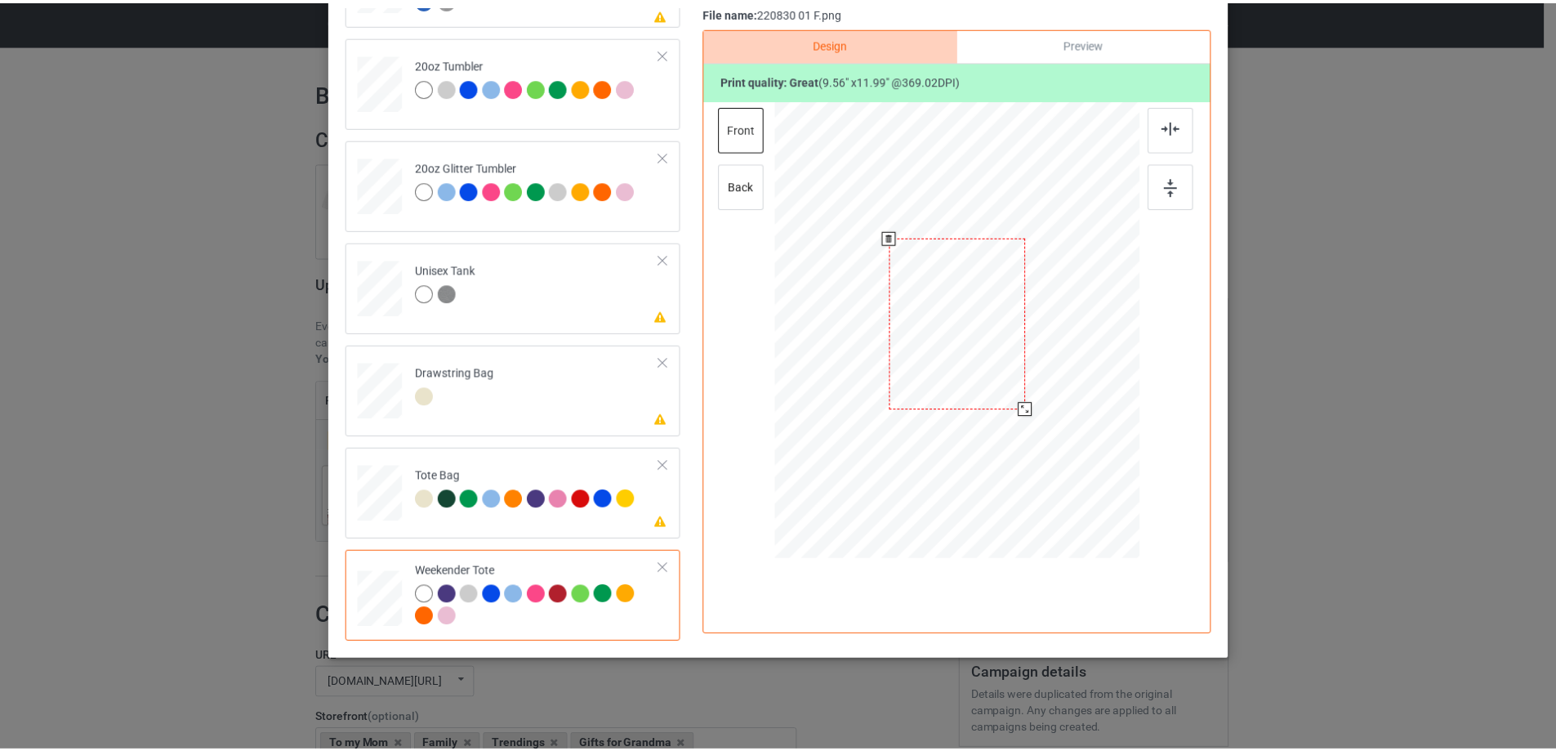
scroll to position [29, 0]
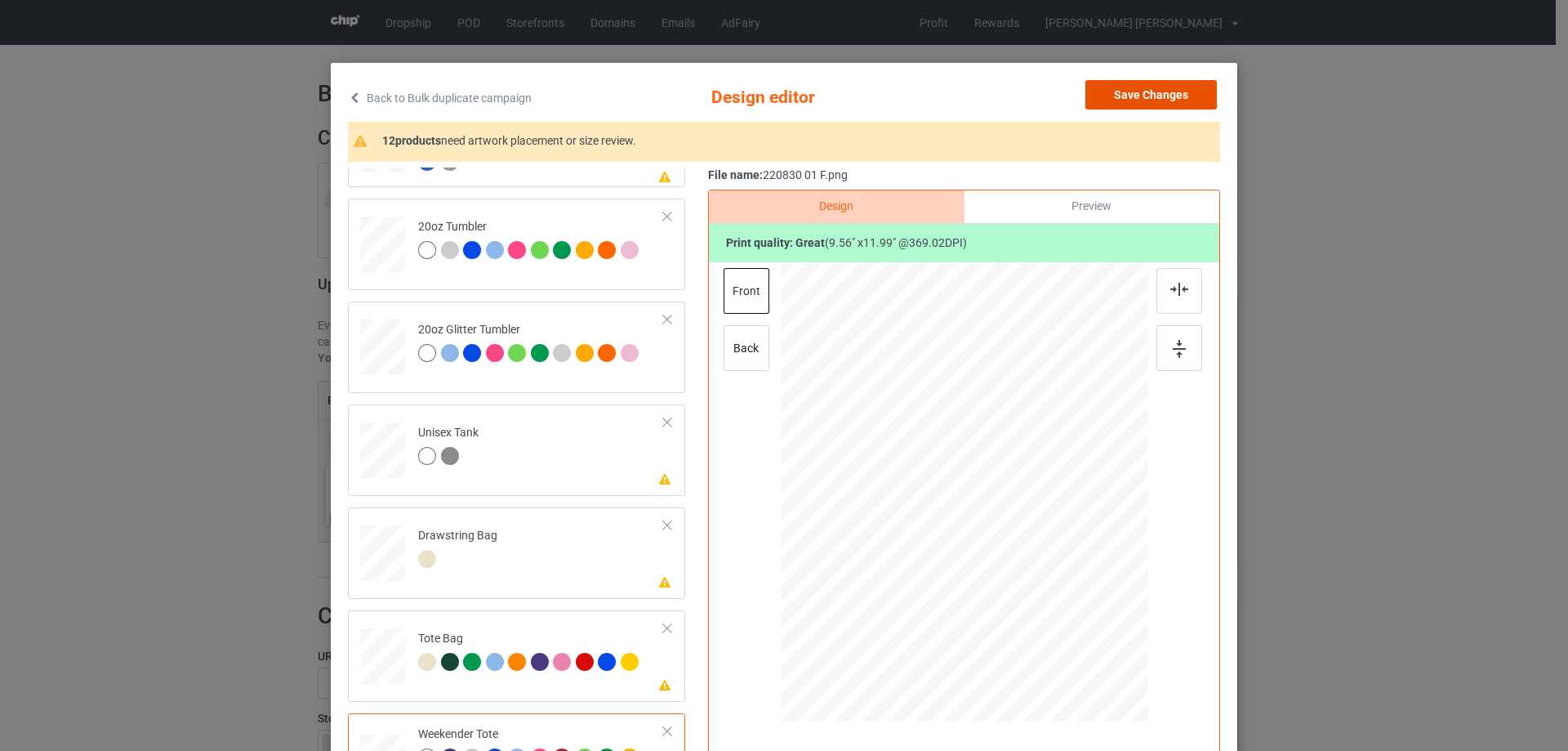
click at [1143, 98] on button "Save Changes" at bounding box center [1150, 94] width 131 height 29
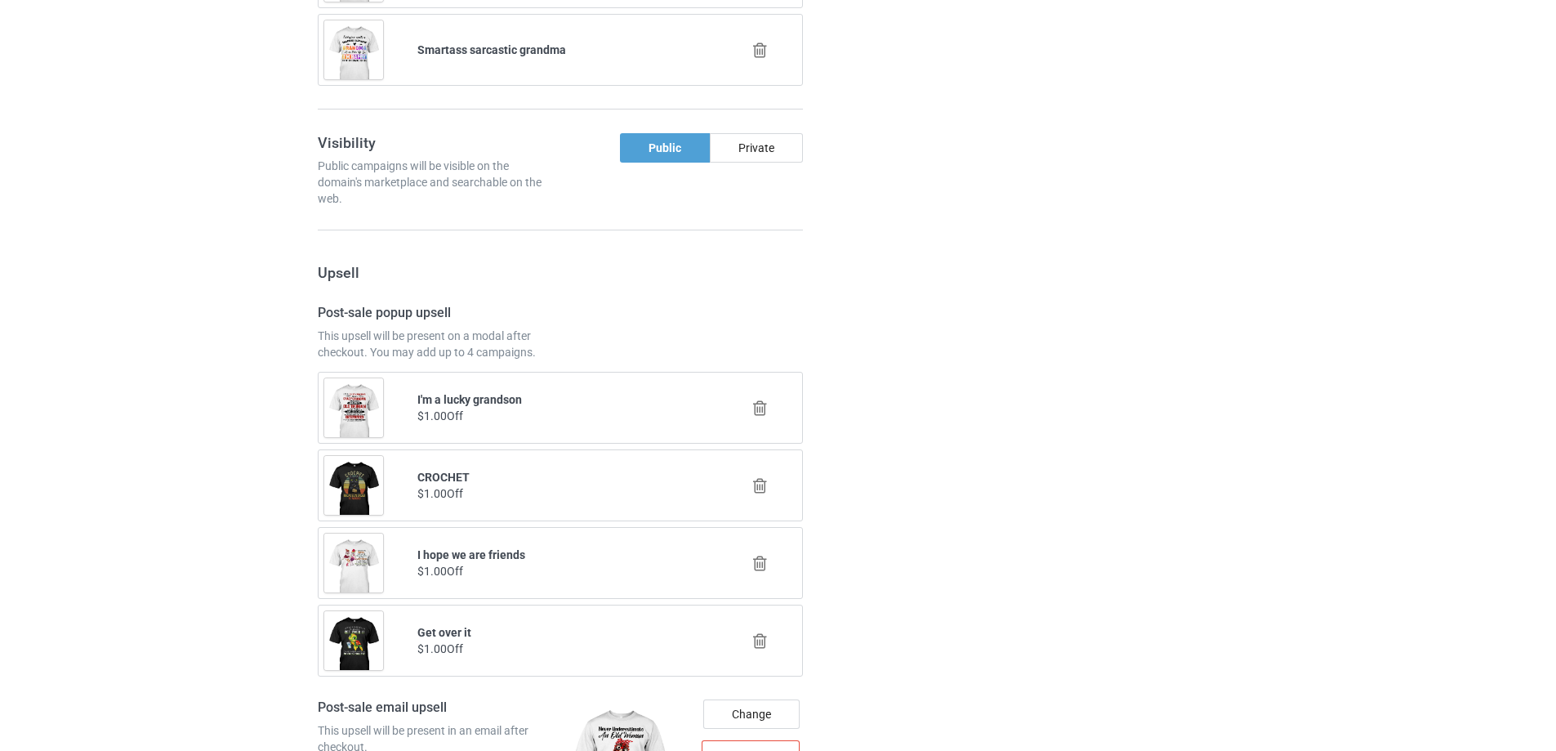
scroll to position [2078, 0]
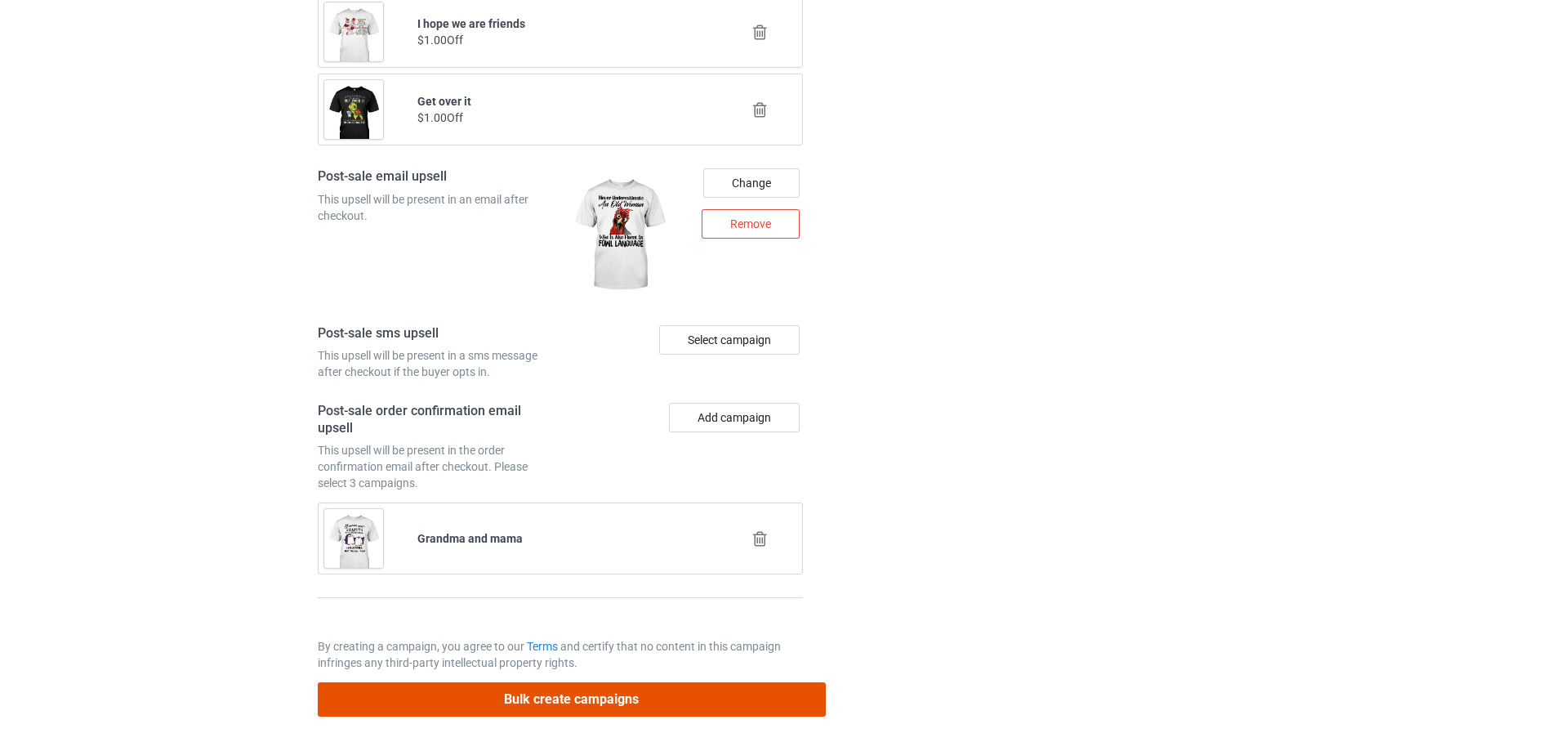
drag, startPoint x: 540, startPoint y: 703, endPoint x: 559, endPoint y: 705, distance: 18.9
click at [540, 705] on button "Bulk create campaigns" at bounding box center [572, 698] width 508 height 33
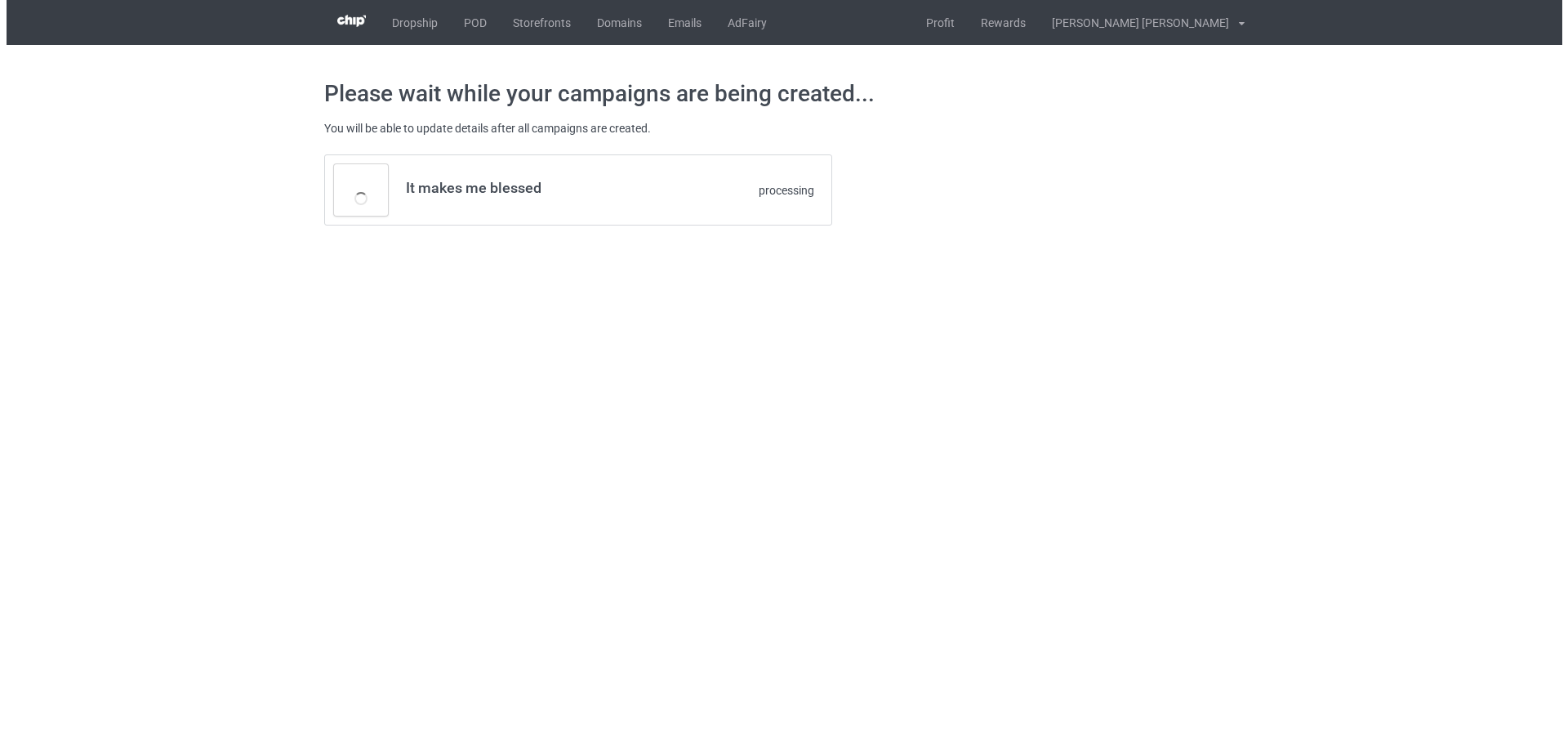
scroll to position [0, 0]
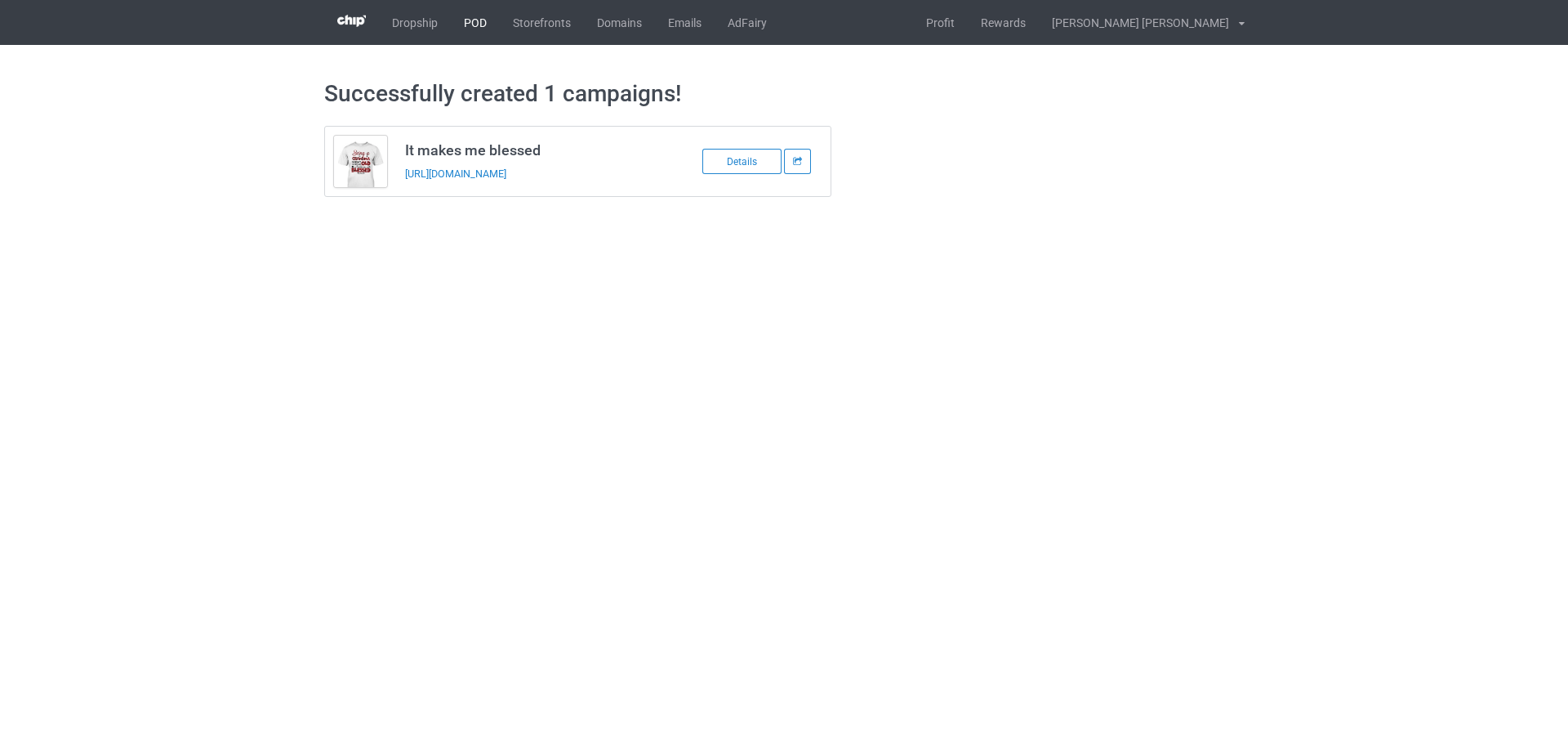
click at [468, 21] on link "POD" at bounding box center [475, 22] width 49 height 45
